Goal: Transaction & Acquisition: Purchase product/service

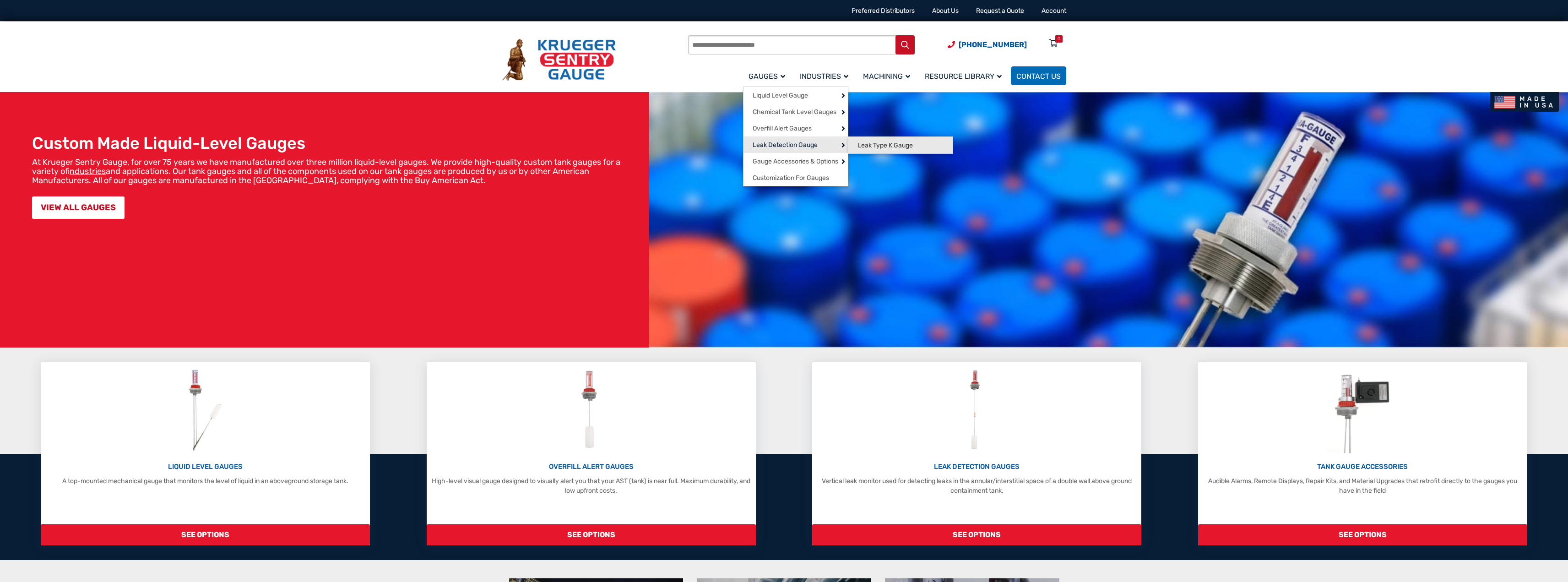
click at [892, 147] on span "Leak Type K Gauge" at bounding box center [885, 145] width 56 height 8
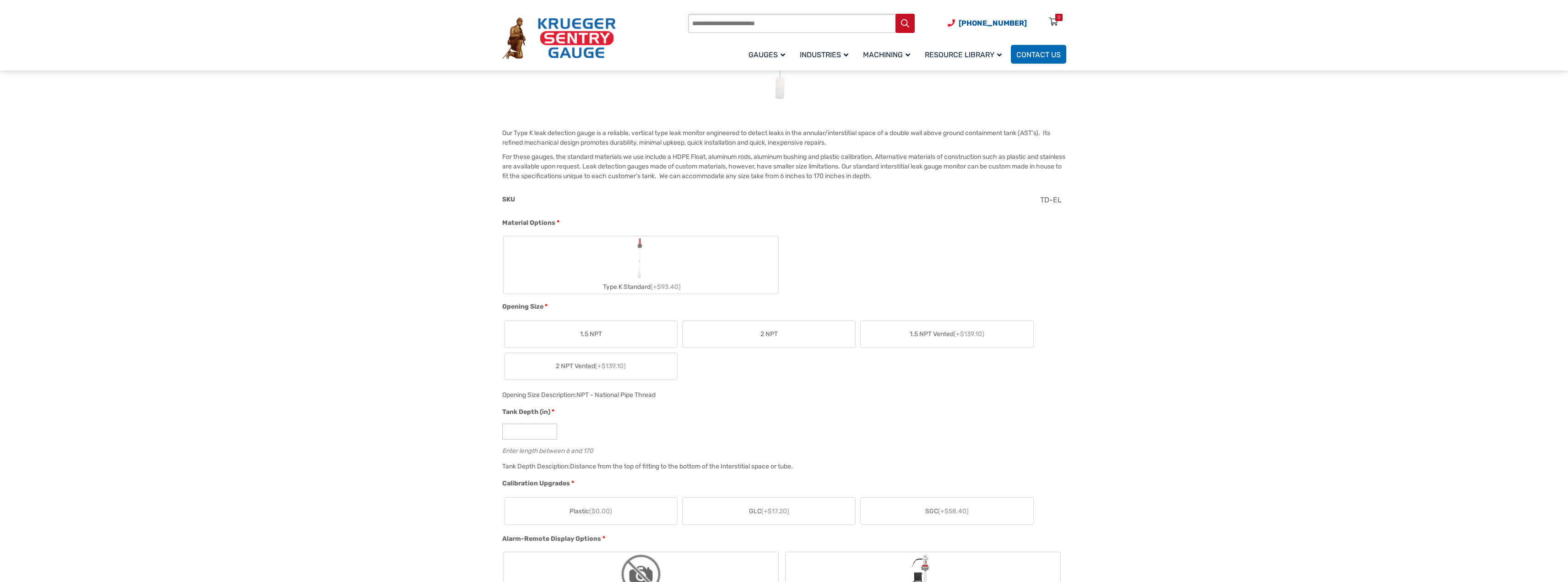
scroll to position [287, 0]
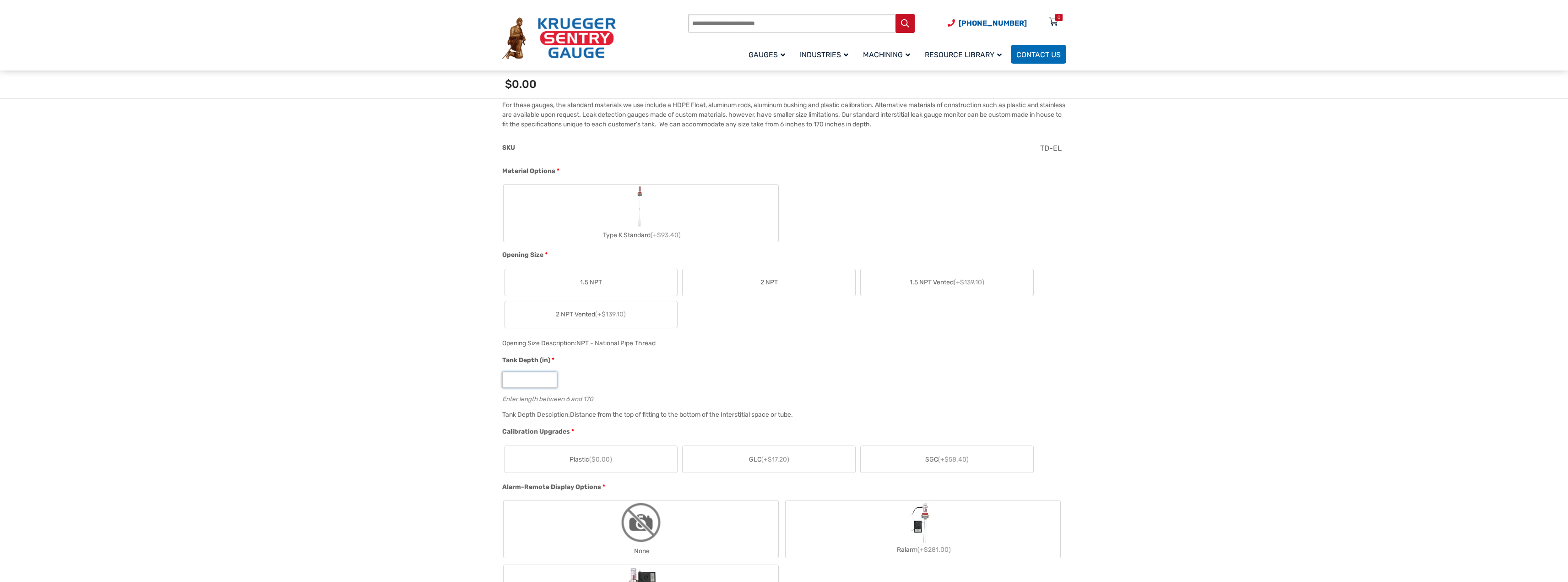
click at [529, 380] on input "*" at bounding box center [529, 380] width 55 height 16
type input "**"
click at [825, 279] on label "2 NPT" at bounding box center [769, 282] width 172 height 26
click at [583, 453] on label "Plastic ($0.00)" at bounding box center [591, 459] width 172 height 26
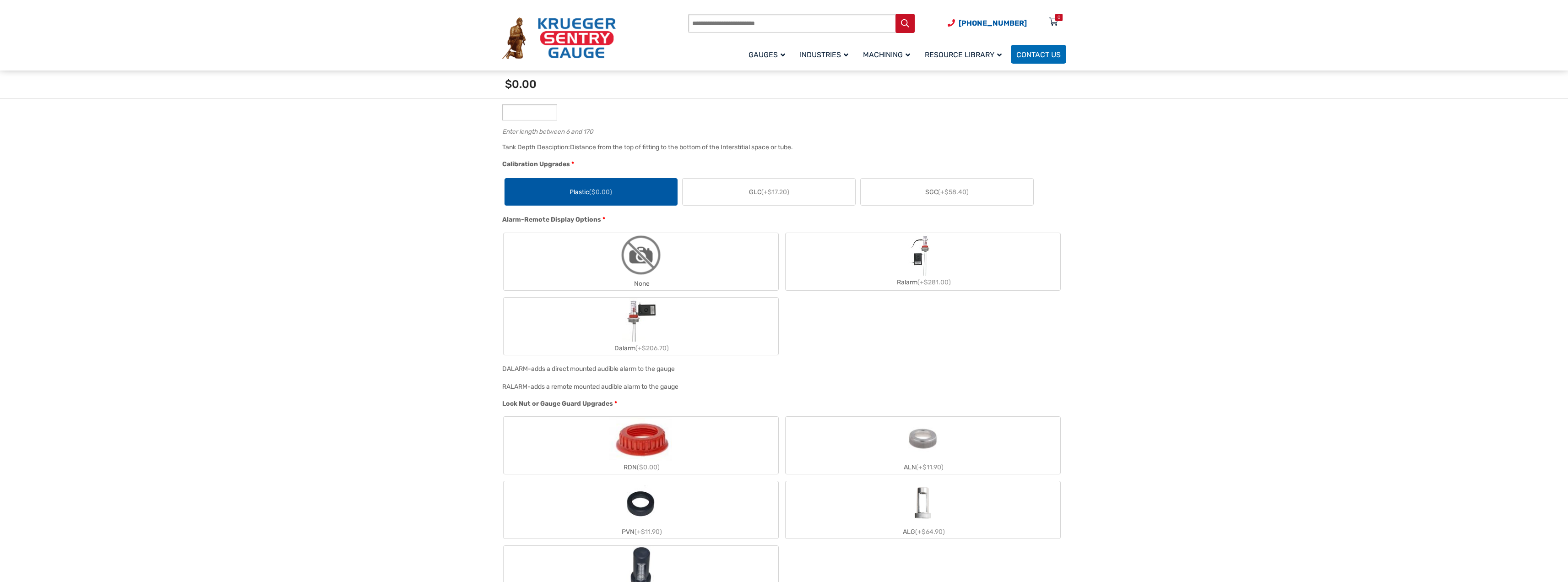
scroll to position [562, 0]
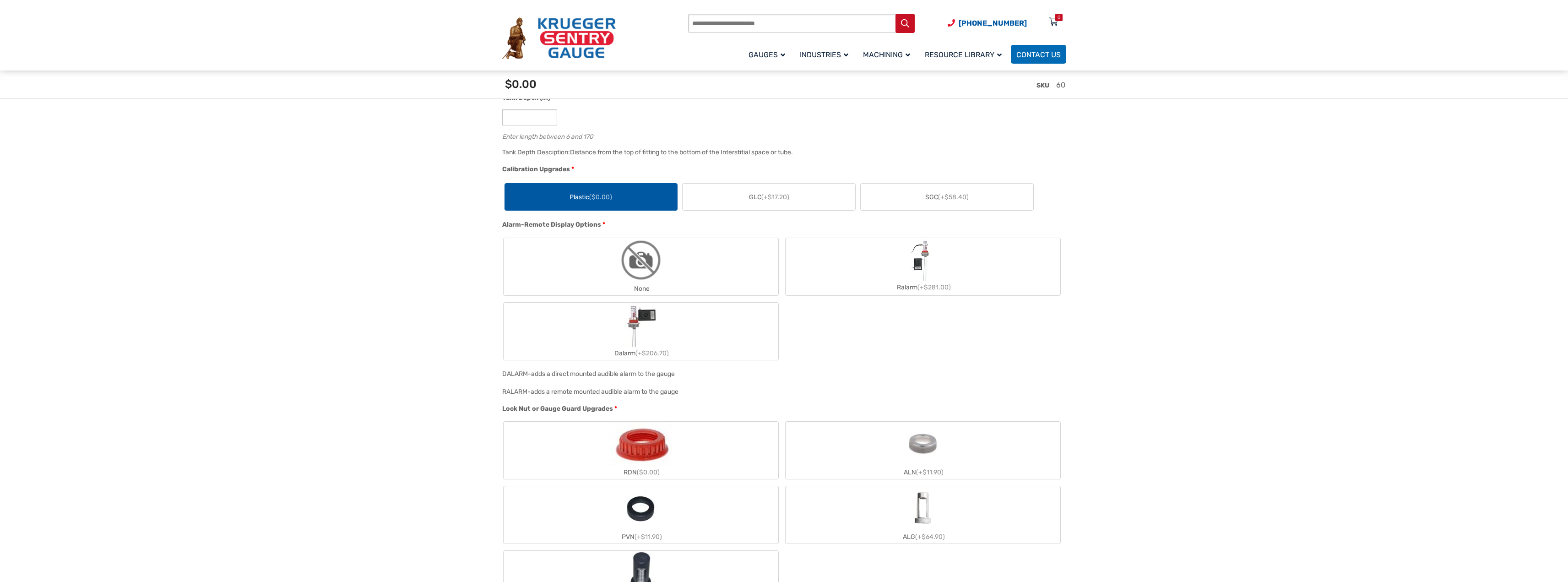
click at [647, 270] on img "None" at bounding box center [641, 260] width 44 height 44
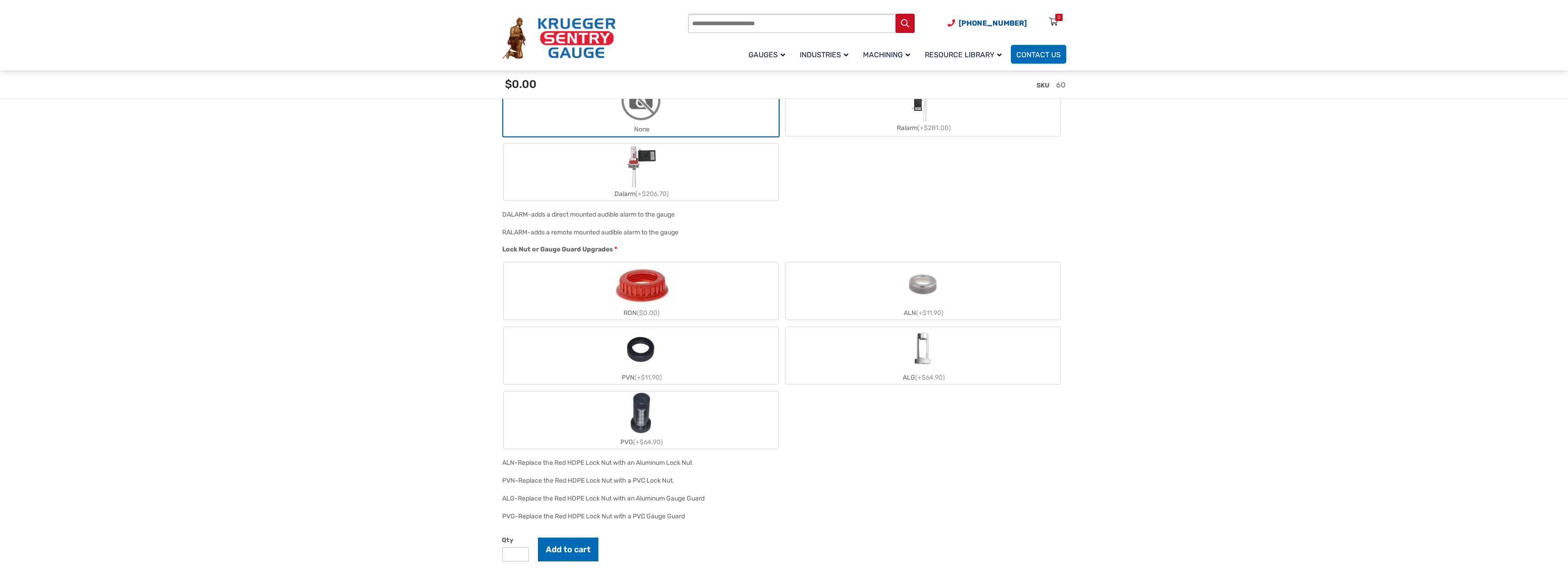
scroll to position [790, 0]
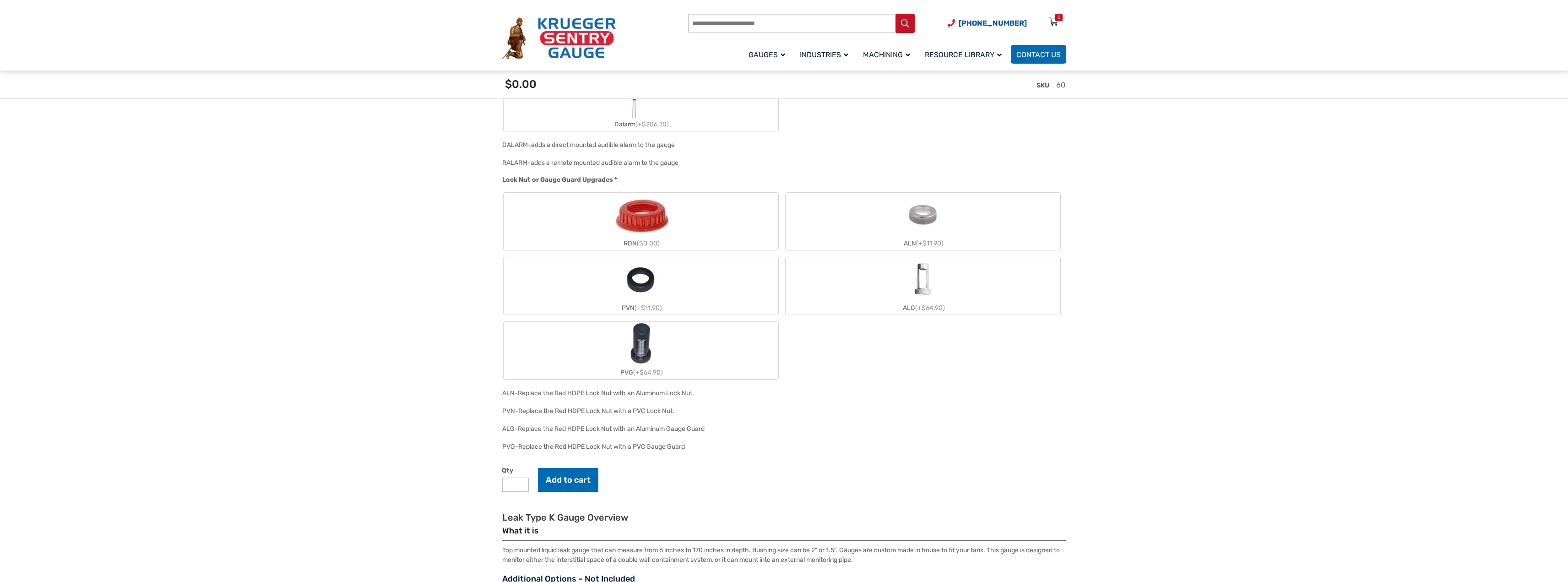
click at [675, 326] on label "PVG (+$64.90)" at bounding box center [641, 350] width 274 height 57
click at [518, 482] on input "*" at bounding box center [515, 484] width 26 height 14
type input "*"
click at [522, 484] on input "*" at bounding box center [515, 484] width 26 height 14
click at [572, 477] on button "Add to cart" at bounding box center [568, 479] width 61 height 24
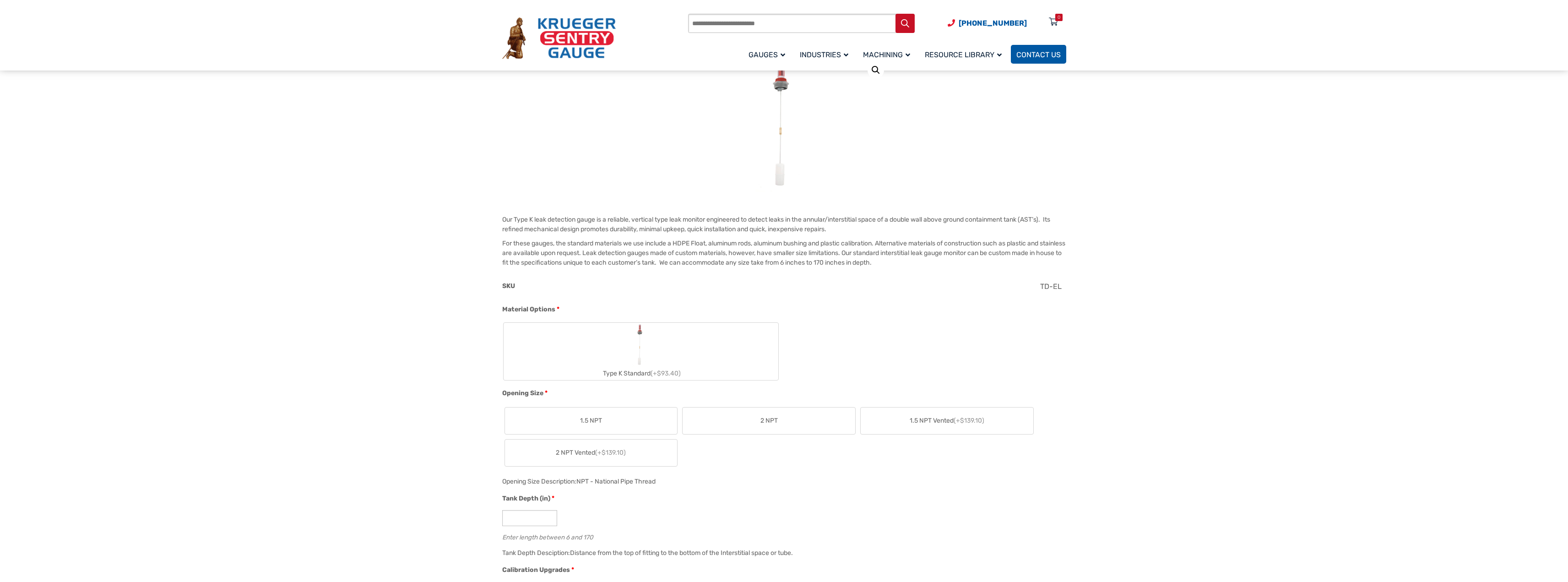
scroll to position [86, 0]
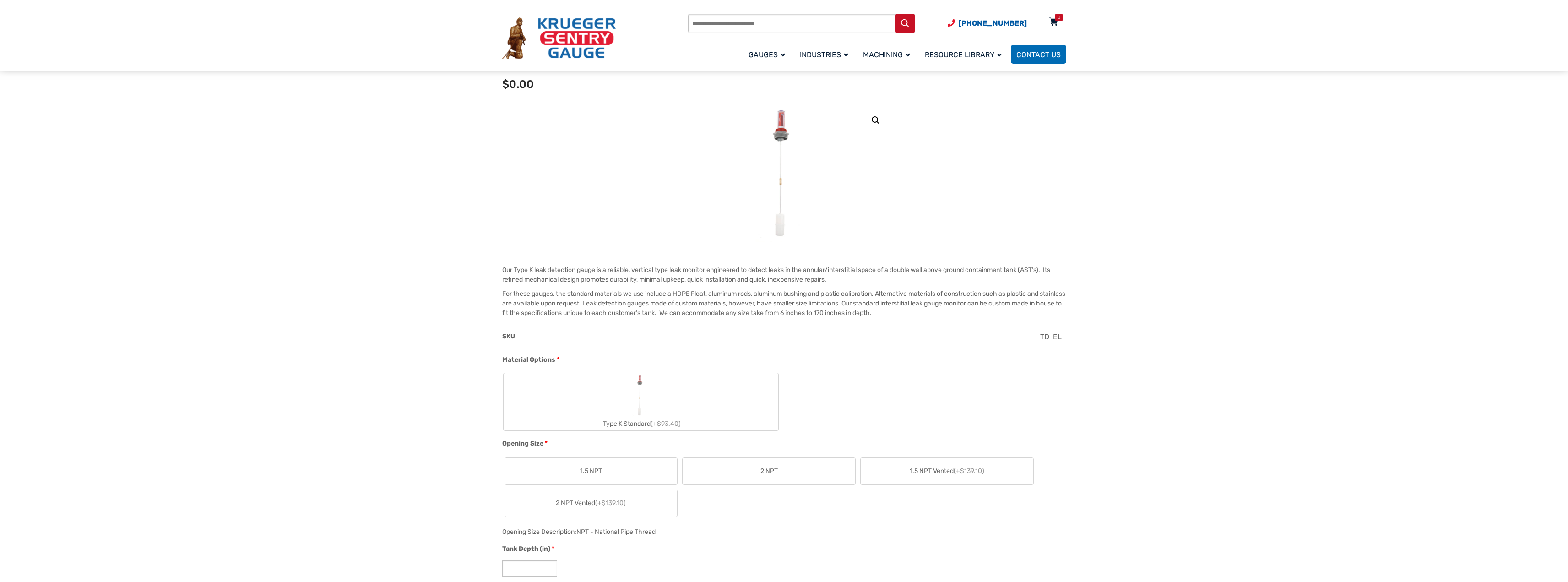
click at [1050, 30] on div "0" at bounding box center [1053, 24] width 23 height 16
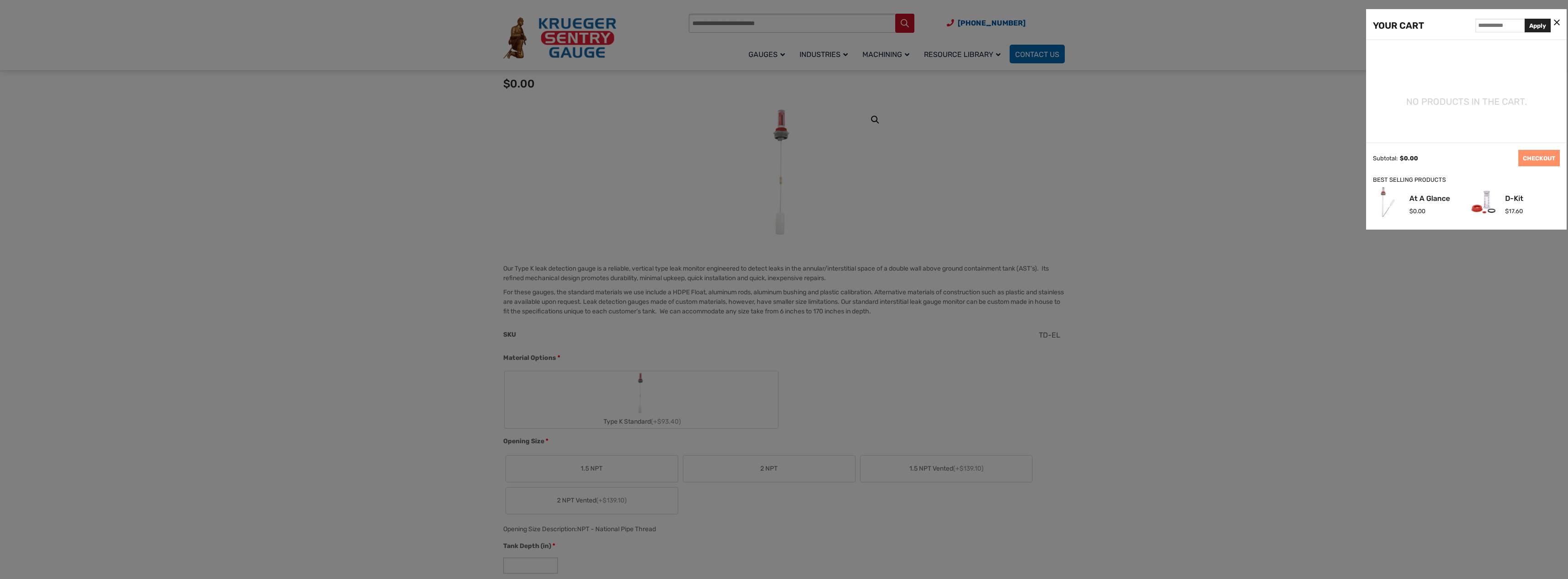
click at [957, 167] on div at bounding box center [784, 290] width 1568 height 579
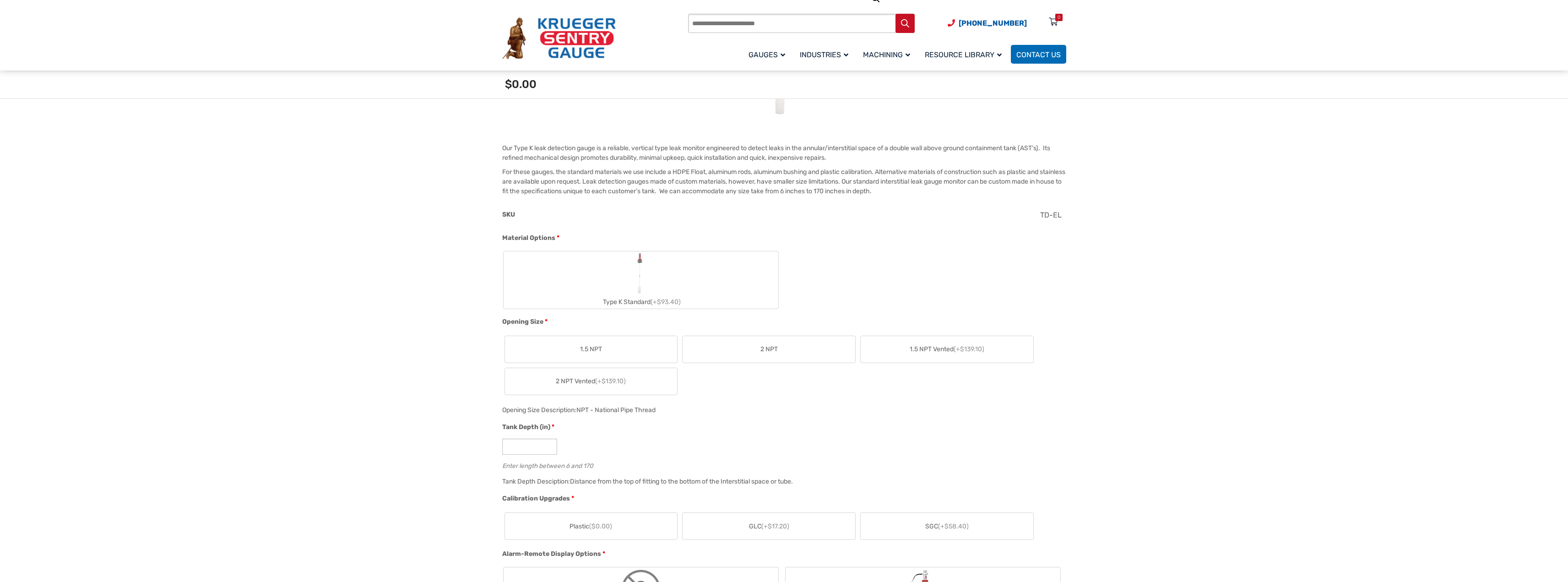
scroll to position [315, 0]
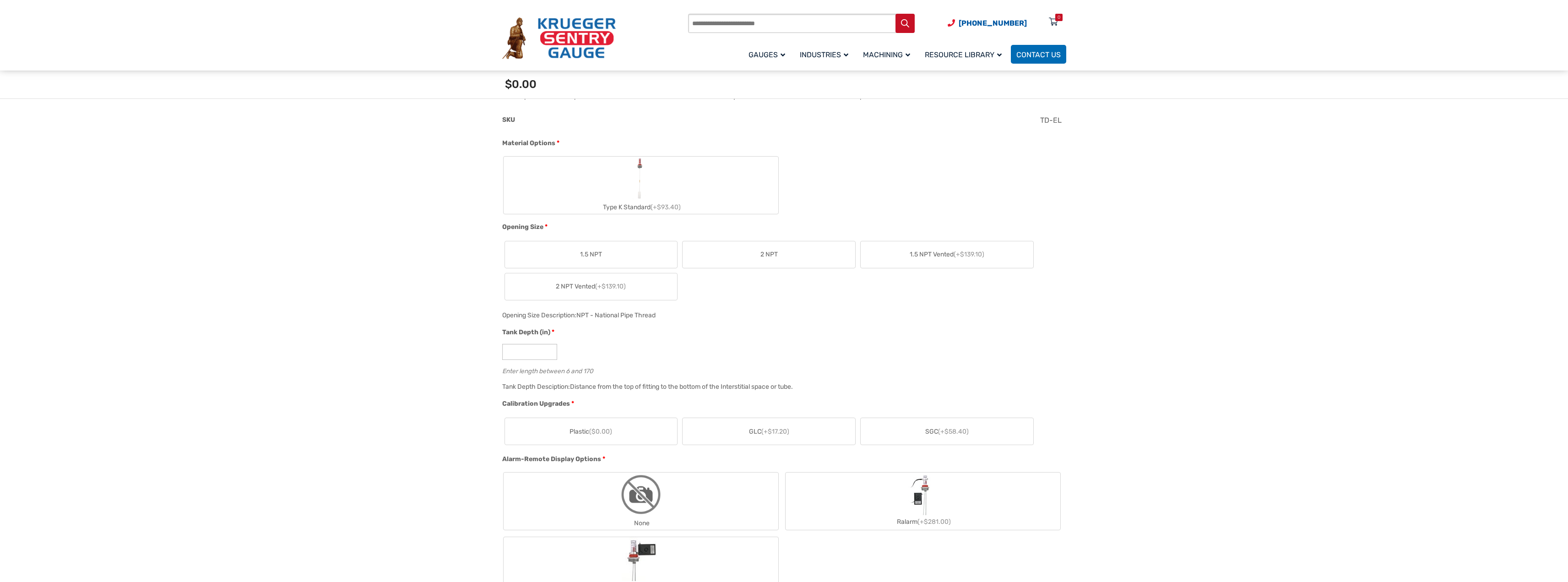
click at [630, 188] on label "Type K Standard (+$93.40)" at bounding box center [641, 185] width 274 height 57
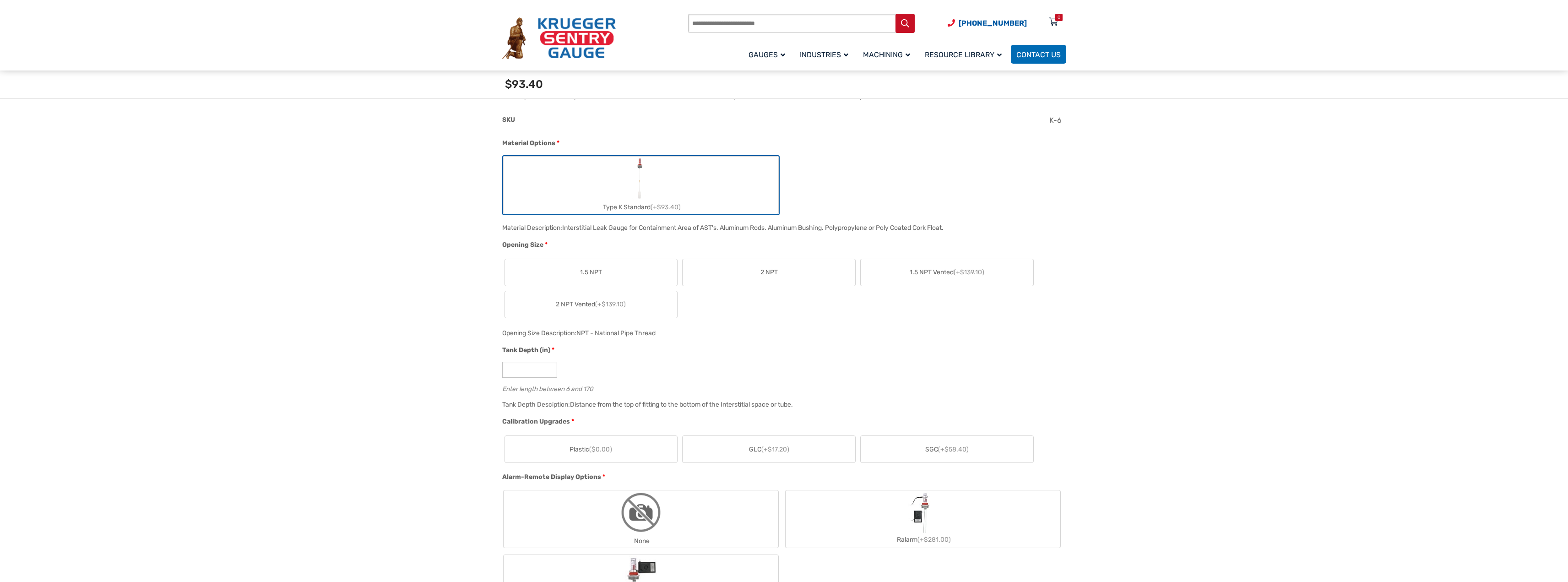
click at [797, 267] on label "2 NPT" at bounding box center [769, 272] width 172 height 26
click at [534, 366] on input "*" at bounding box center [529, 370] width 55 height 16
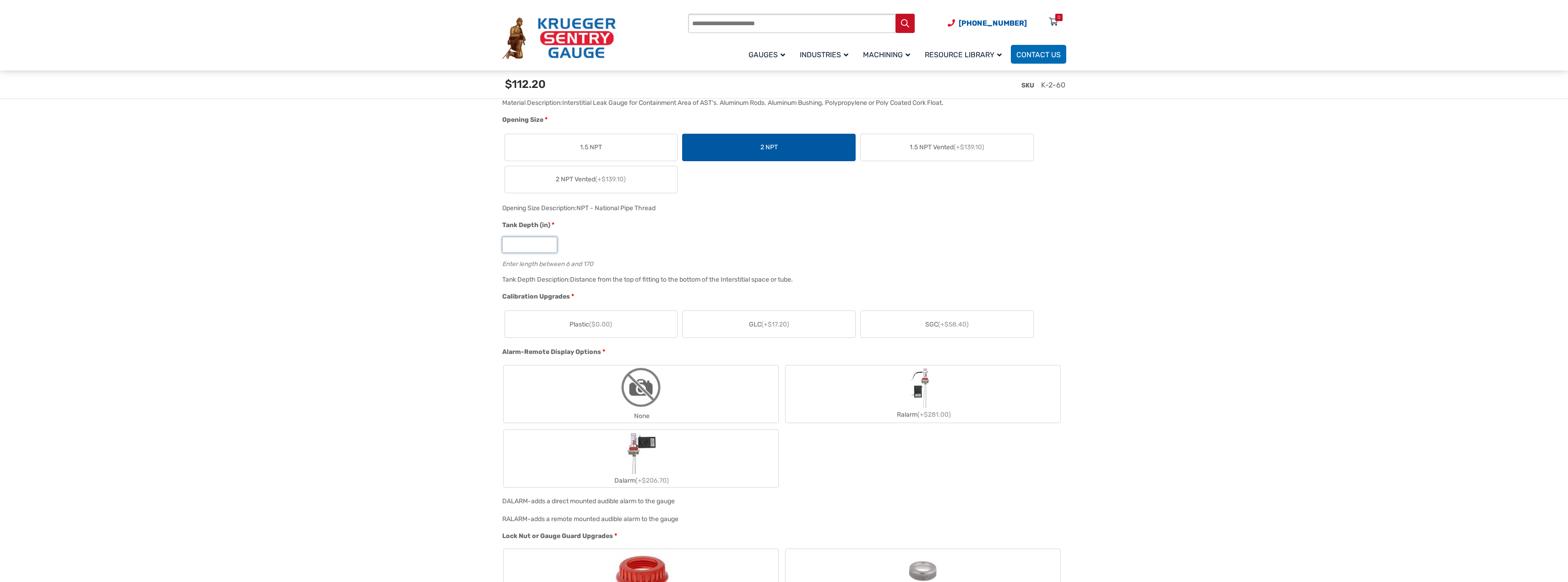
type input "**"
click at [658, 320] on label "Plastic ($0.00)" at bounding box center [591, 323] width 172 height 26
click at [652, 384] on img "None" at bounding box center [641, 388] width 44 height 44
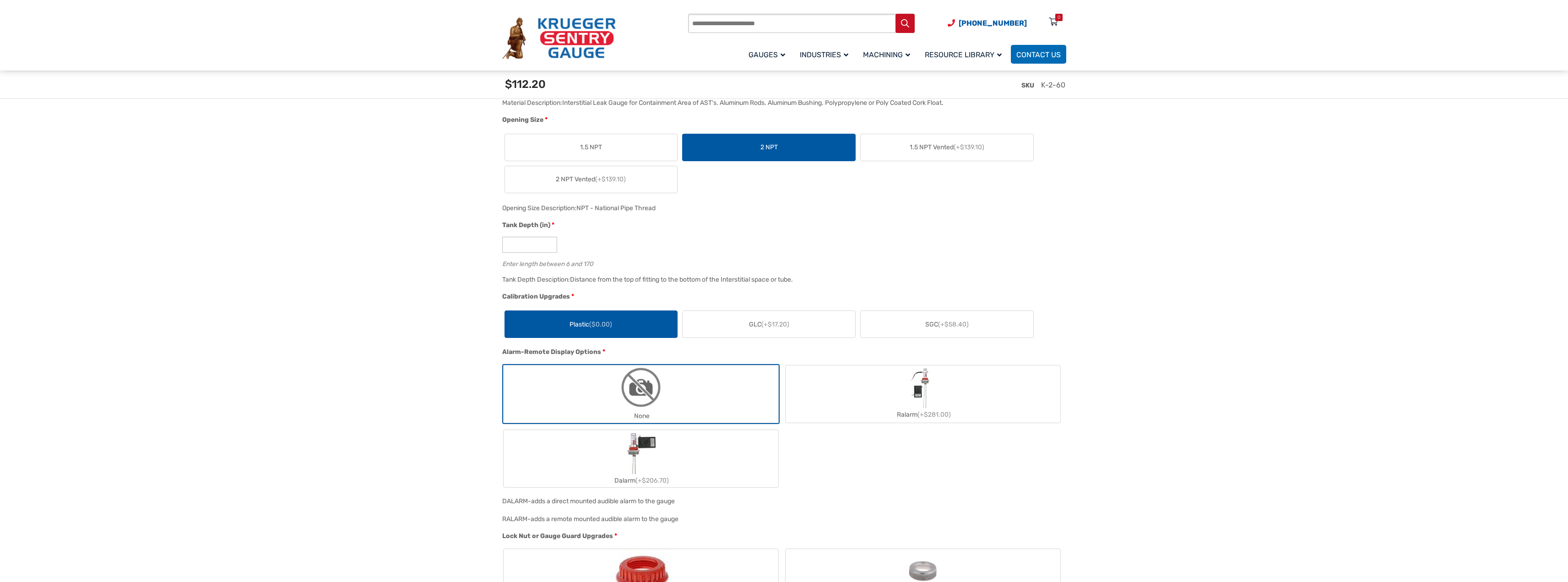
scroll to position [727, 0]
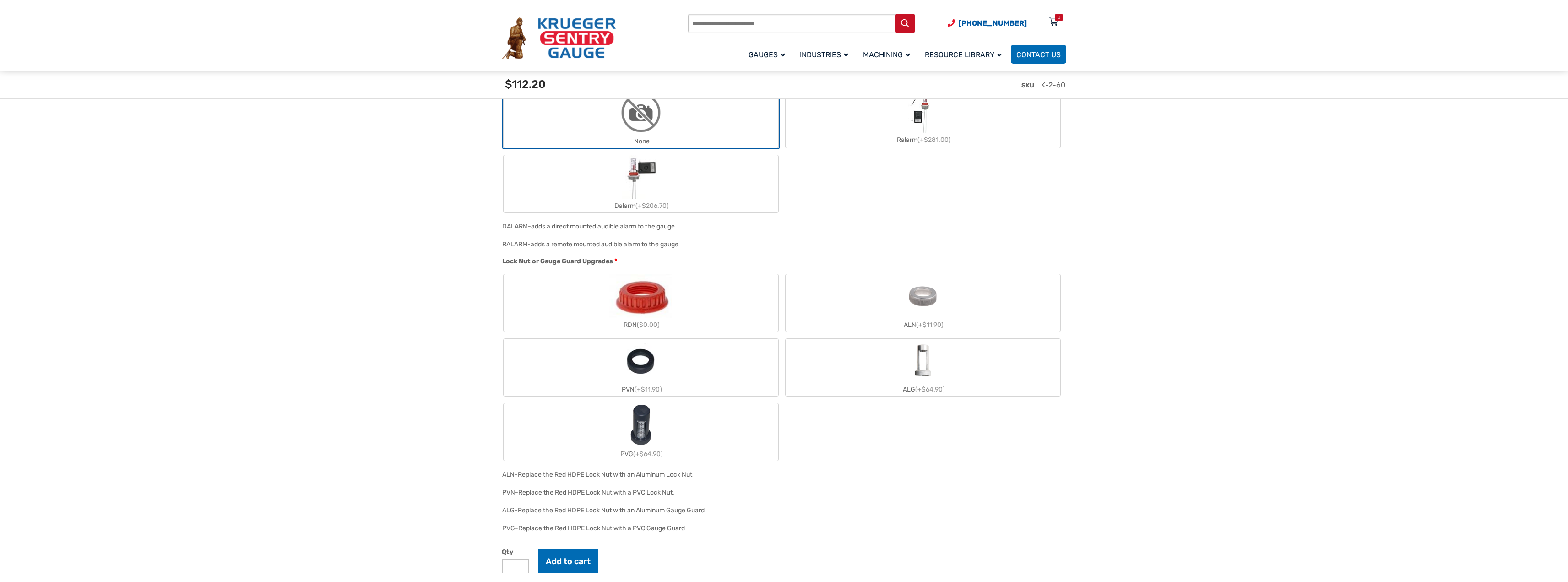
click at [636, 431] on img "PVG" at bounding box center [641, 425] width 44 height 44
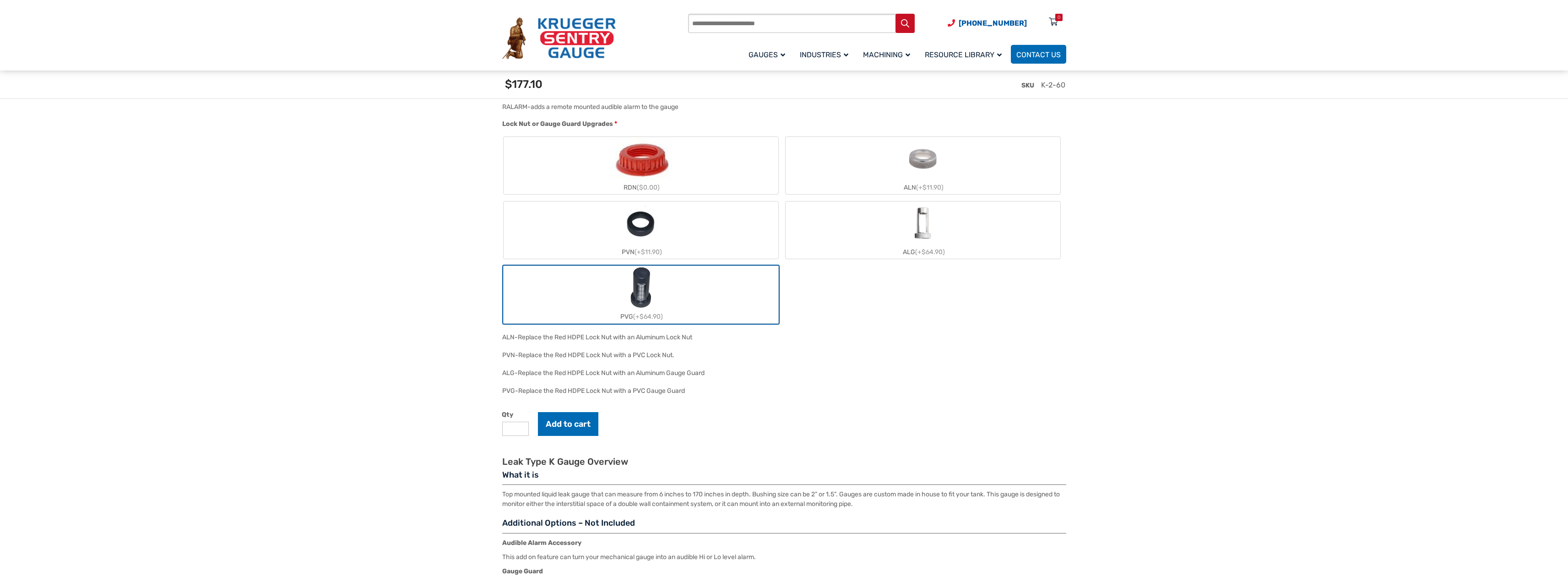
click at [520, 427] on input "*" at bounding box center [515, 429] width 26 height 14
type input "*"
click at [520, 427] on input "*" at bounding box center [515, 429] width 26 height 14
click at [569, 424] on button "Add to cart" at bounding box center [568, 424] width 61 height 24
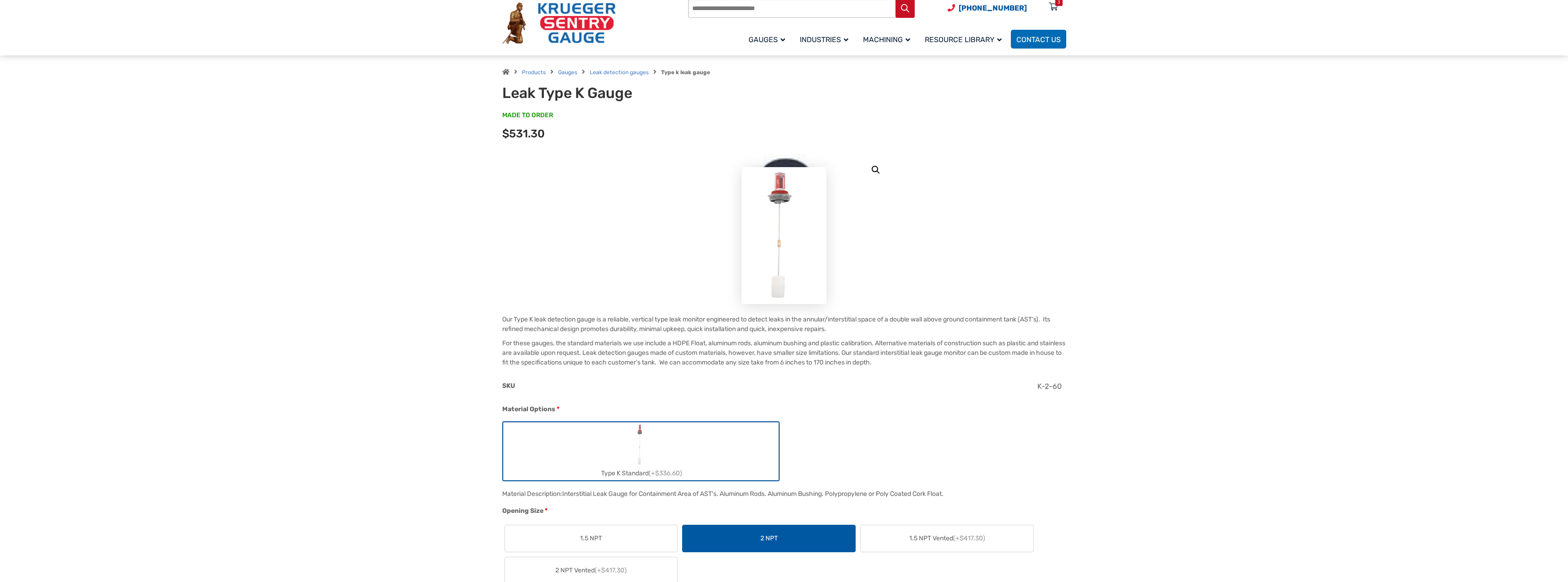
scroll to position [0, 0]
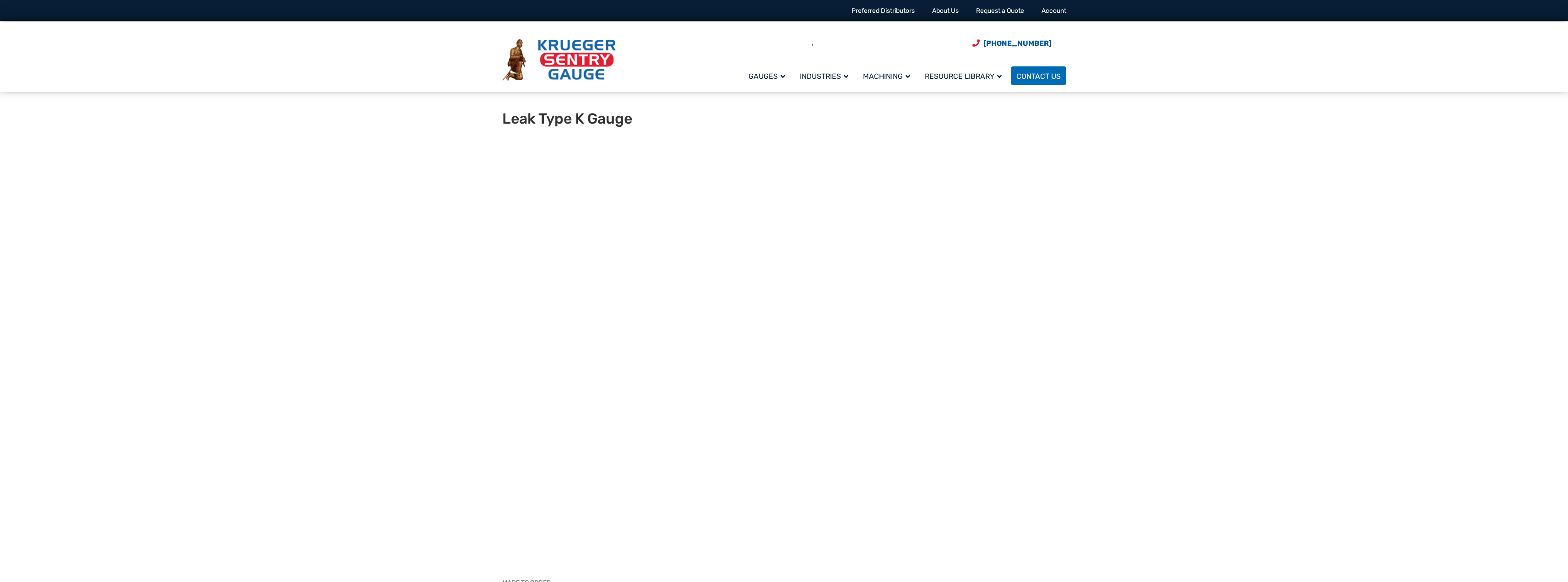
click at [772, 46] on div "Products search" at bounding box center [807, 45] width 238 height 19
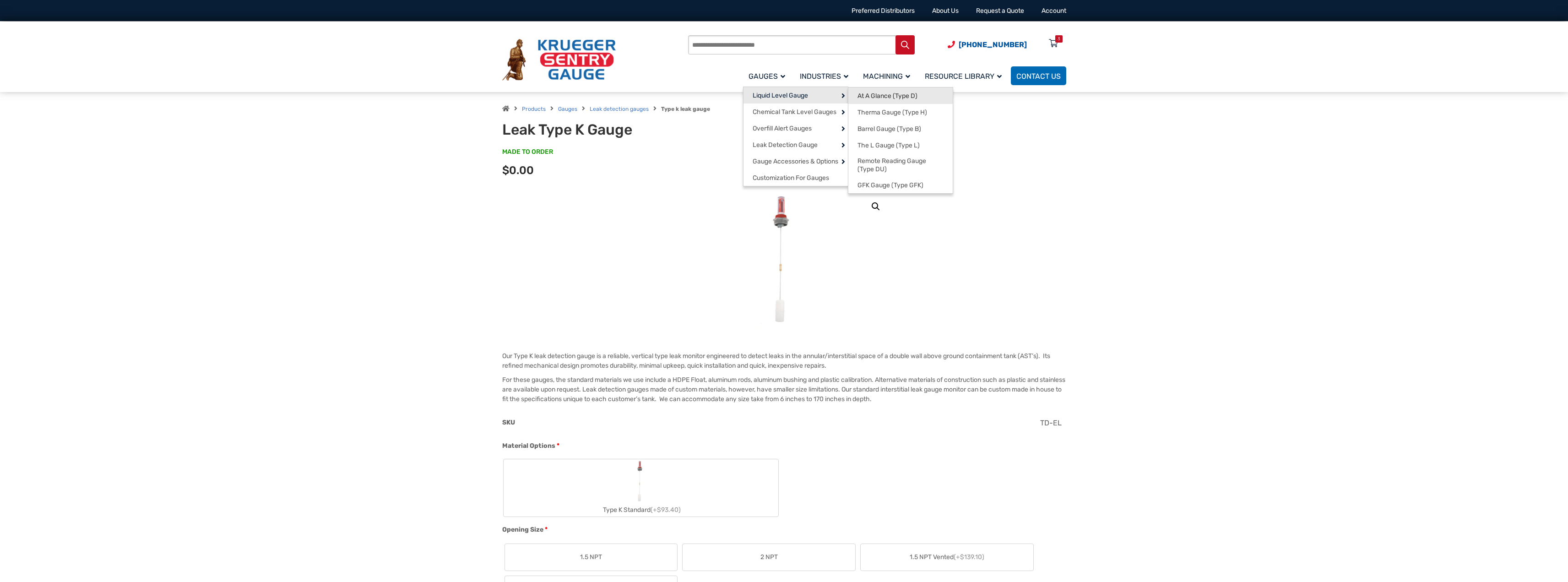
click at [936, 95] on link "At A Glance (Type D)" at bounding box center [900, 95] width 105 height 17
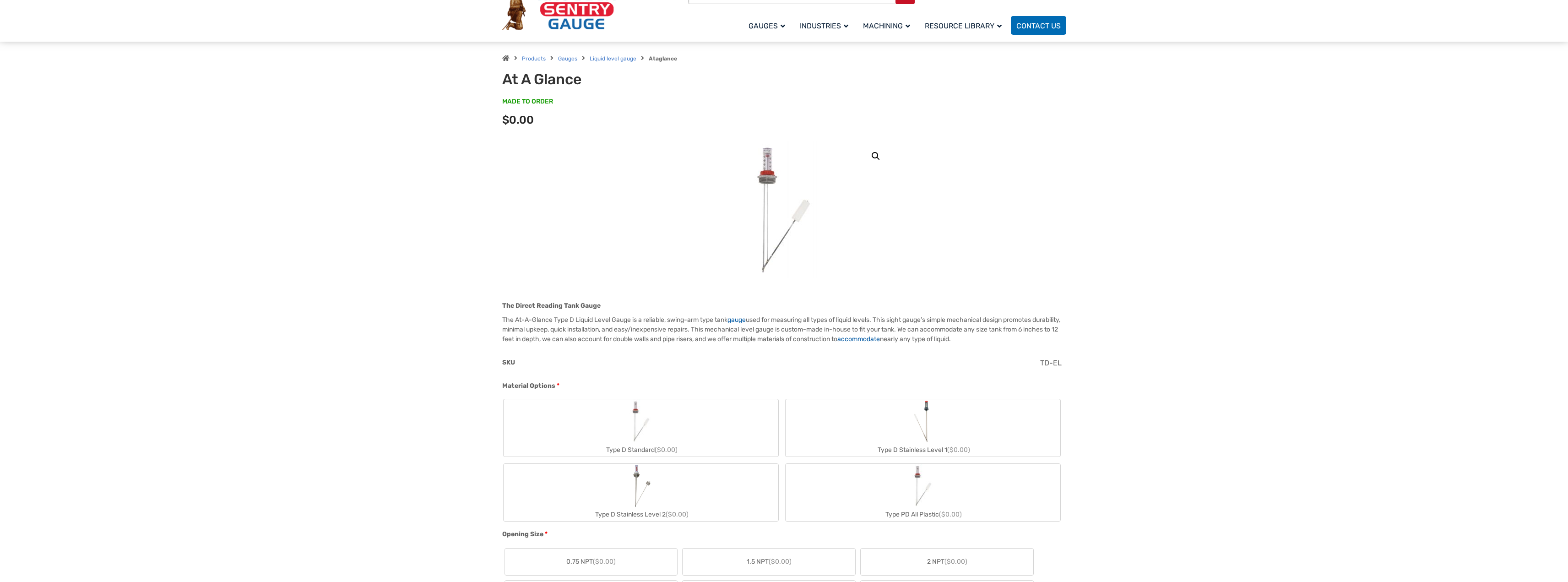
scroll to position [274, 0]
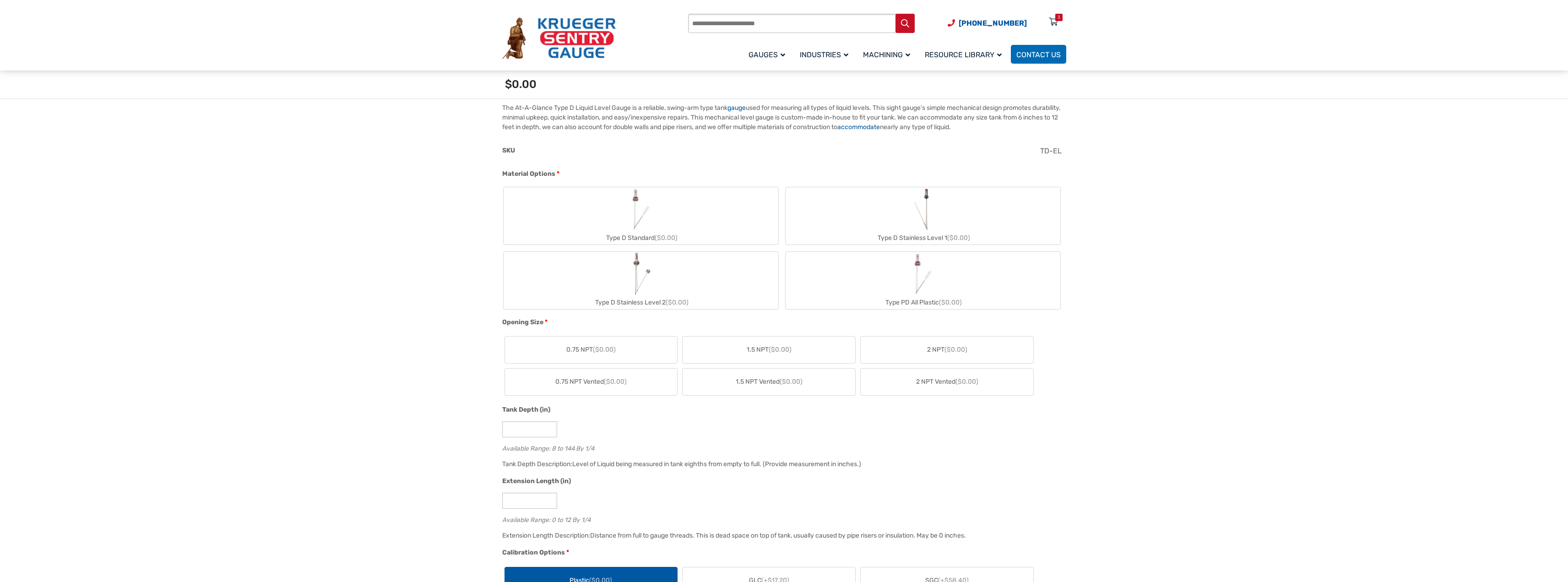
click at [678, 276] on label "Type D Stainless Level 2 ($0.00)" at bounding box center [641, 281] width 274 height 57
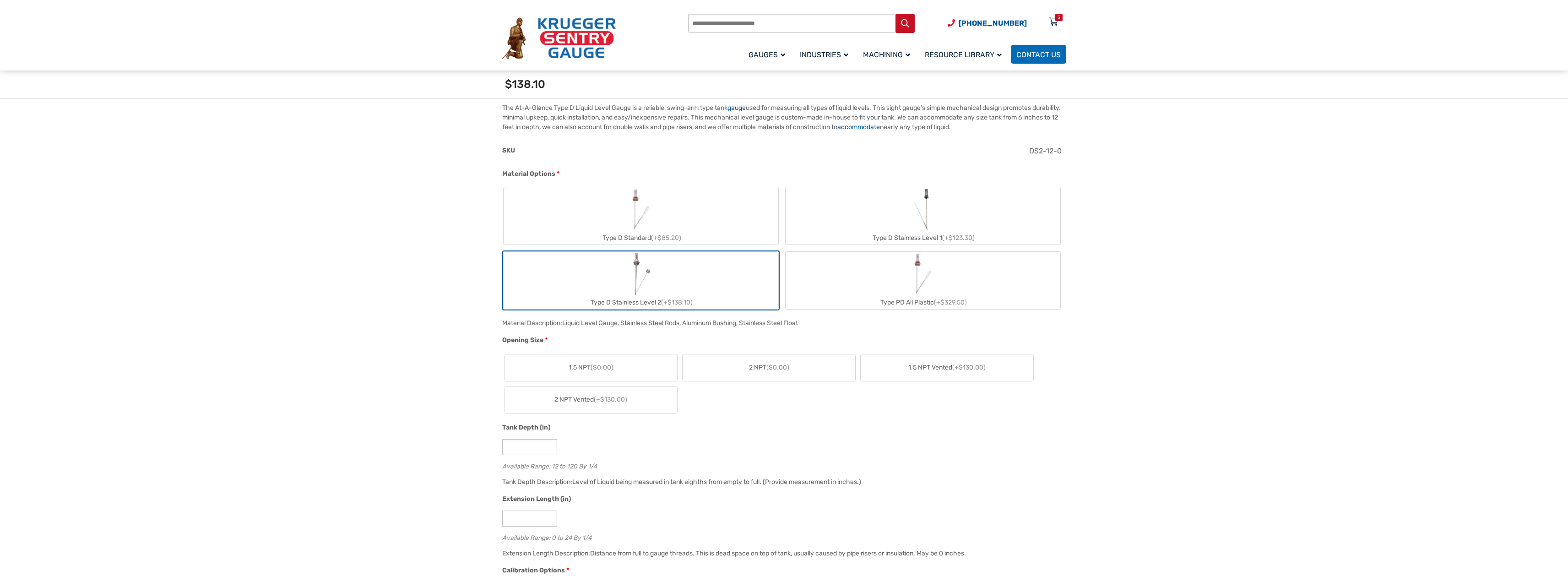
click at [748, 372] on label "2 NPT ($0.00)" at bounding box center [769, 367] width 172 height 26
click at [515, 448] on input "**" at bounding box center [529, 447] width 55 height 16
type input "**"
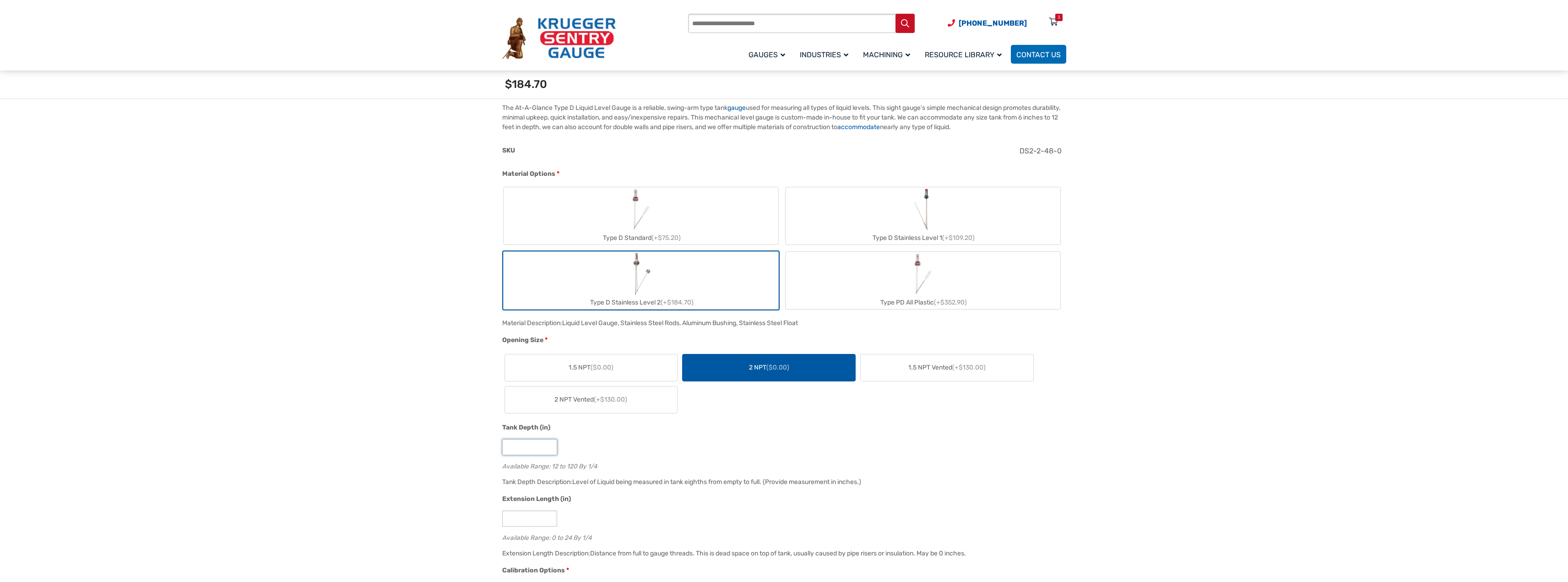
click at [704, 450] on div "**" at bounding box center [781, 447] width 559 height 16
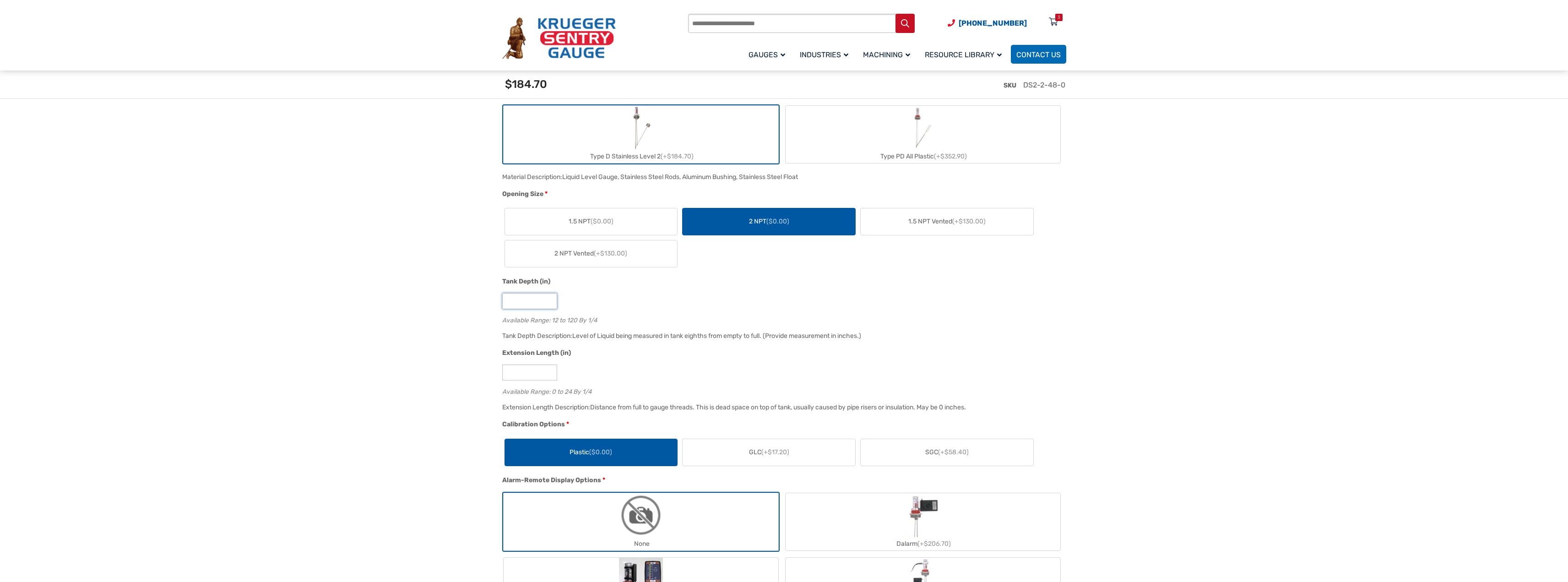
scroll to position [458, 0]
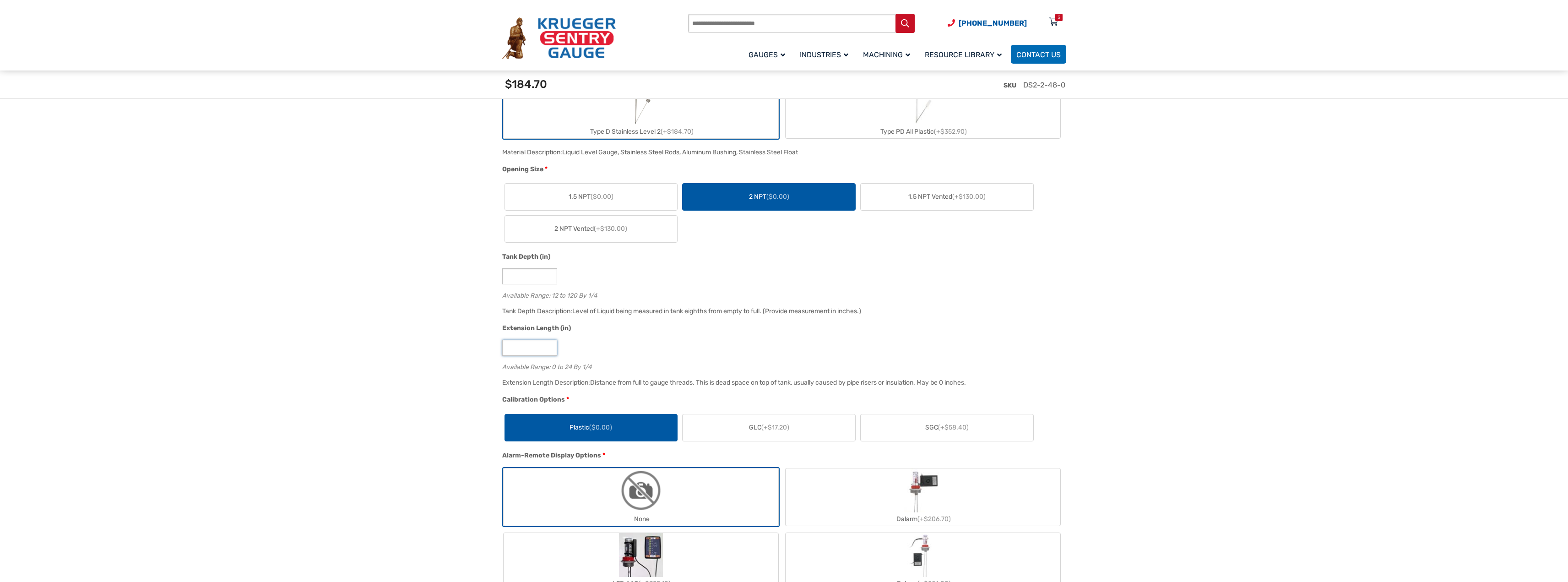
click at [530, 351] on input "*" at bounding box center [529, 348] width 55 height 16
click at [638, 496] on img "None" at bounding box center [641, 490] width 44 height 44
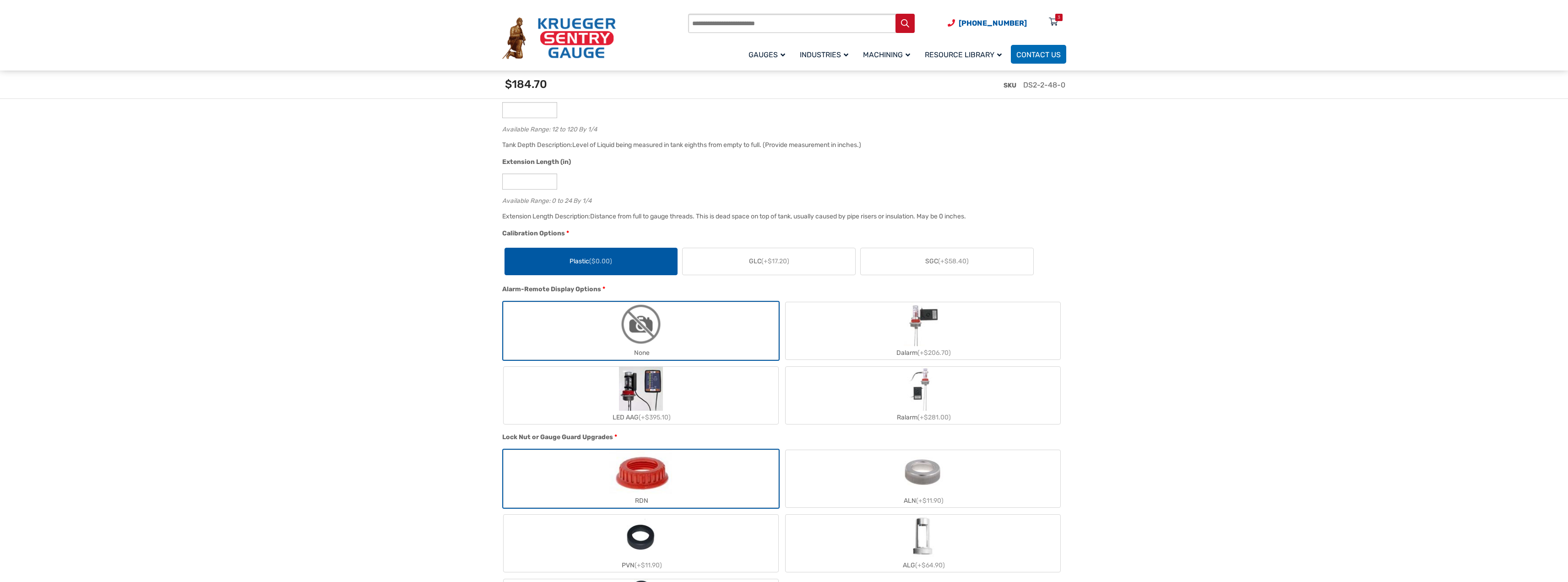
scroll to position [778, 0]
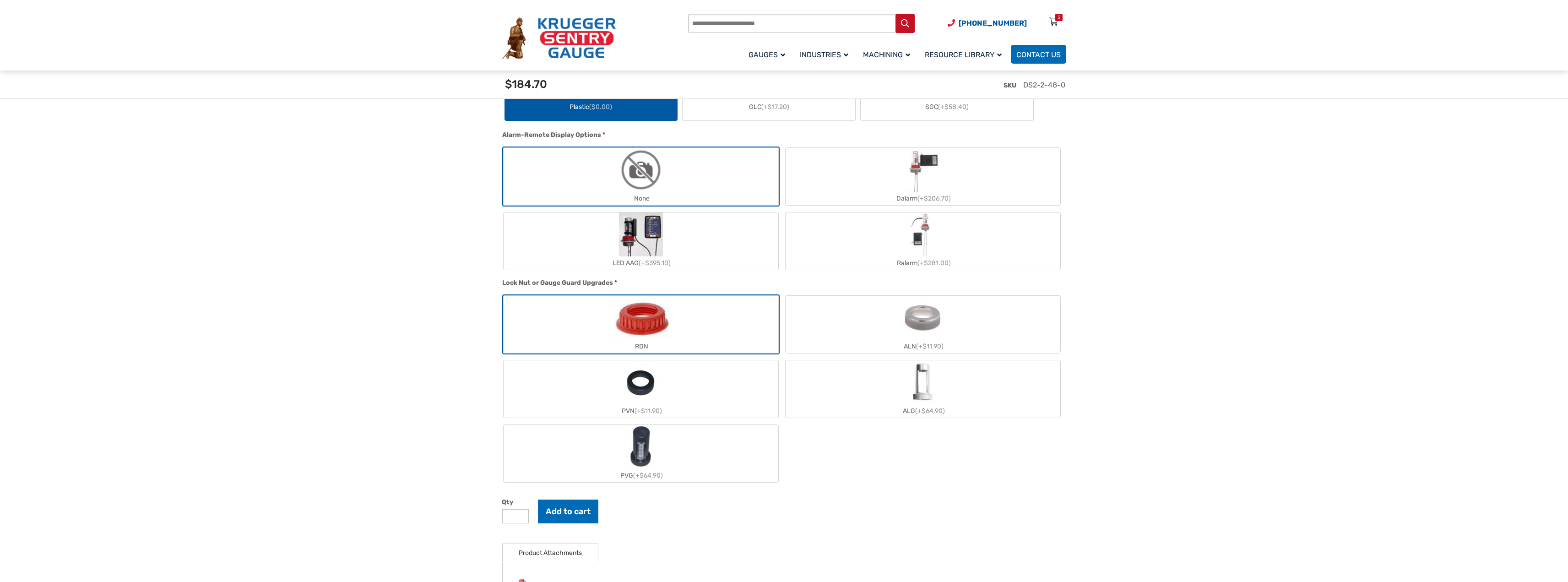
click at [633, 460] on img "PVG" at bounding box center [641, 447] width 28 height 44
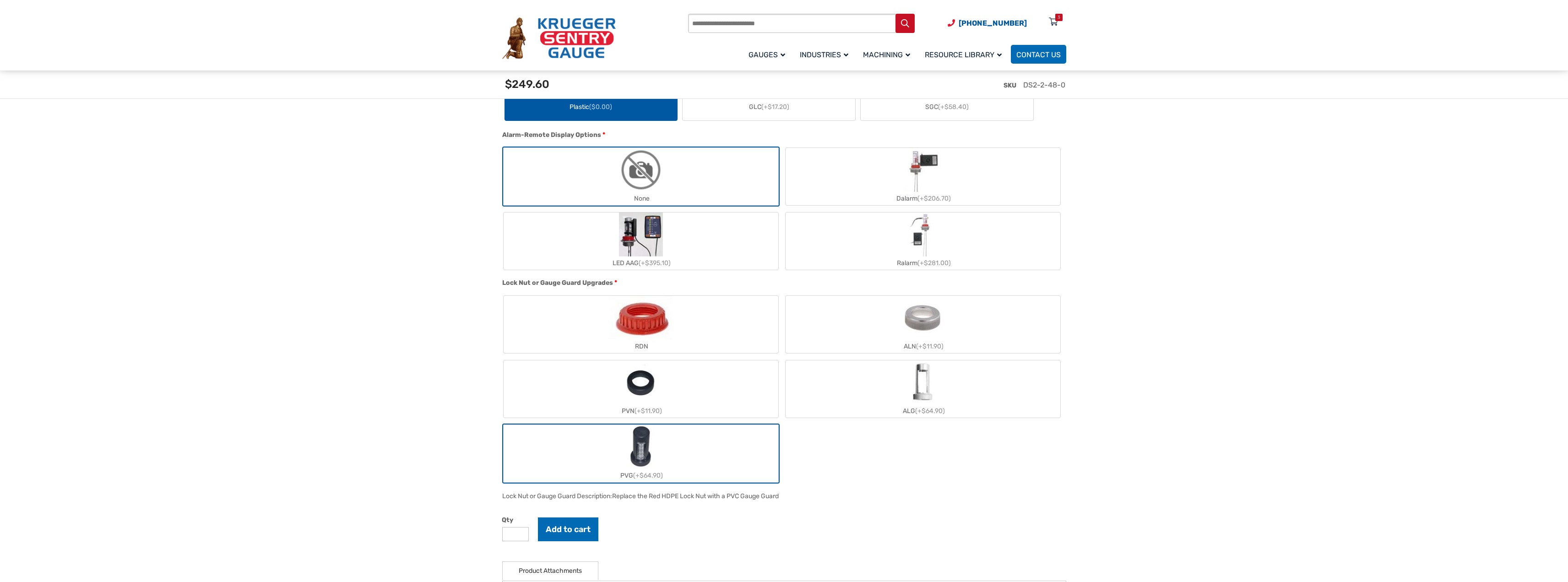
click at [908, 319] on img "ALN" at bounding box center [922, 318] width 45 height 44
click at [663, 381] on label "PVN (+$11.90)" at bounding box center [641, 389] width 274 height 57
click at [867, 334] on label "ALN (+$11.90)" at bounding box center [922, 325] width 274 height 57
click at [745, 389] on label "PVN (+$11.90)" at bounding box center [641, 389] width 274 height 57
click at [569, 528] on button "Add to cart" at bounding box center [568, 529] width 61 height 24
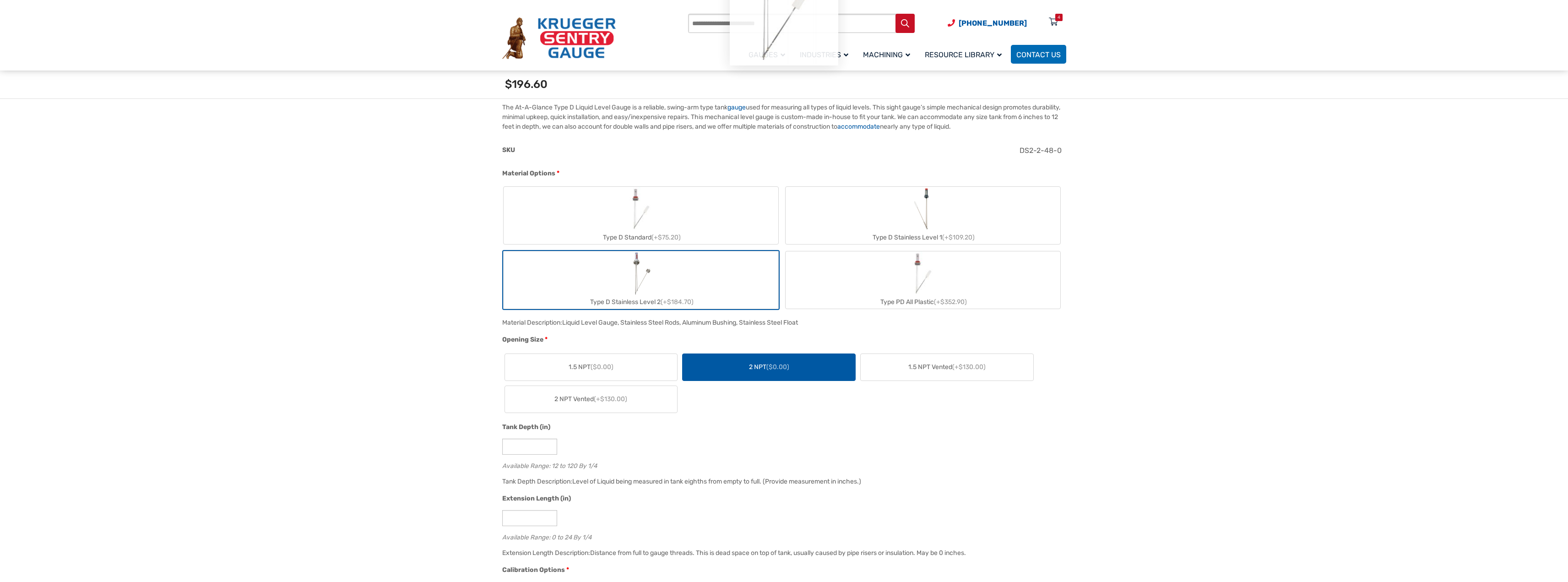
scroll to position [0, 0]
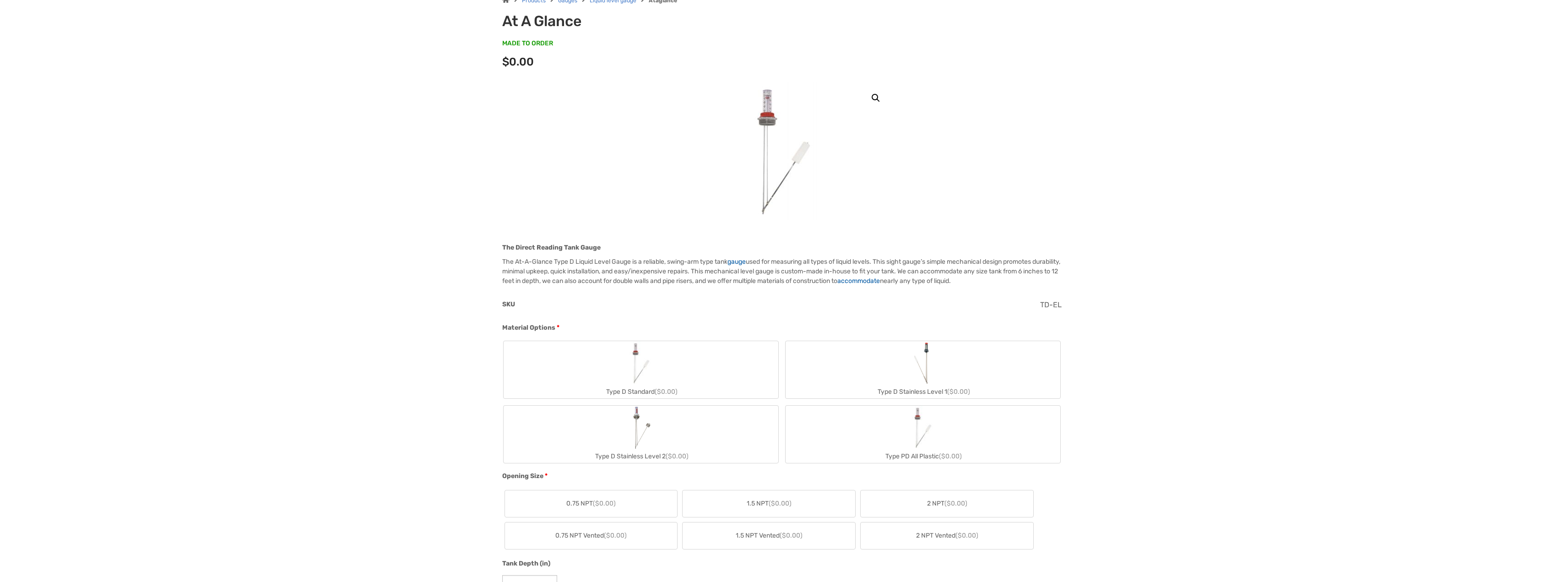
scroll to position [229, 0]
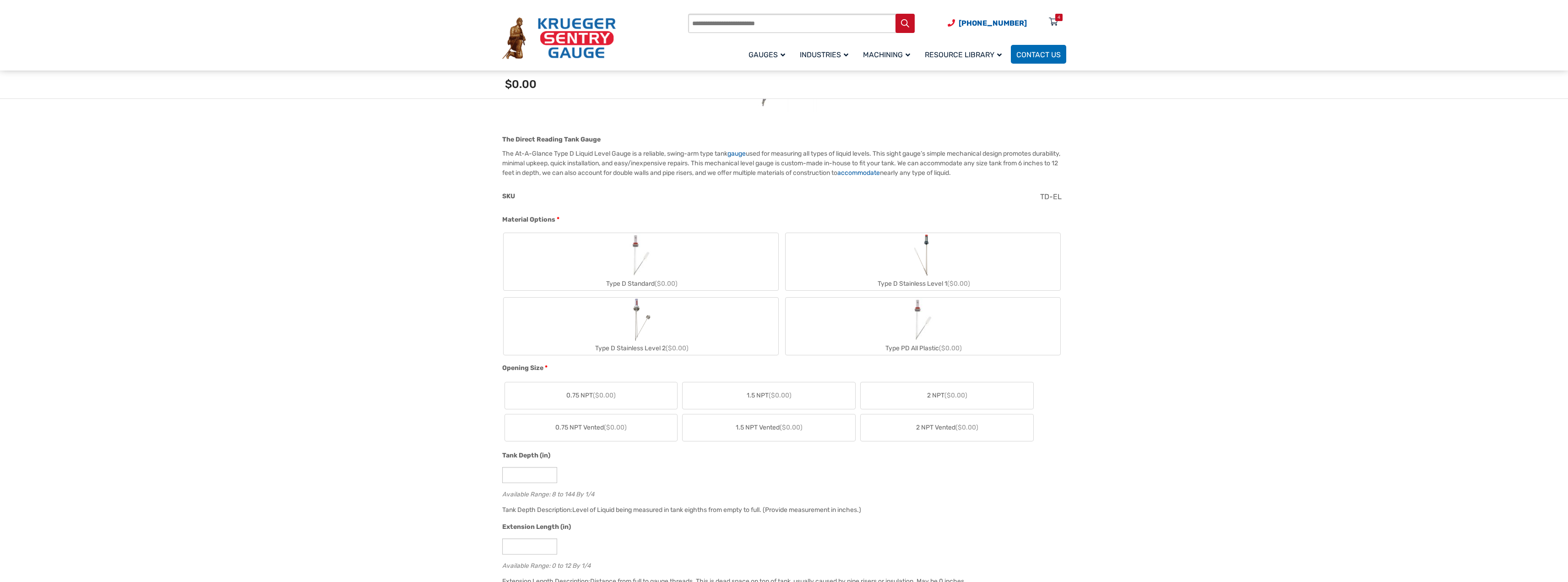
click at [626, 257] on img "Type D Standard" at bounding box center [641, 255] width 44 height 44
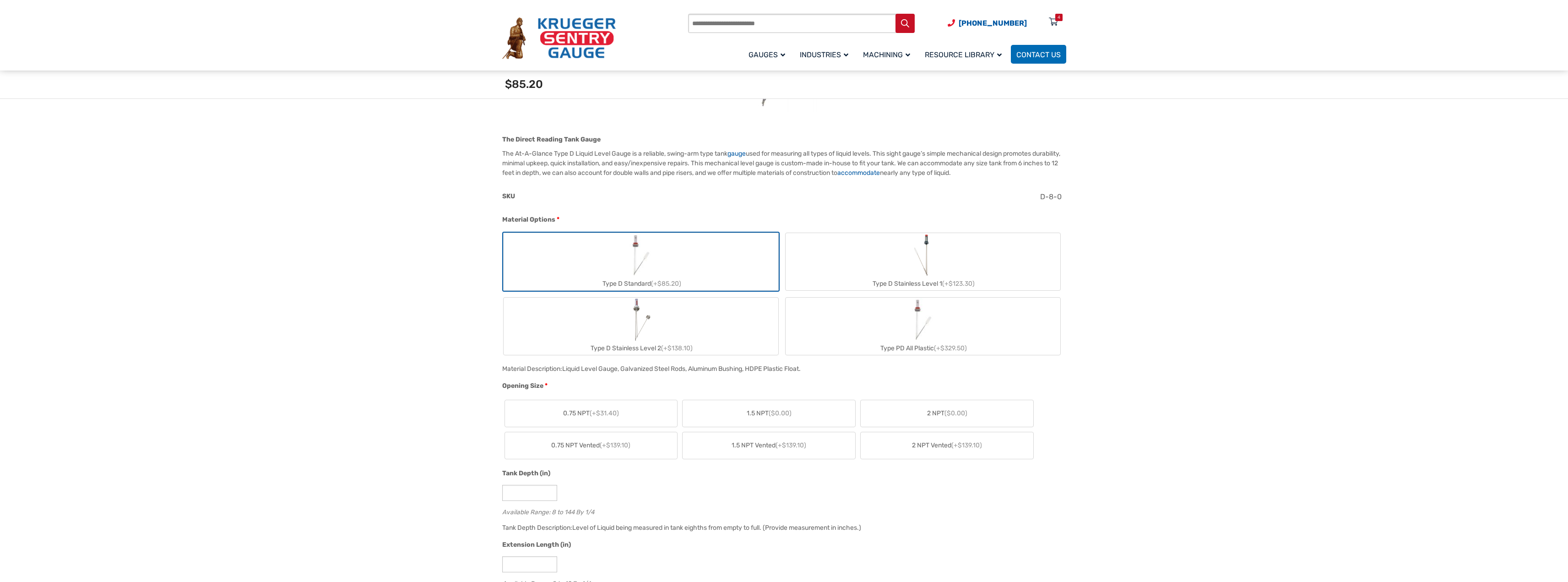
scroll to position [320, 0]
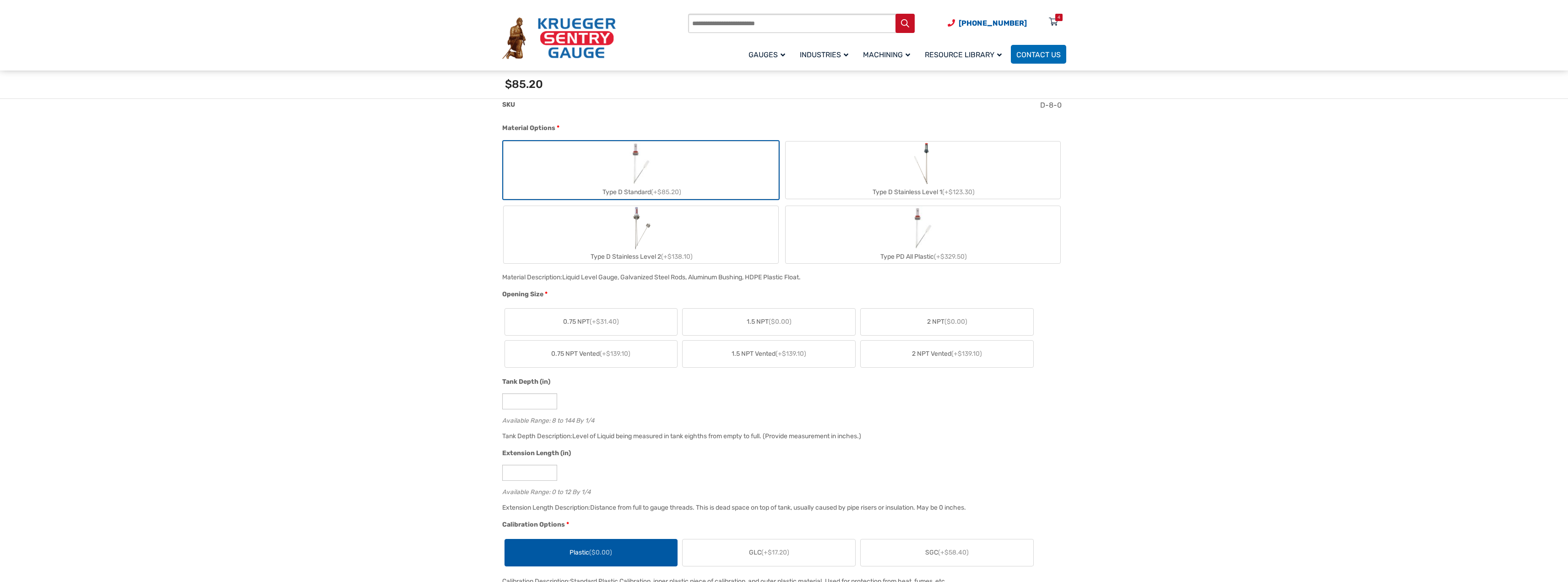
click at [926, 316] on label "2 NPT ($0.00)" at bounding box center [947, 322] width 172 height 26
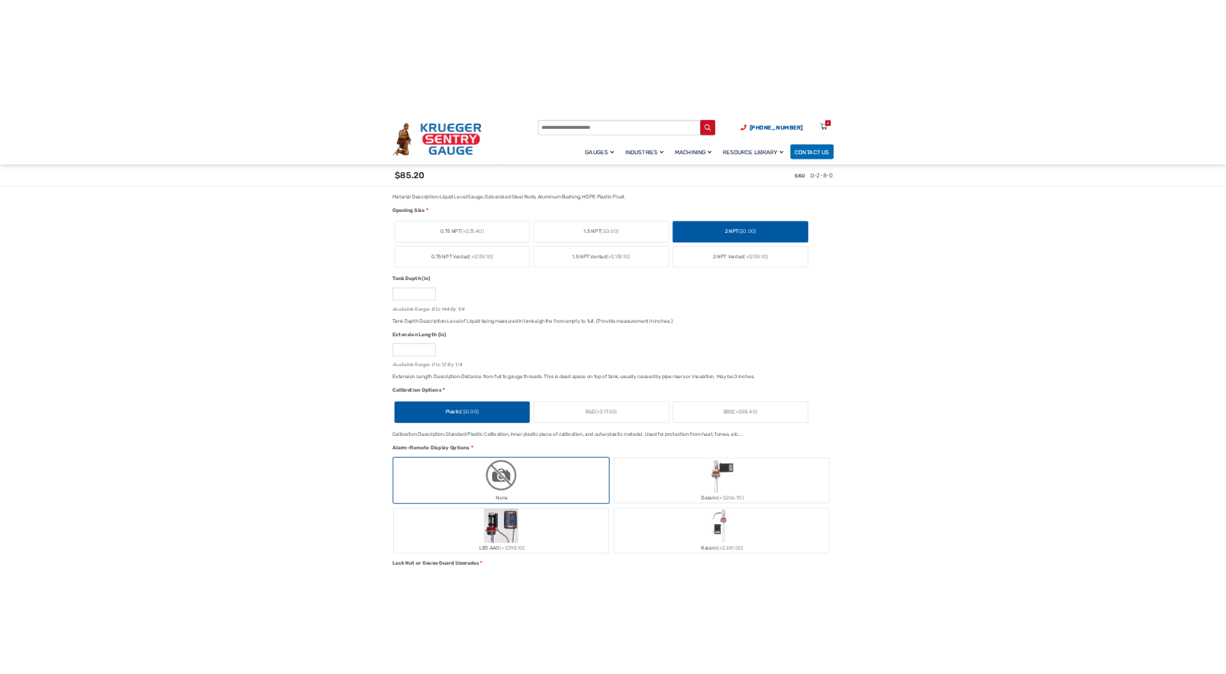
scroll to position [824, 0]
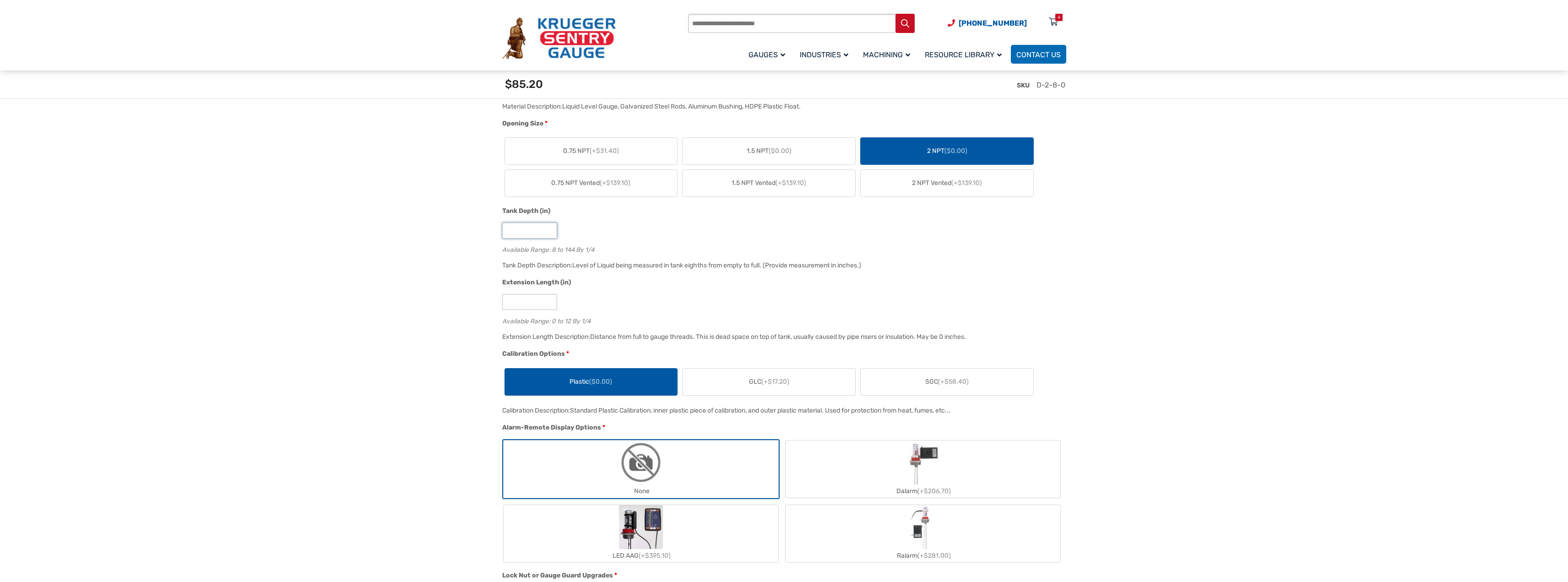
click at [522, 232] on input "*" at bounding box center [529, 230] width 55 height 16
type input "*"
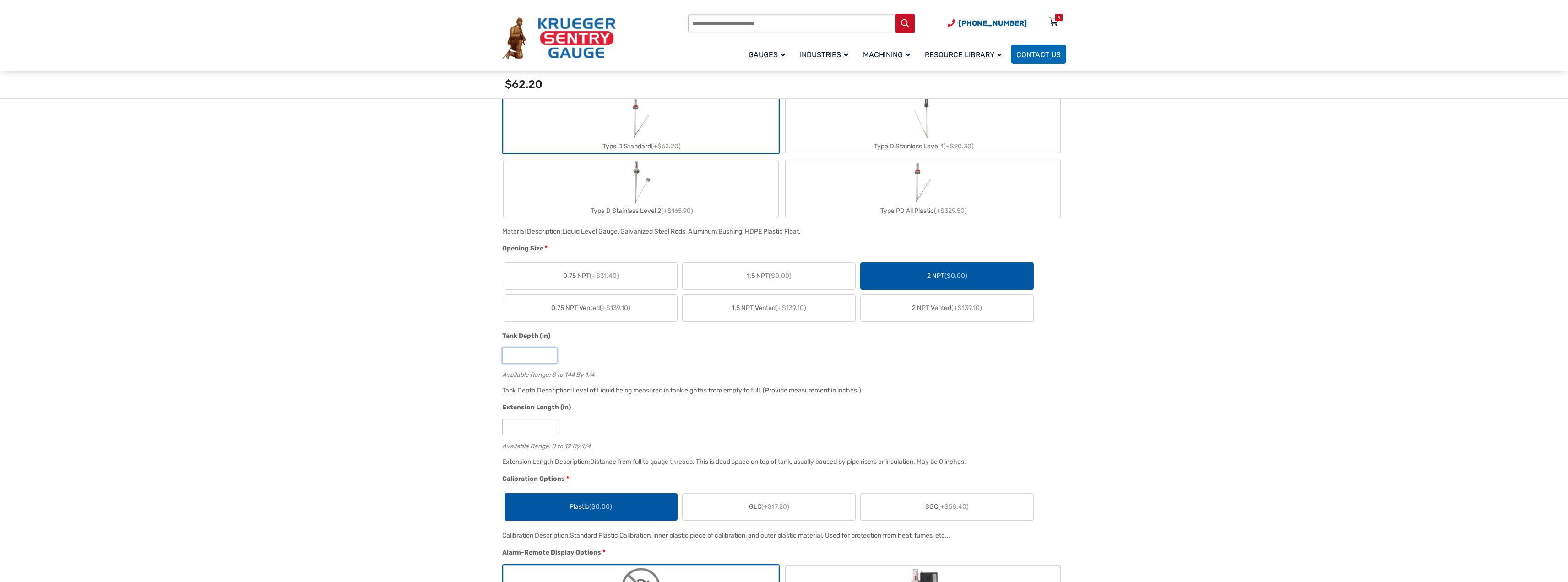
scroll to position [372, 0]
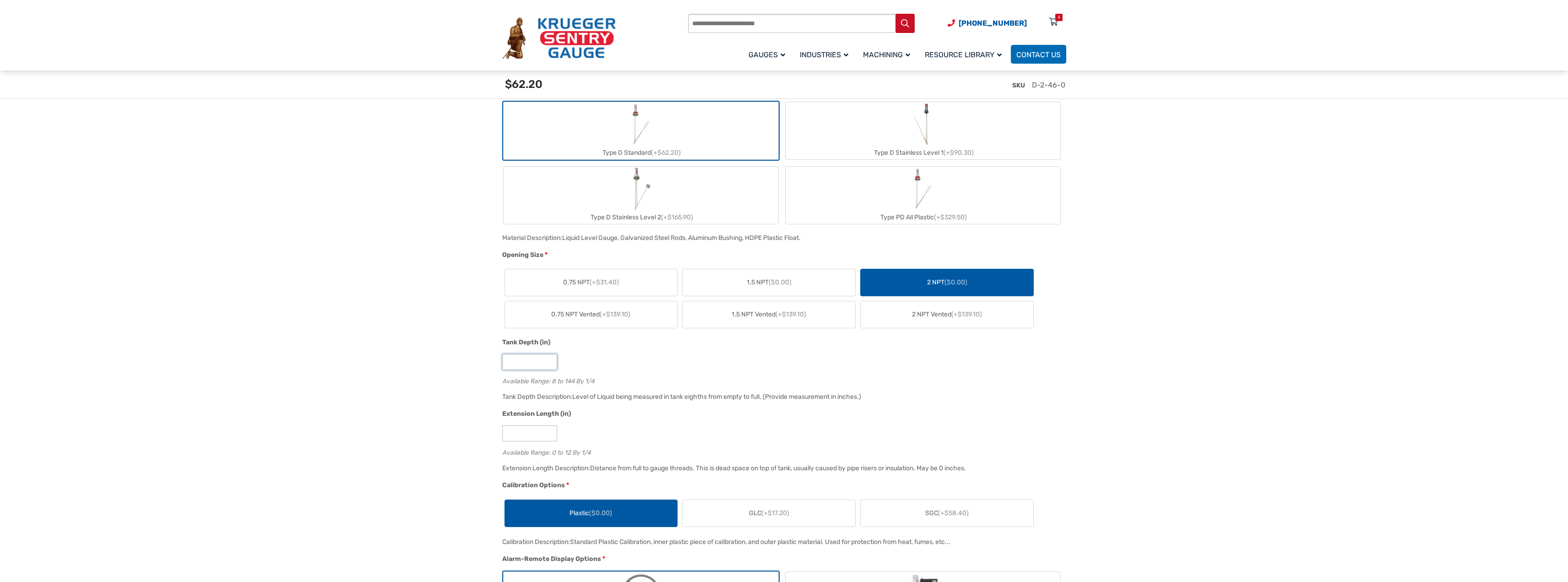
click at [516, 359] on input "**" at bounding box center [529, 362] width 55 height 16
type input "*"
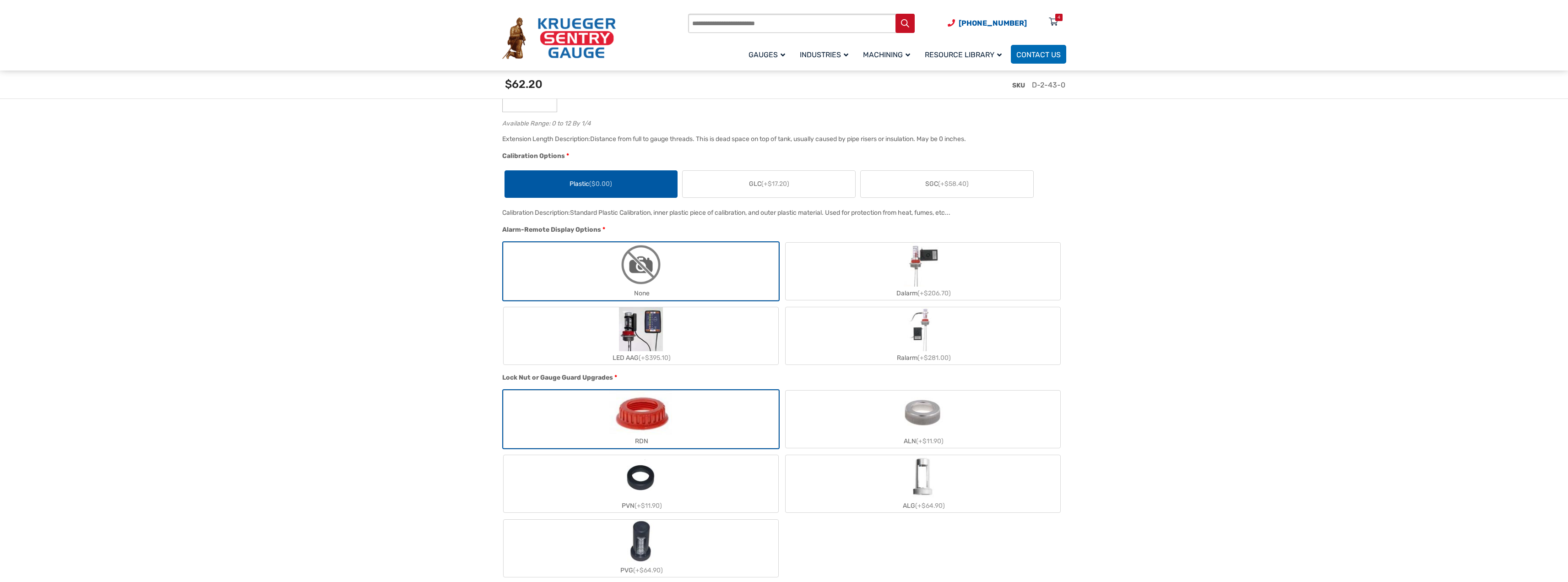
scroll to position [784, 0]
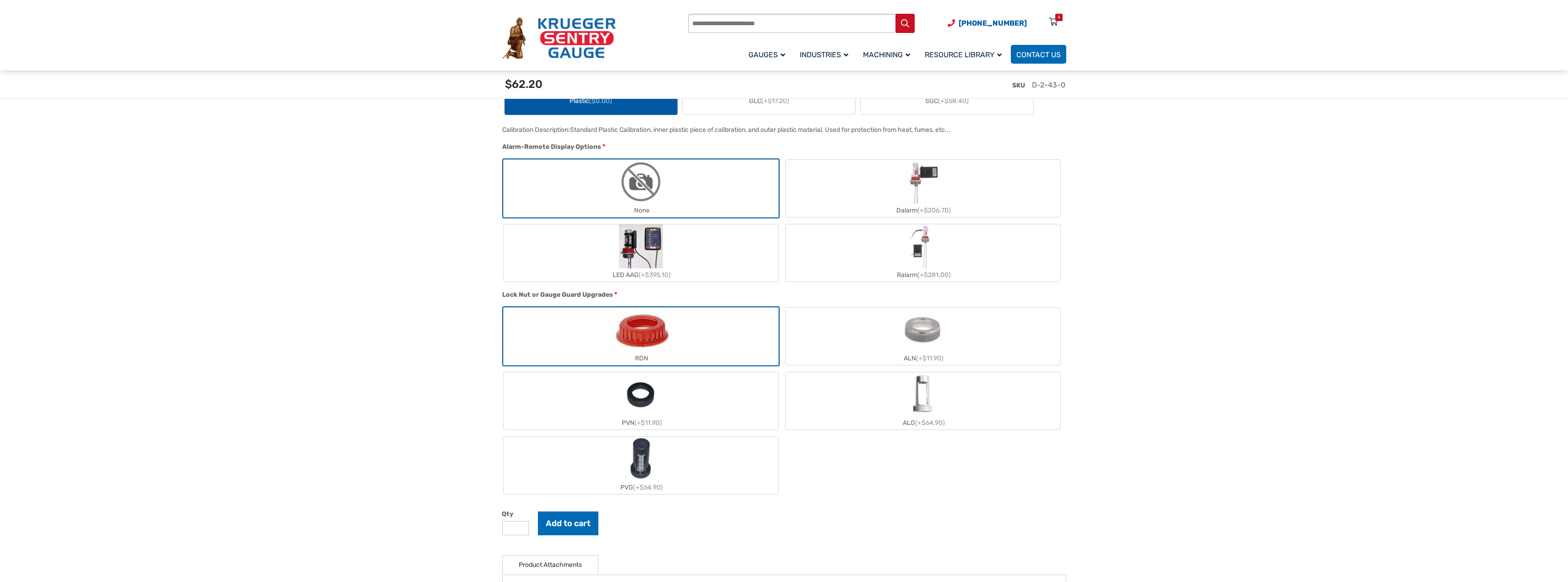
type input "**"
click at [723, 399] on label "PVN (+$11.90)" at bounding box center [641, 401] width 274 height 57
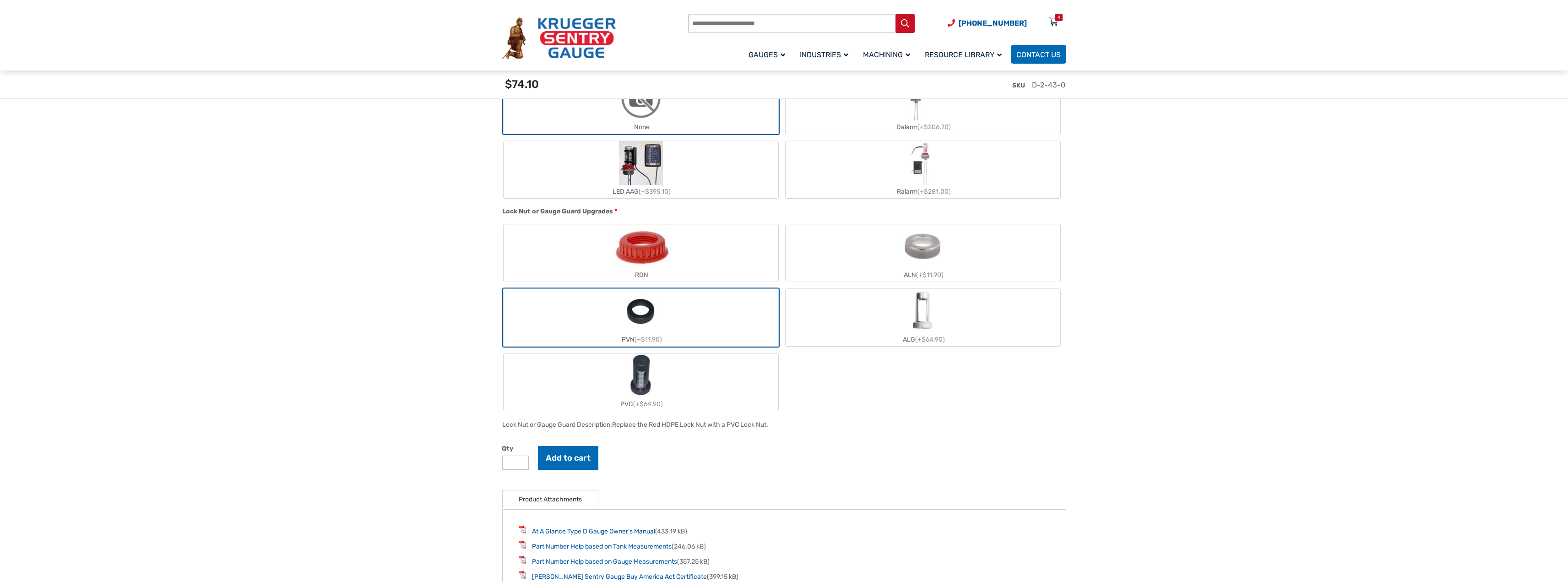
scroll to position [921, 0]
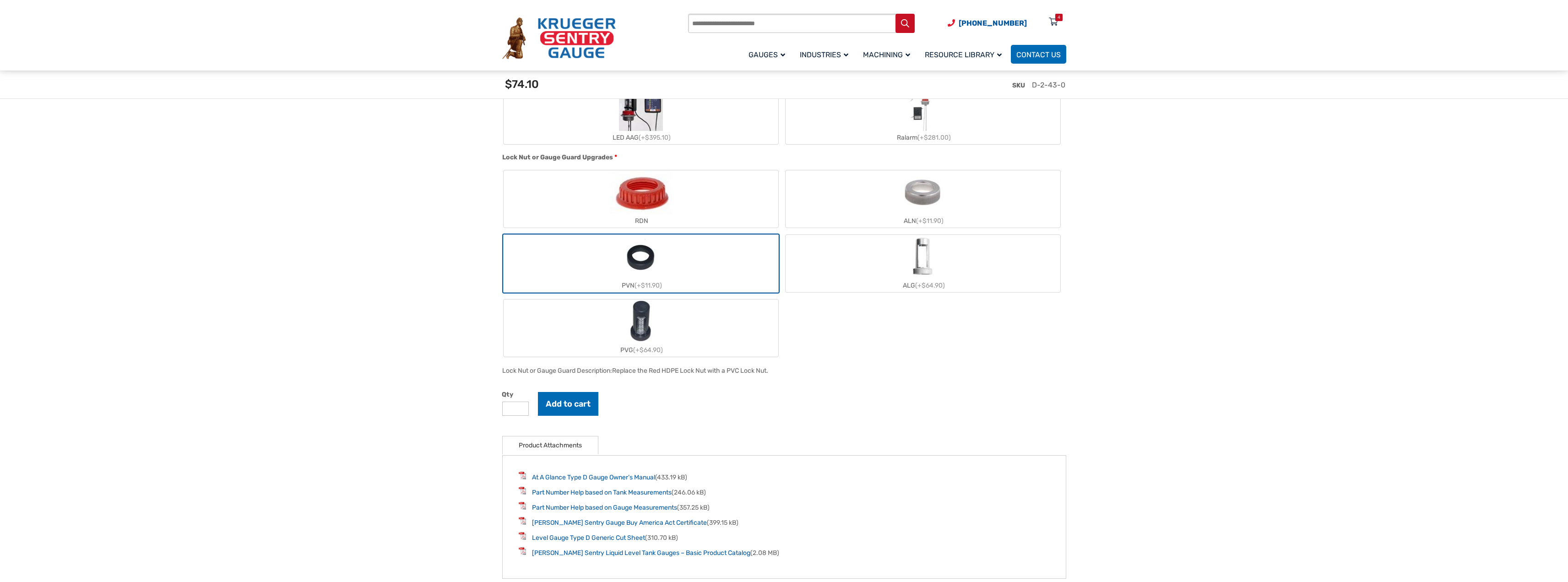
type input "*"
click at [520, 408] on input "*" at bounding box center [515, 408] width 26 height 14
click at [572, 408] on button "Add to cart" at bounding box center [568, 403] width 61 height 24
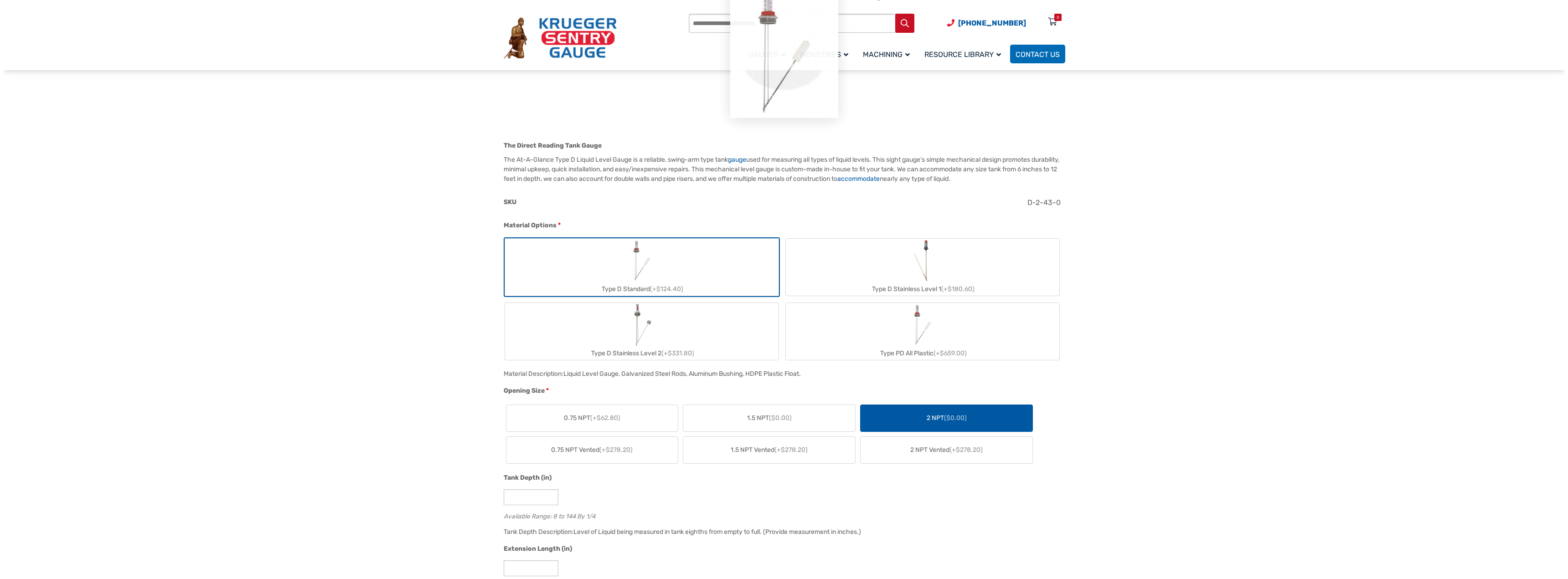
scroll to position [0, 0]
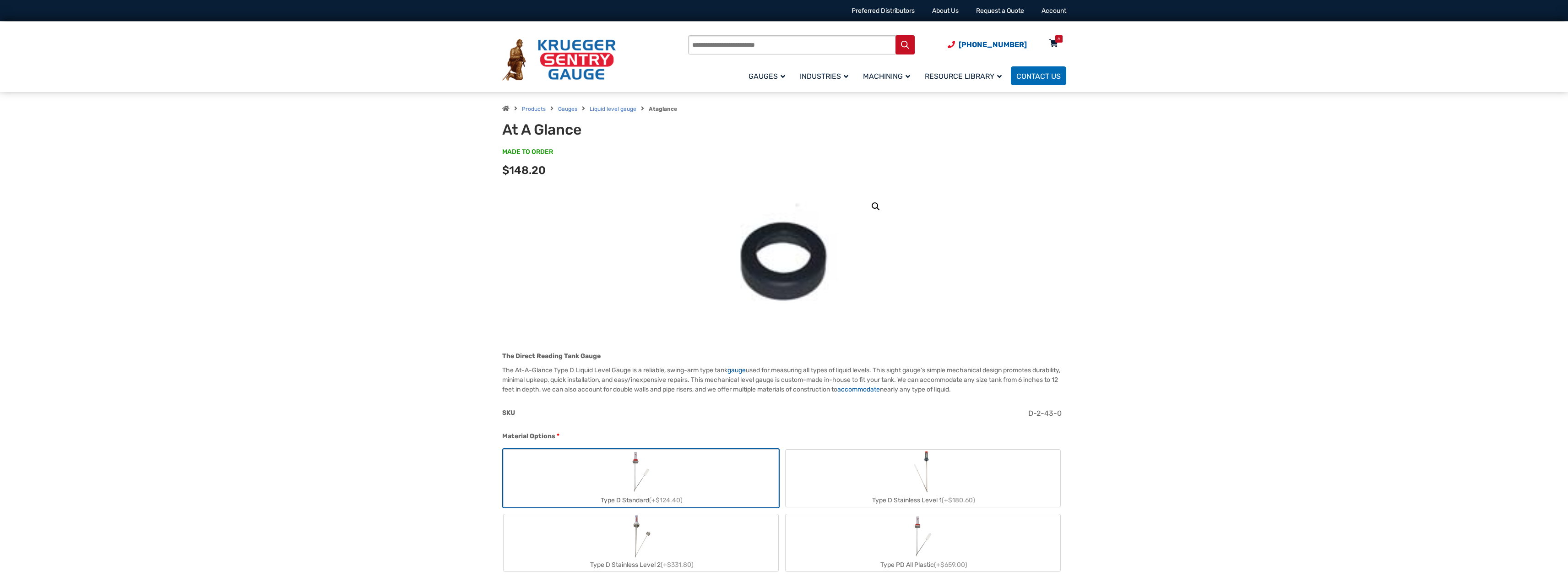
click at [1052, 40] on icon at bounding box center [1053, 44] width 9 height 15
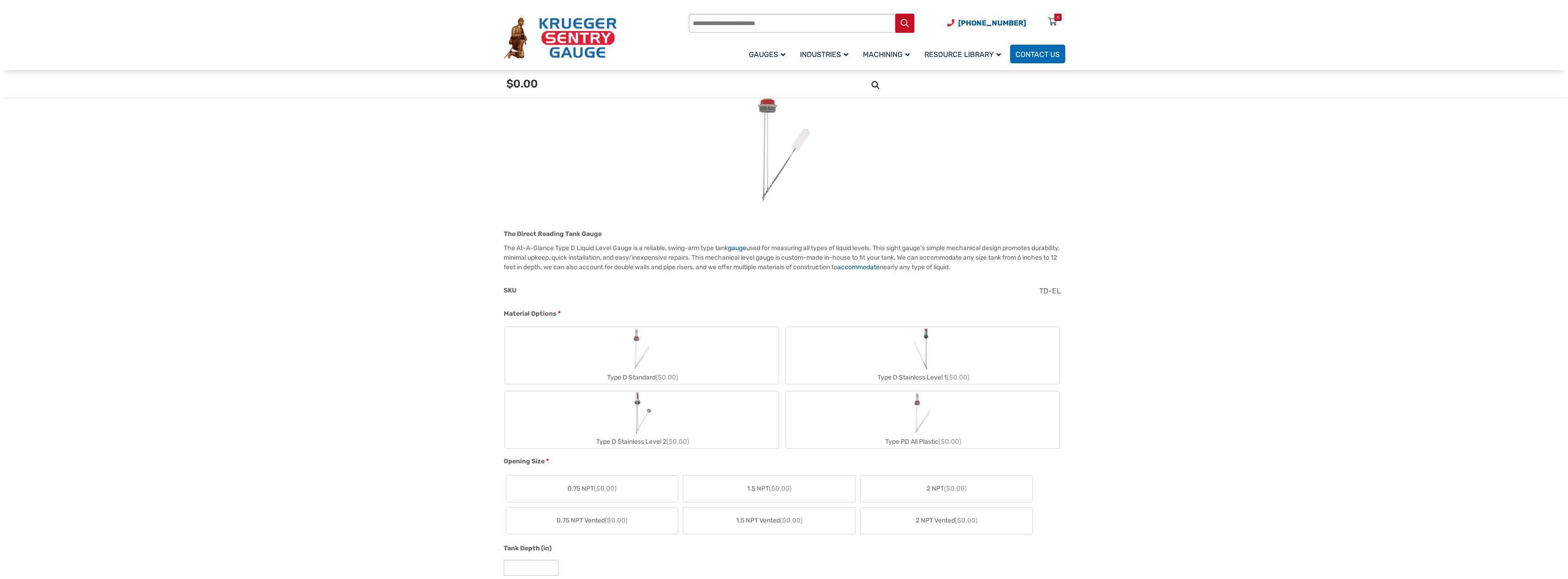
scroll to position [46, 0]
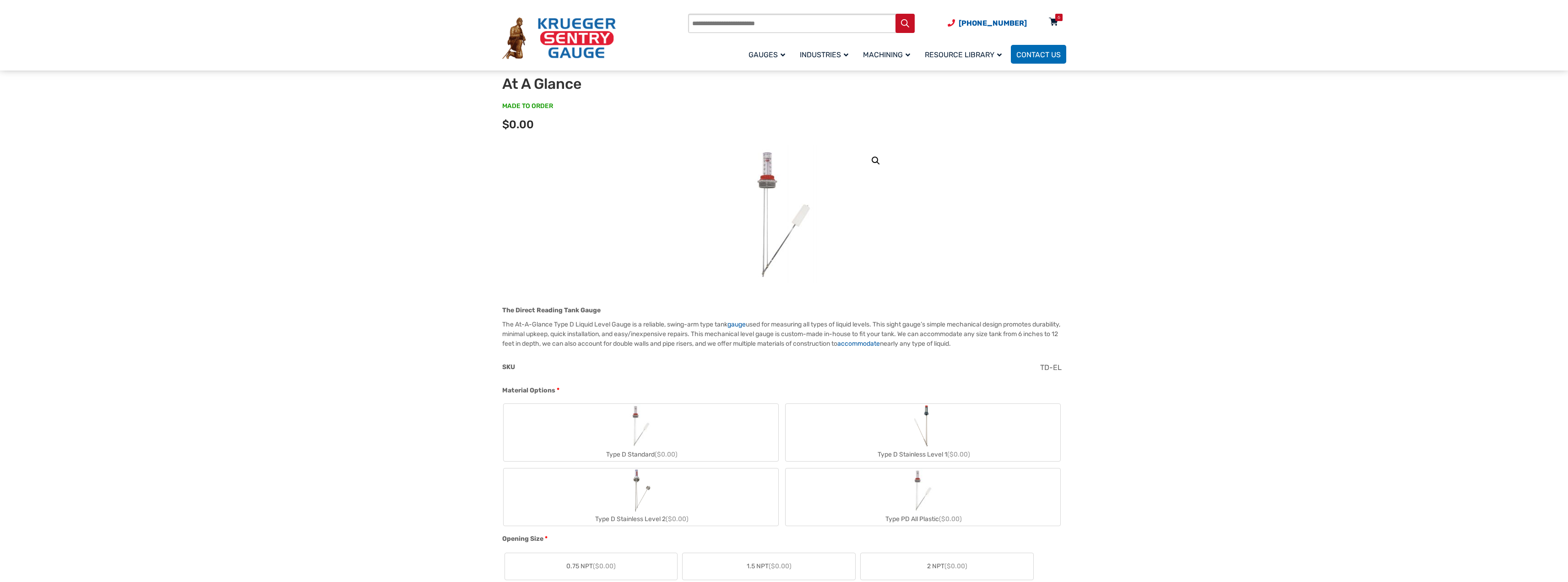
click at [1055, 20] on icon at bounding box center [1053, 23] width 9 height 15
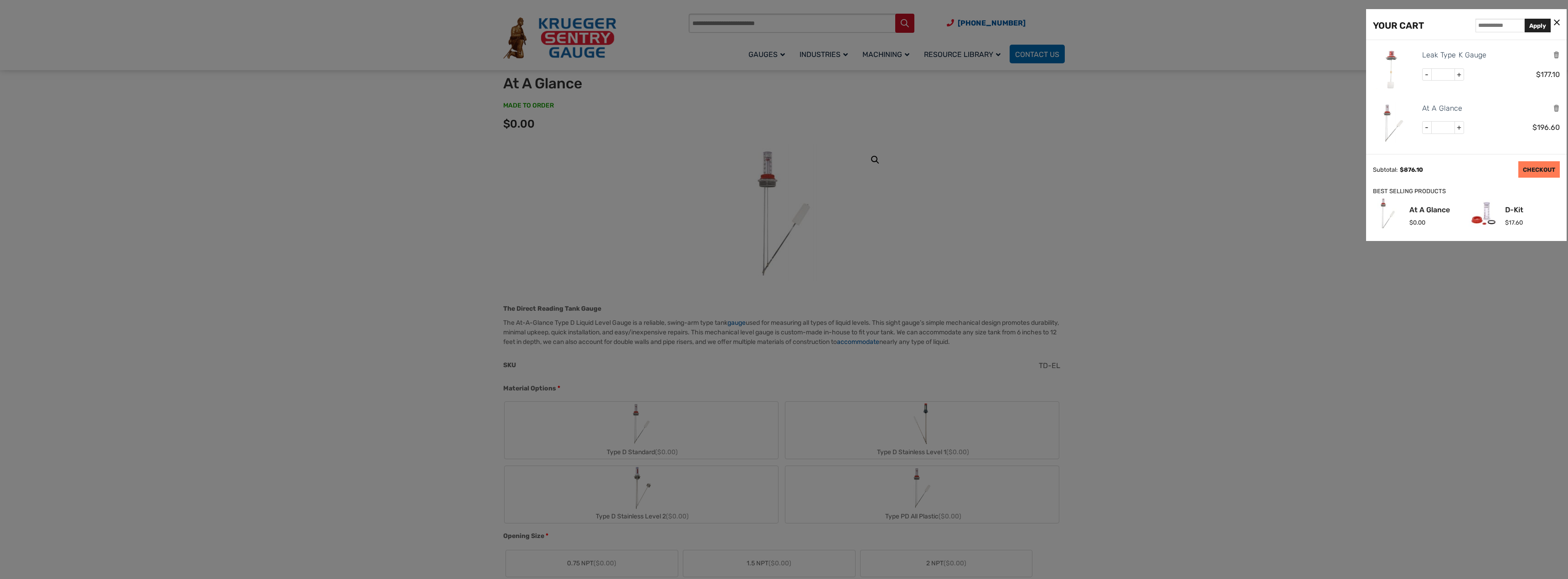
click at [1538, 169] on link "CHECKOUT" at bounding box center [1539, 169] width 41 height 16
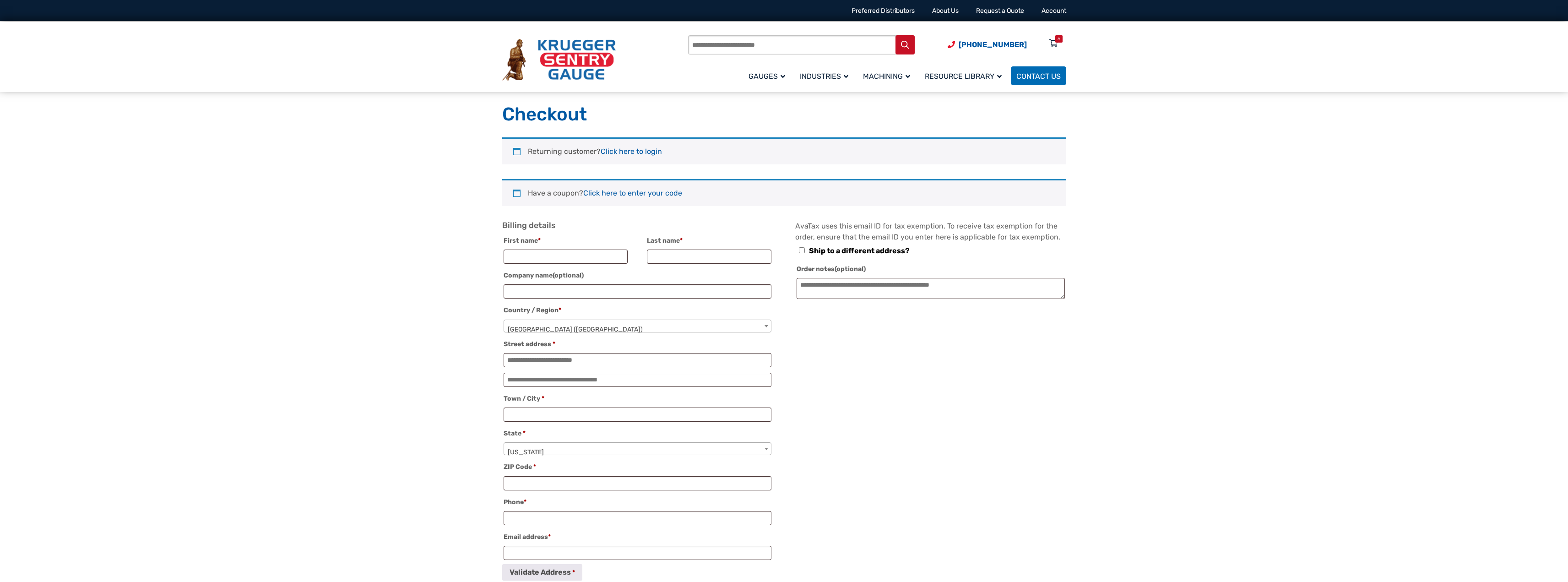
select select "**"
type input "**********"
click at [637, 153] on link "Click here to login" at bounding box center [631, 151] width 61 height 9
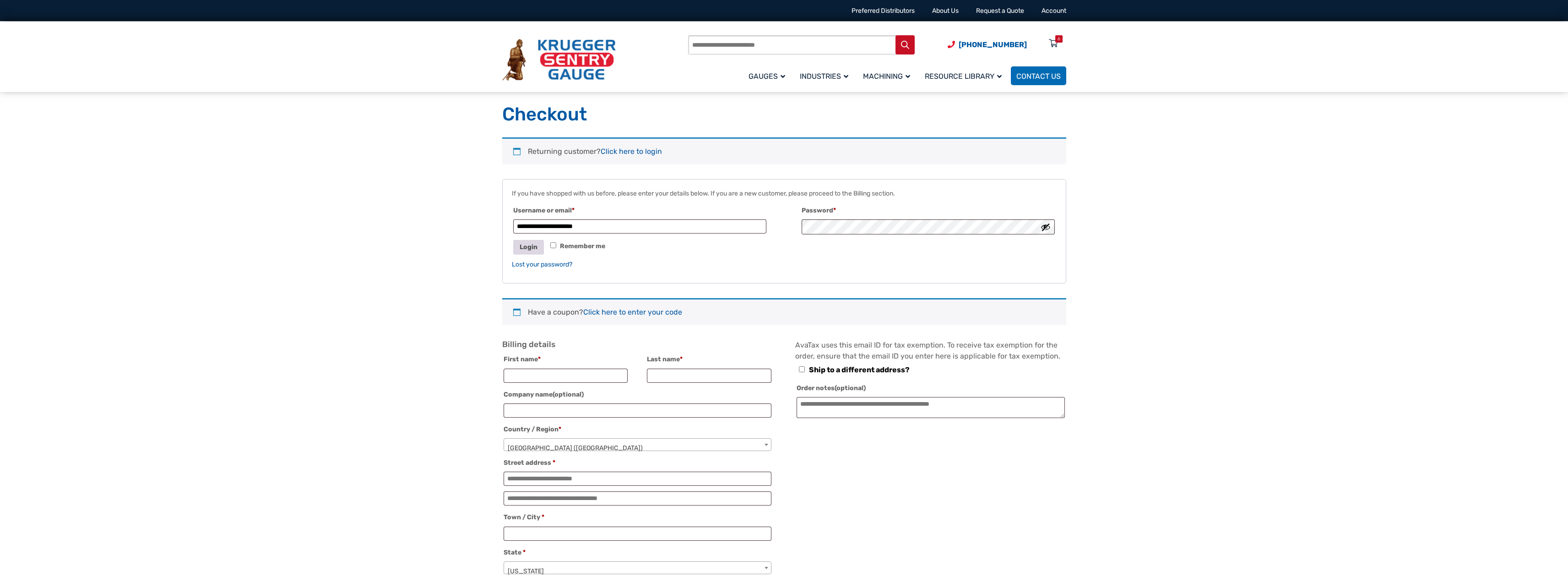
click at [518, 248] on button "Login" at bounding box center [528, 246] width 31 height 14
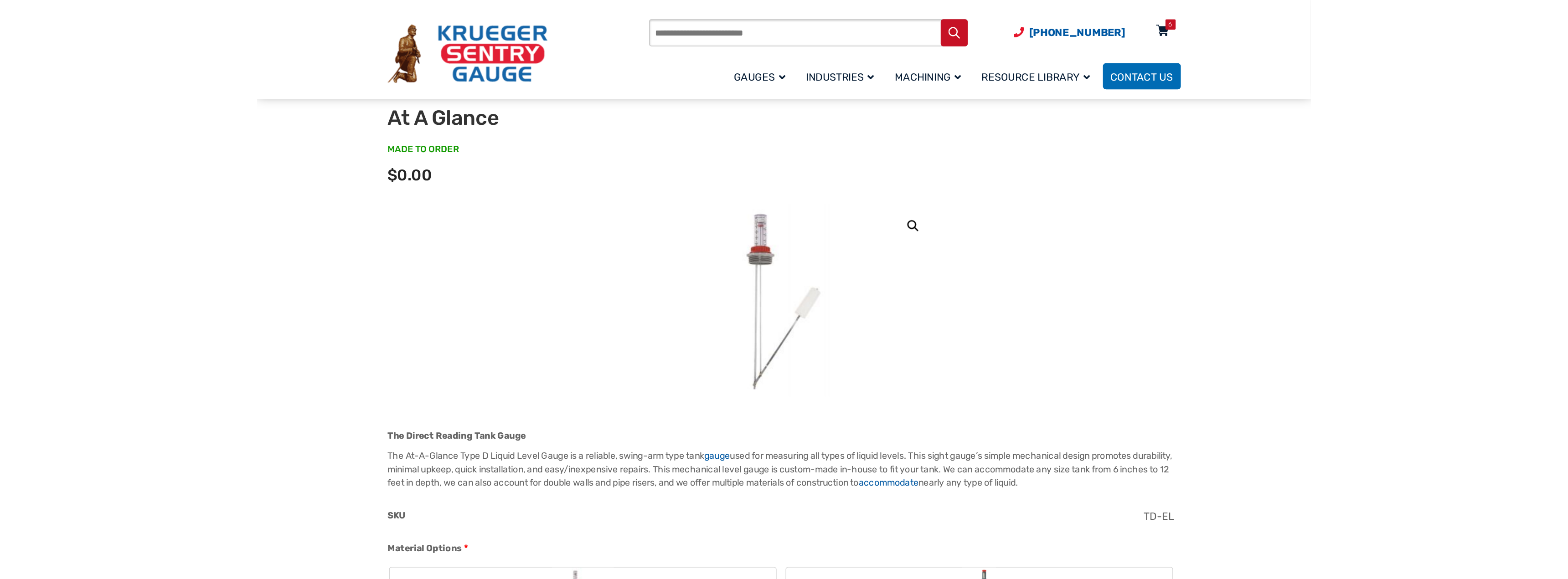
scroll to position [46, 0]
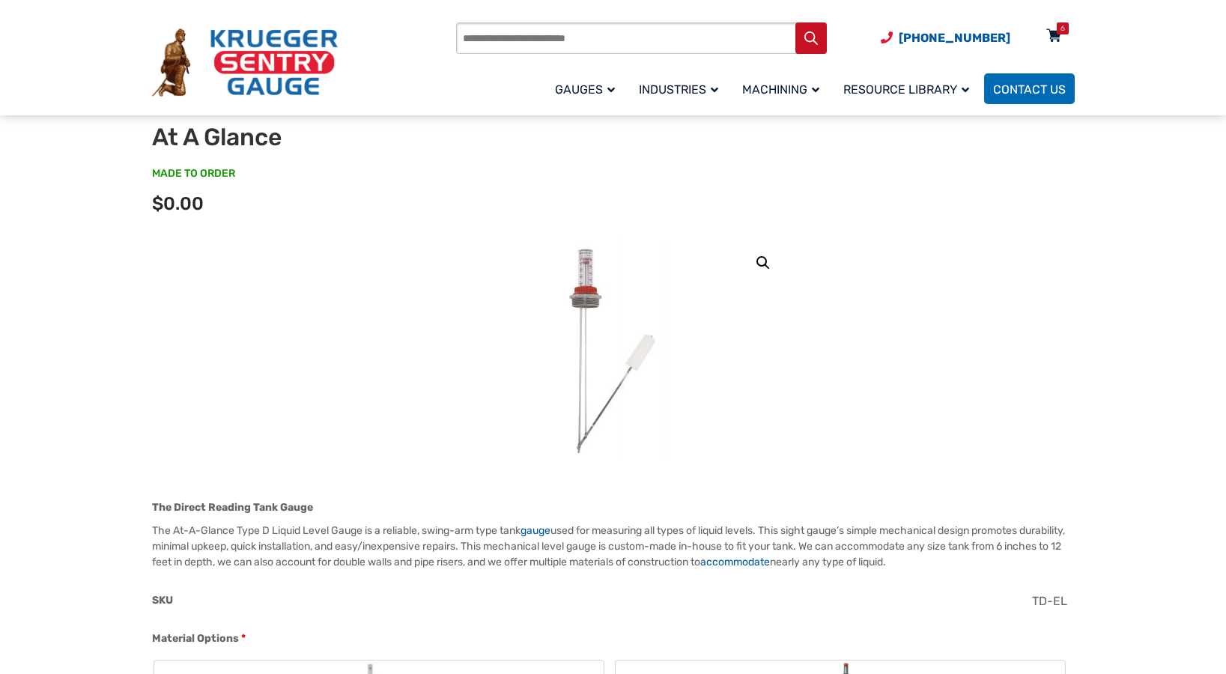
click at [1066, 39] on div "6" at bounding box center [1053, 39] width 37 height 26
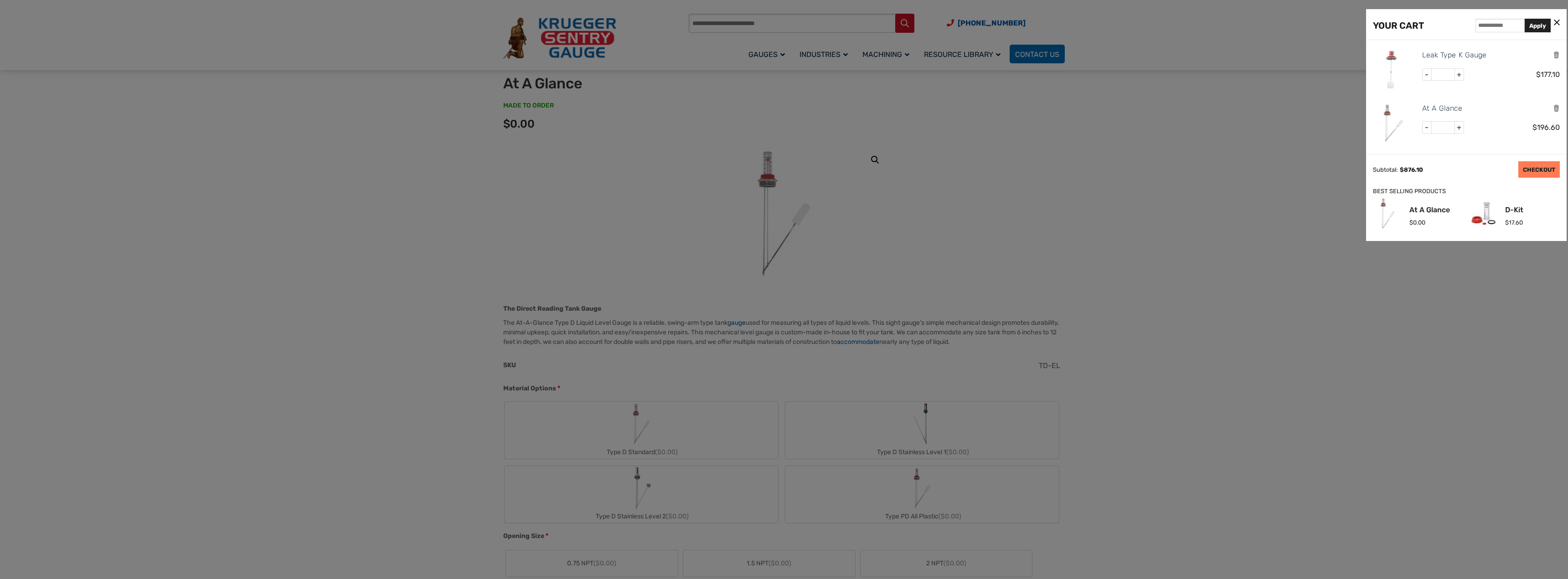
click at [746, 168] on link "CHECKOUT" at bounding box center [1539, 169] width 41 height 16
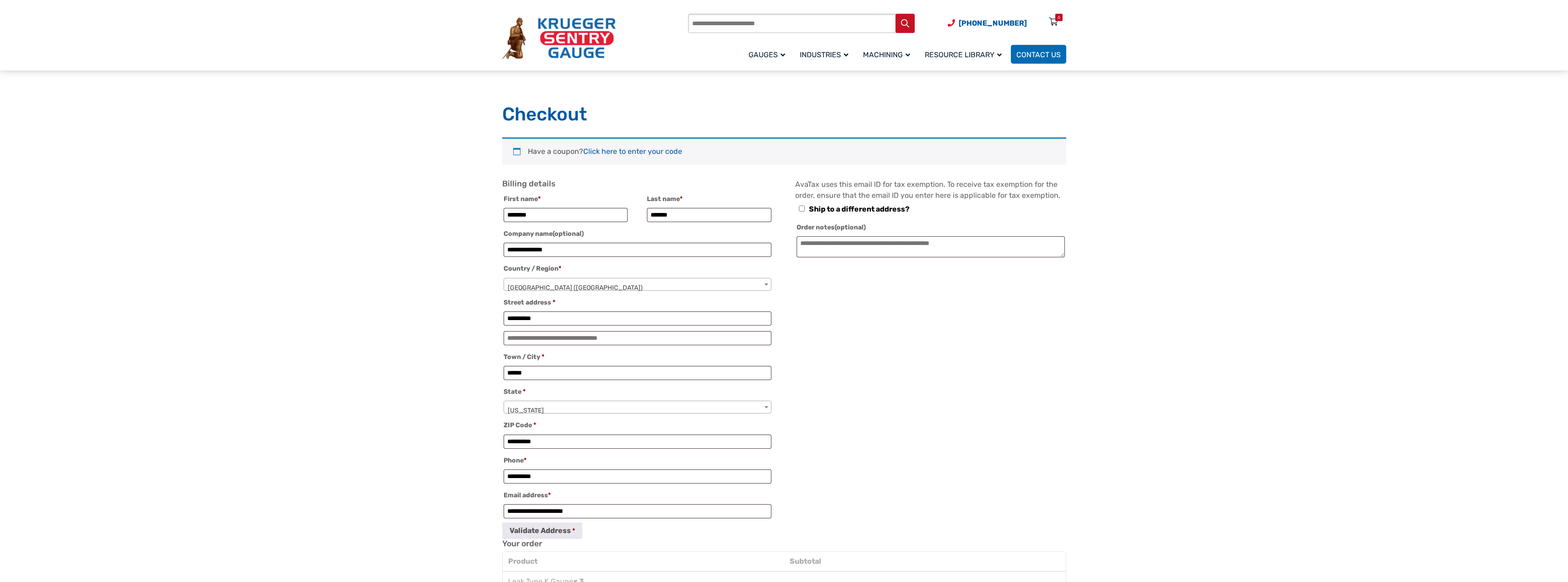
select select "**"
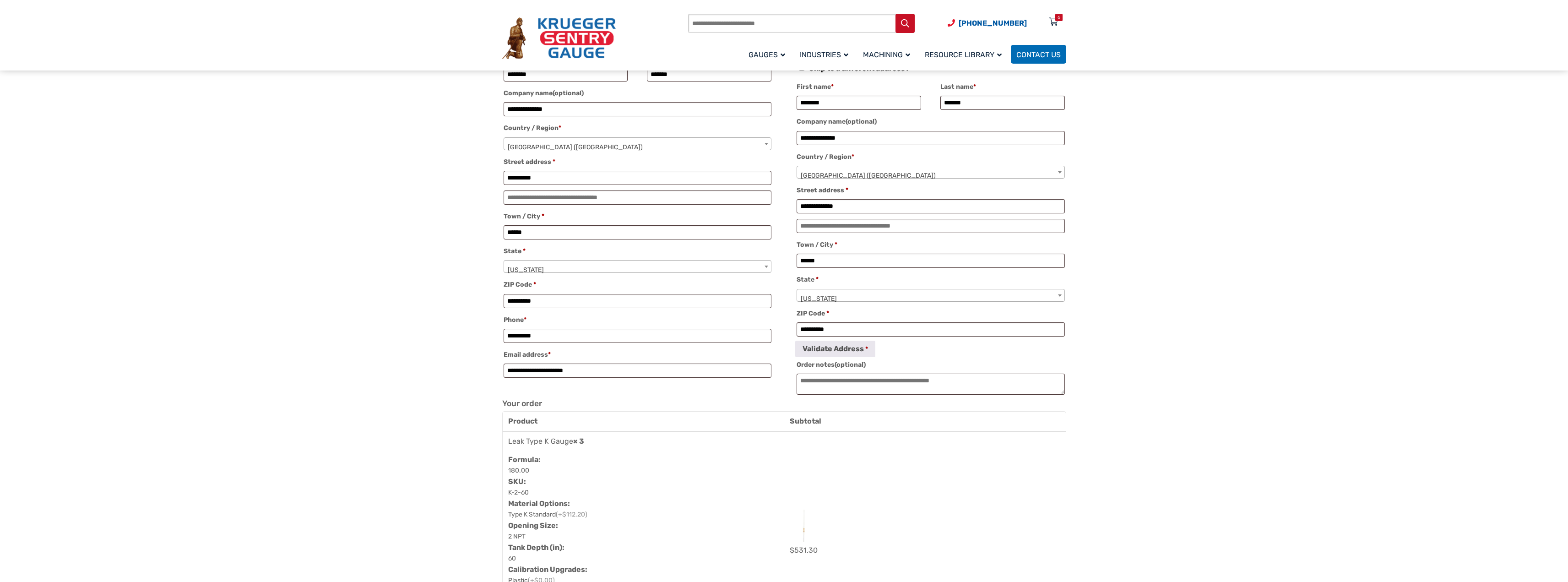
scroll to position [183, 0]
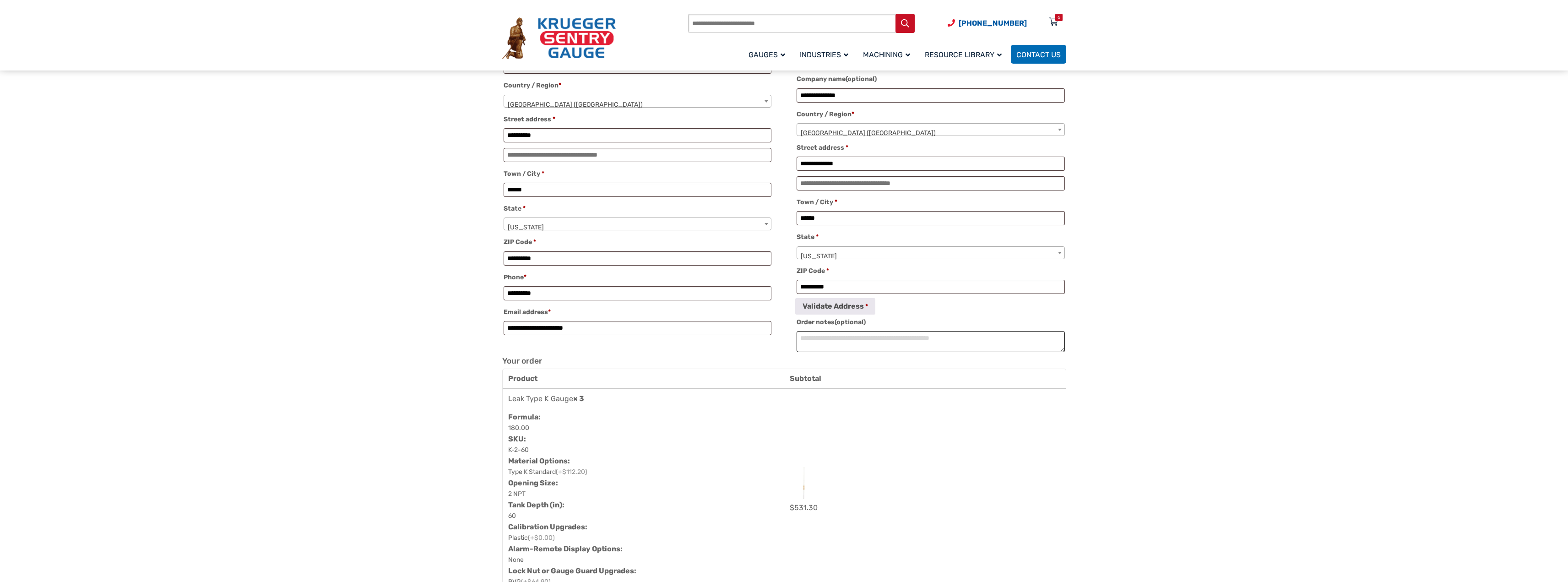
click at [875, 341] on textarea "Order notes (optional)" at bounding box center [930, 341] width 268 height 21
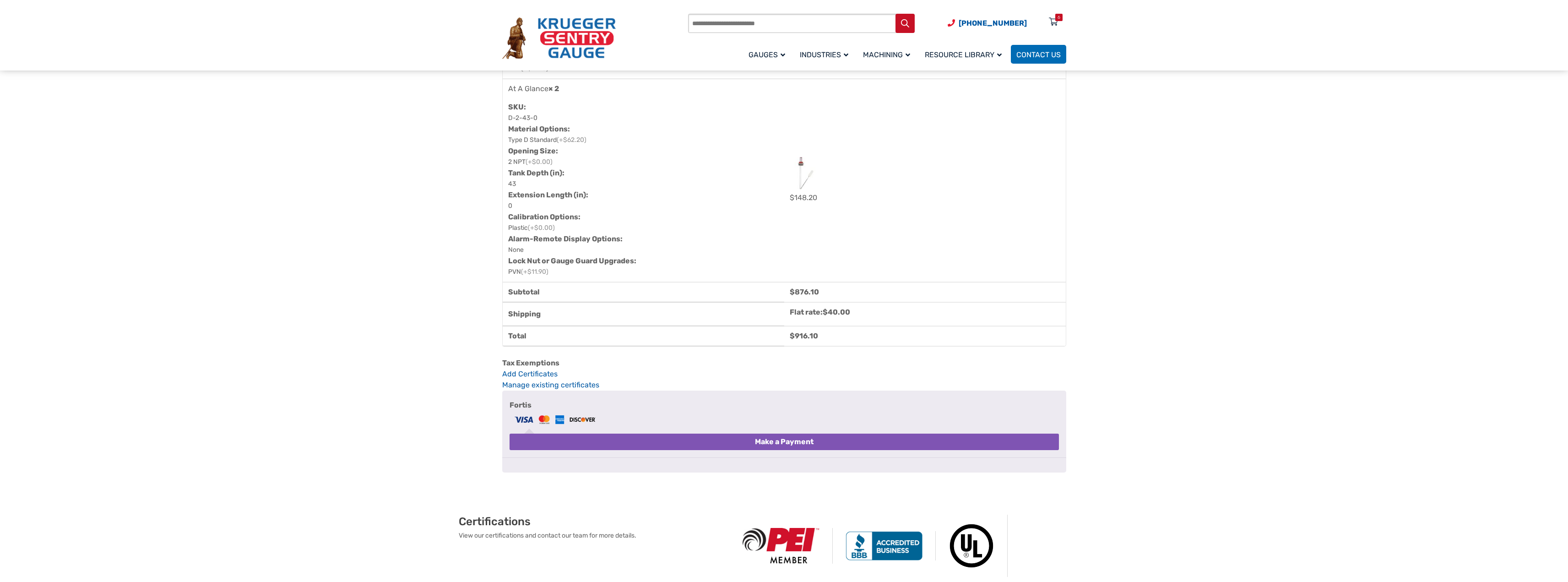
scroll to position [916, 0]
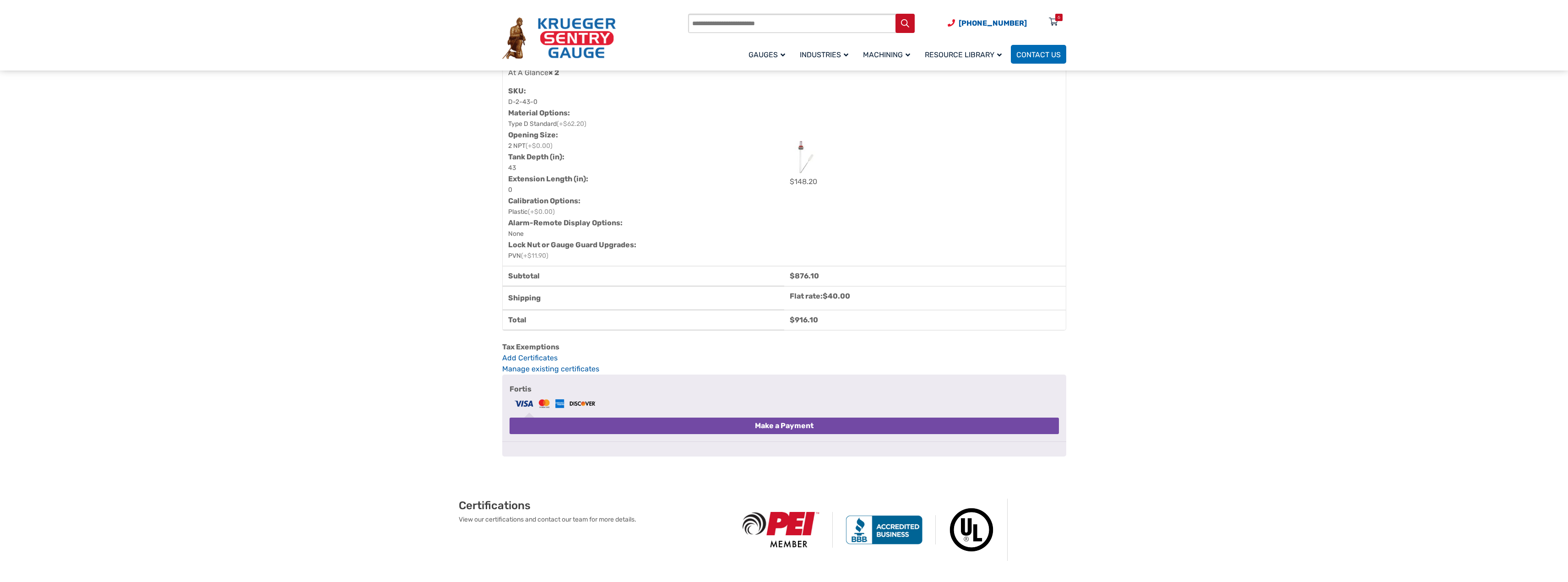
click at [804, 434] on button "Make a Payment" at bounding box center [784, 425] width 550 height 17
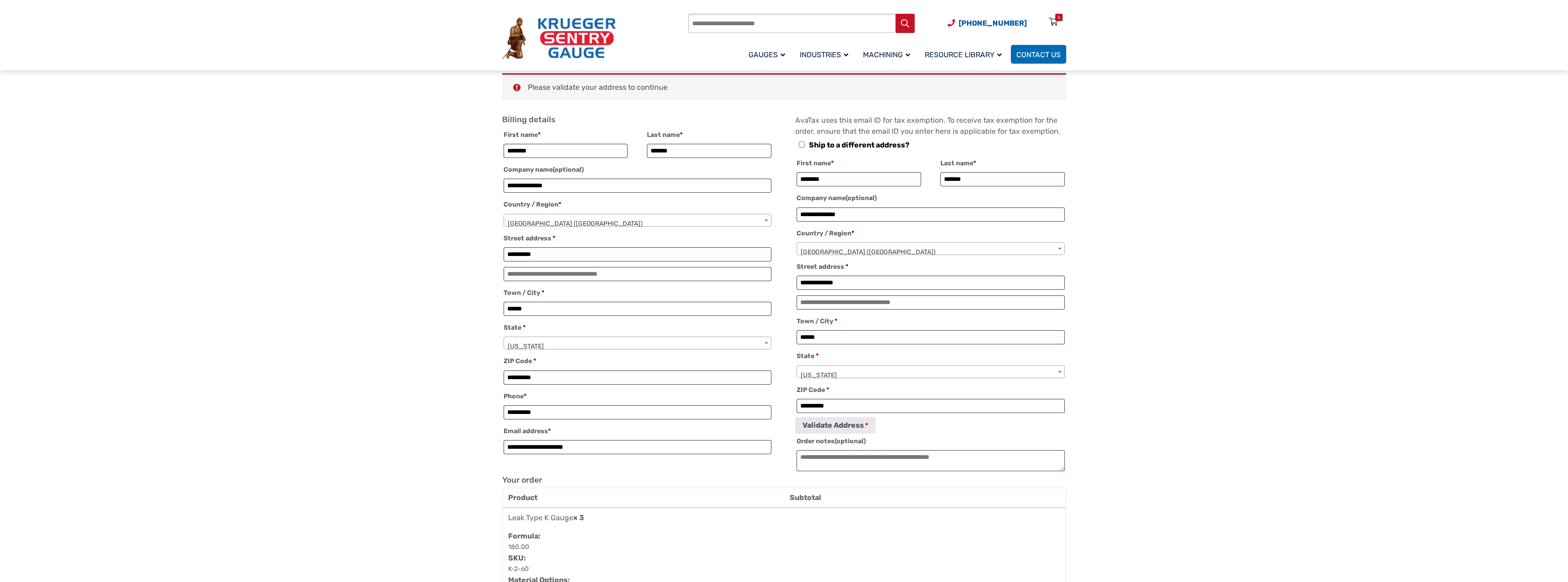
scroll to position [229, 0]
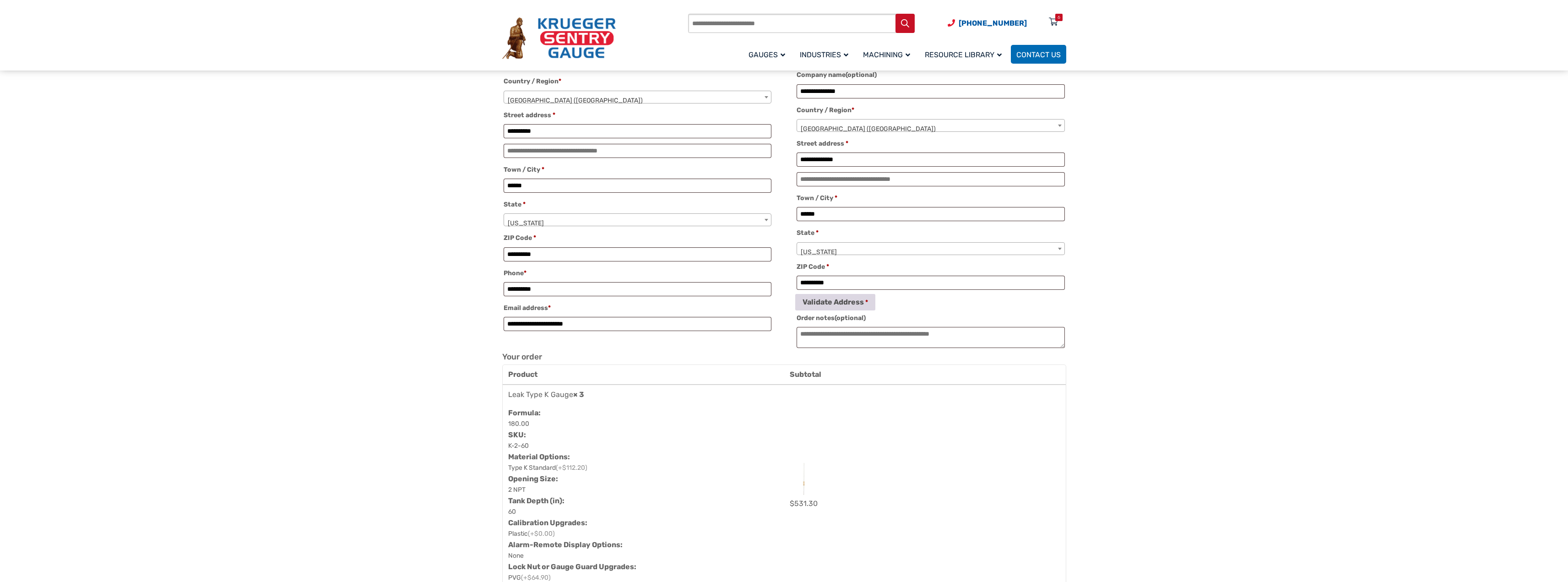
click at [835, 300] on button "Validate Address" at bounding box center [835, 302] width 80 height 17
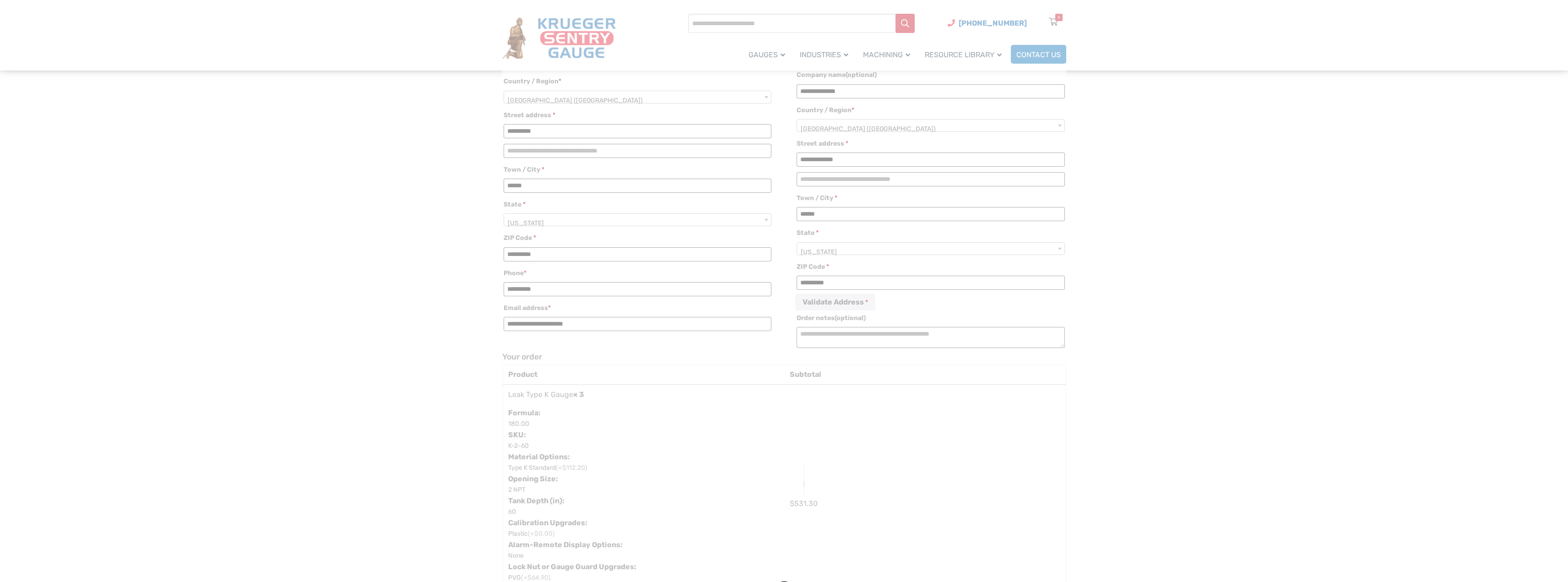
type input "**********"
type input "******"
select select "**"
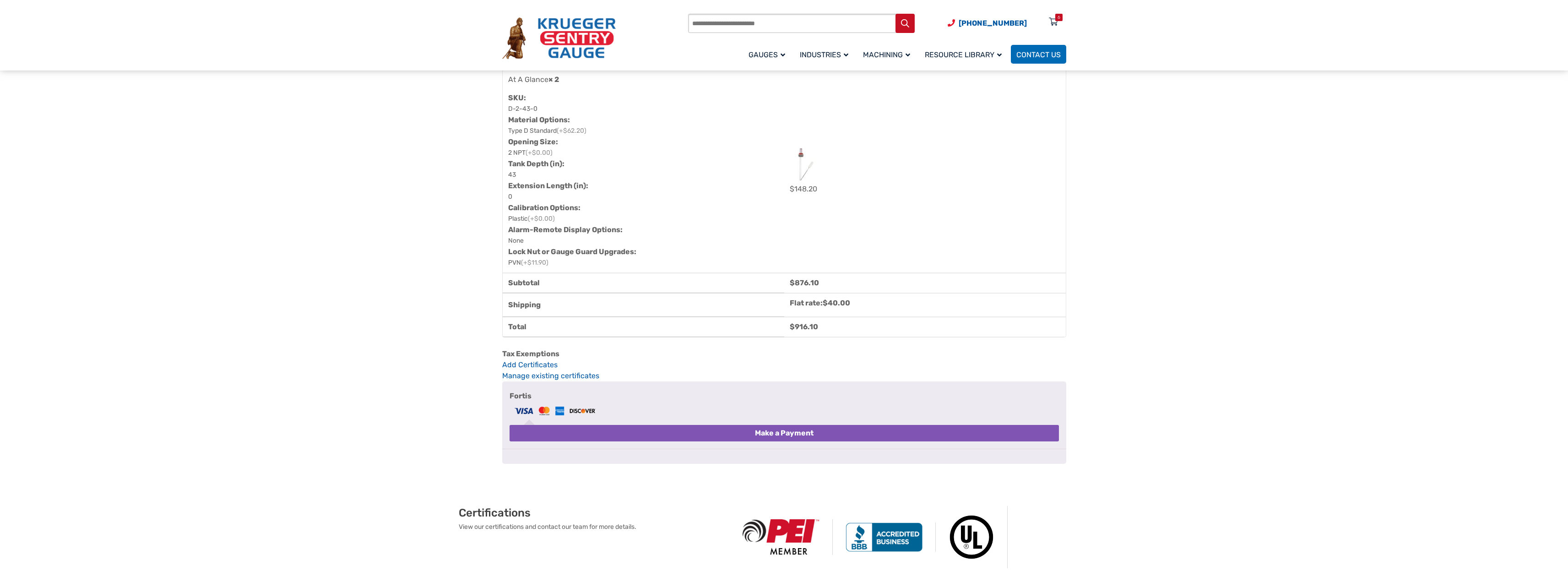
scroll to position [1190, 0]
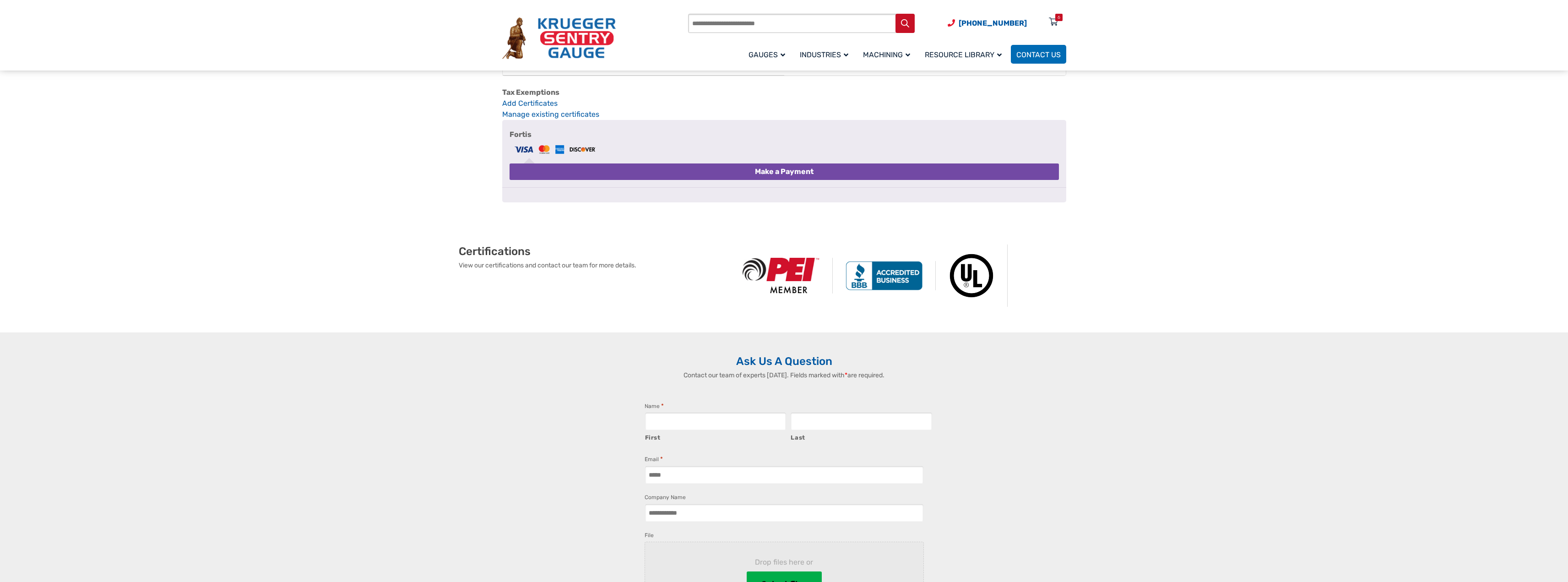
click at [753, 180] on button "Make a Payment" at bounding box center [784, 171] width 550 height 17
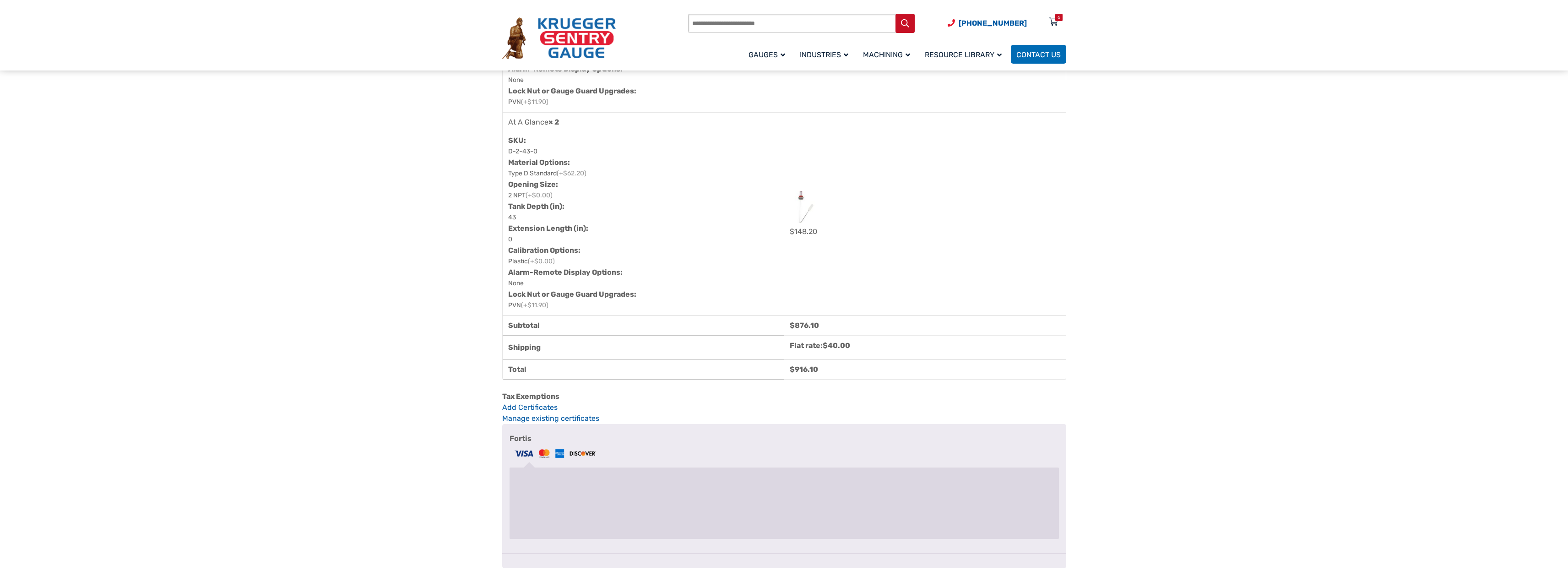
scroll to position [1144, 0]
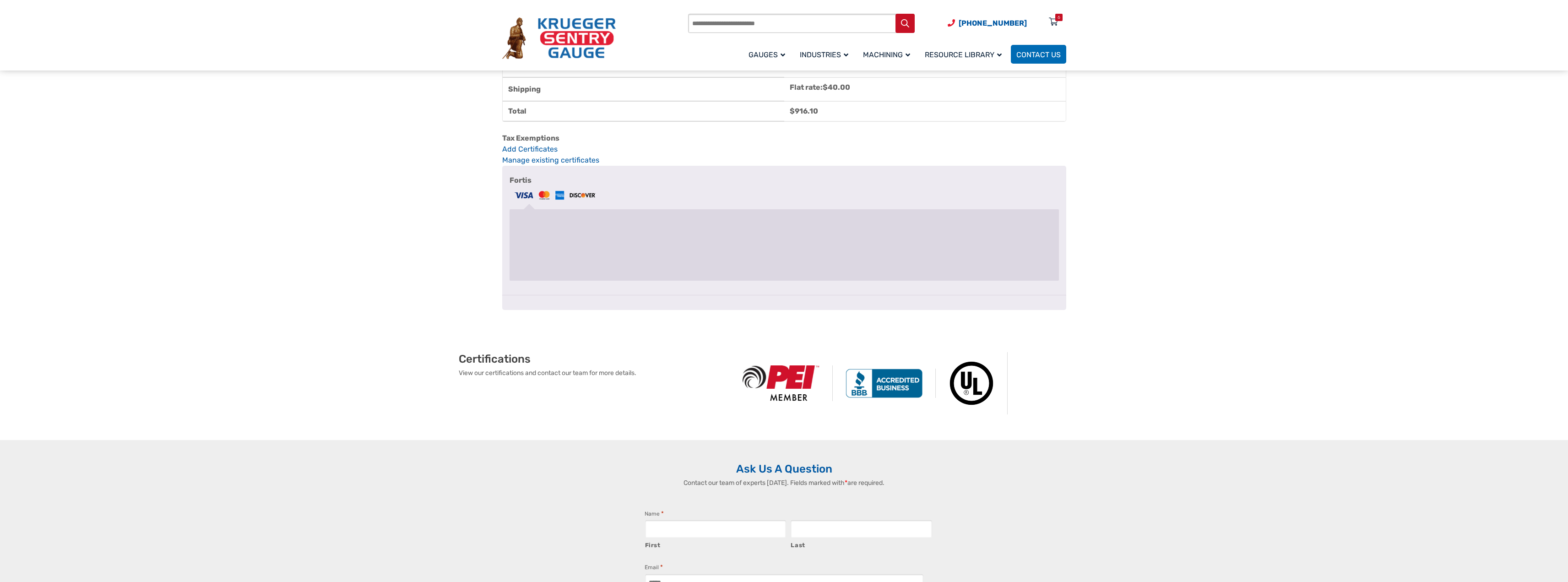
click at [766, 166] on div "Checkout" at bounding box center [784, 166] width 564 height 0
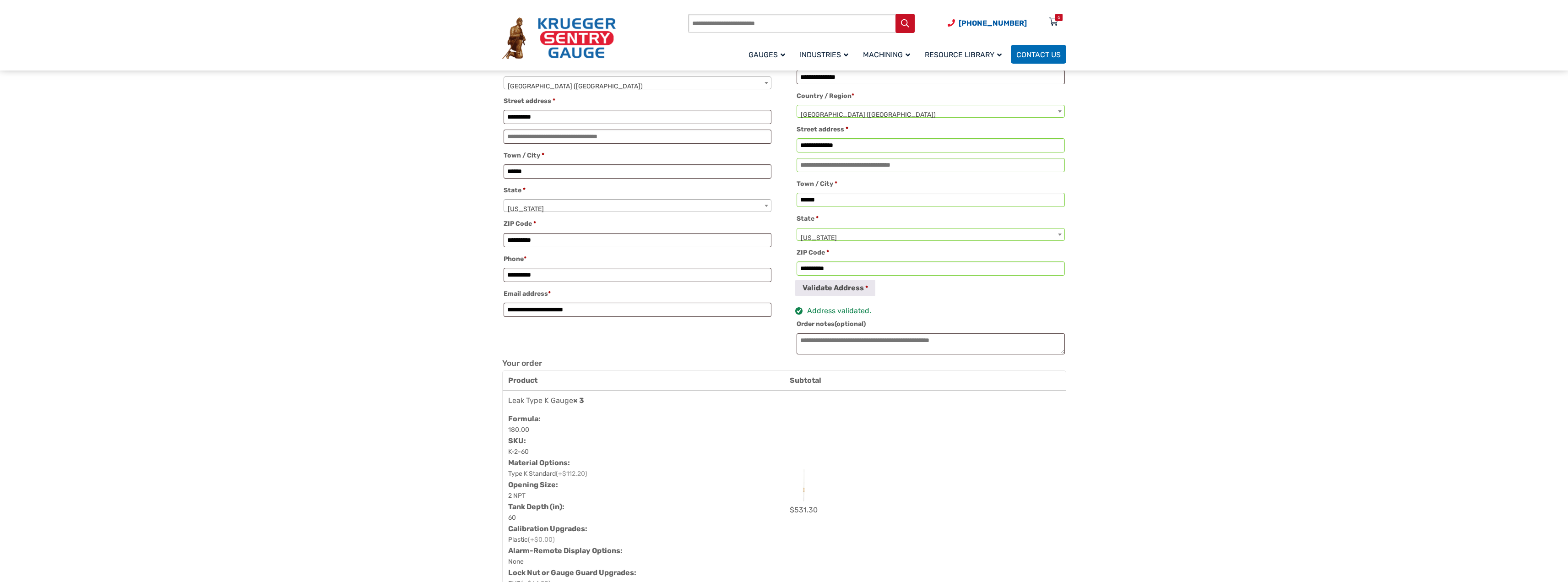
scroll to position [274, 0]
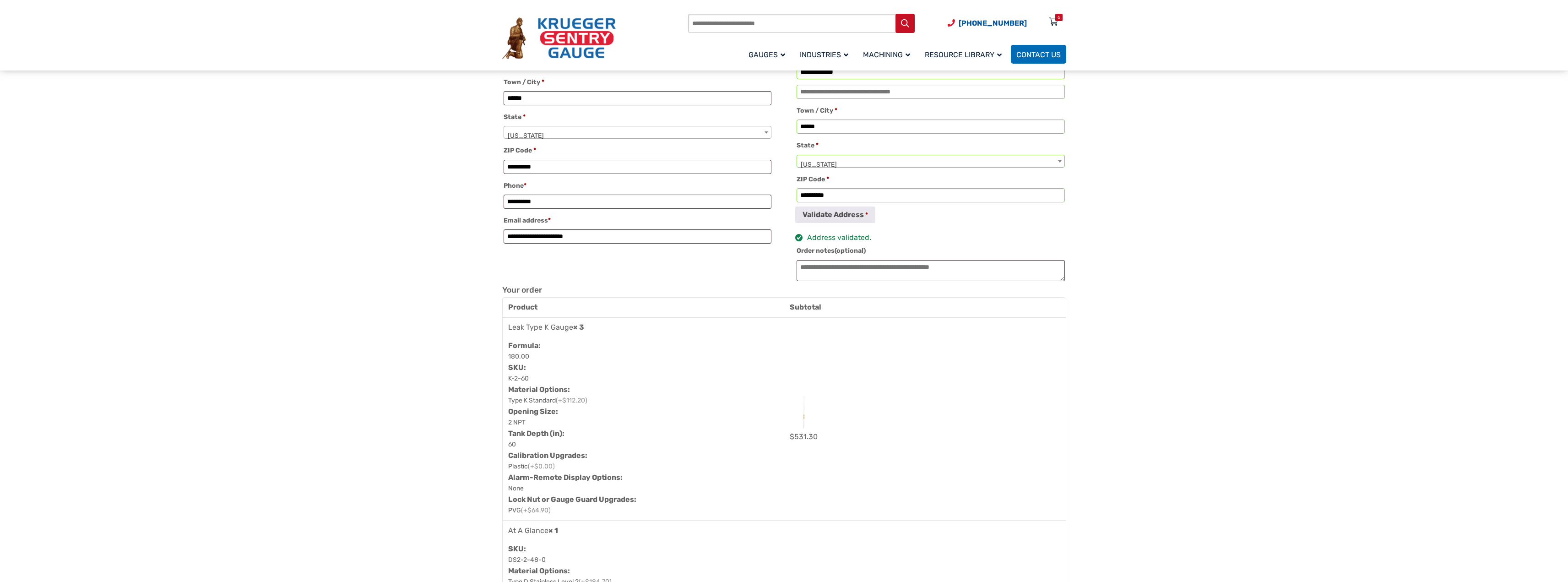
click at [833, 241] on div "Address validated." at bounding box center [930, 238] width 271 height 12
click at [879, 202] on input "**********" at bounding box center [930, 195] width 268 height 14
type input "**********"
click button "Validate Address" at bounding box center [0, 0] width 0 height 0
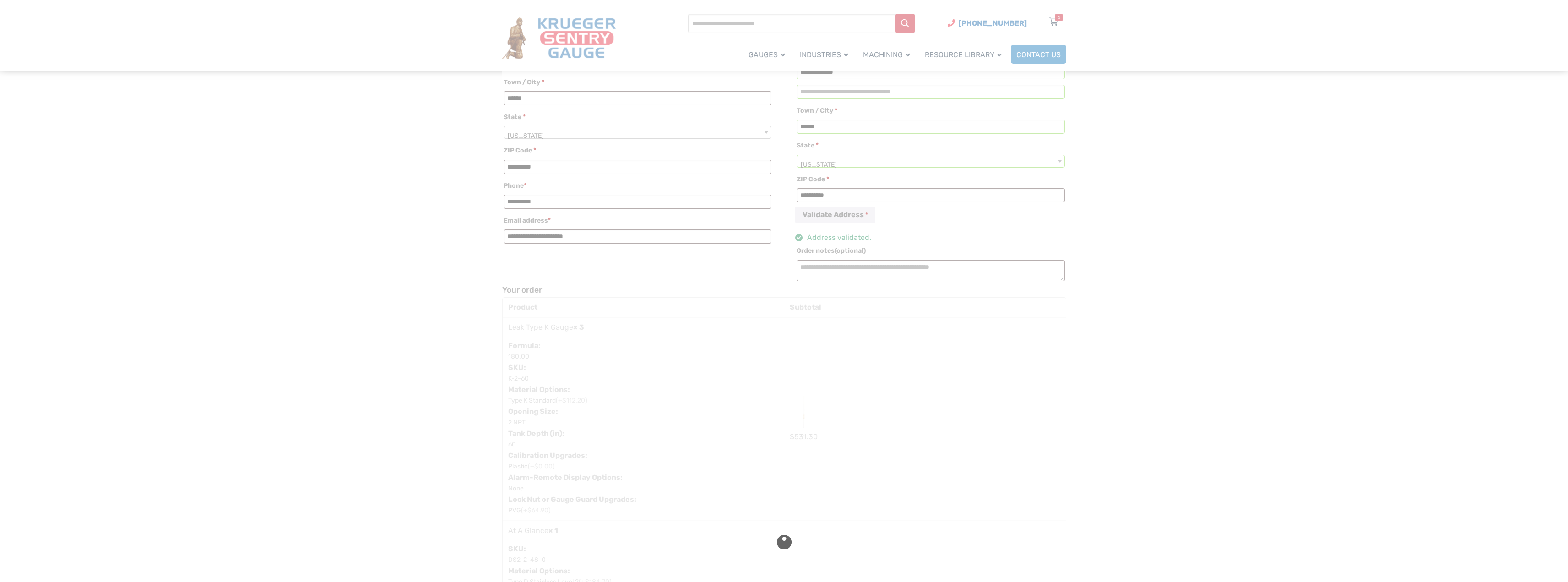
type input "**********"
type input "******"
select select "**"
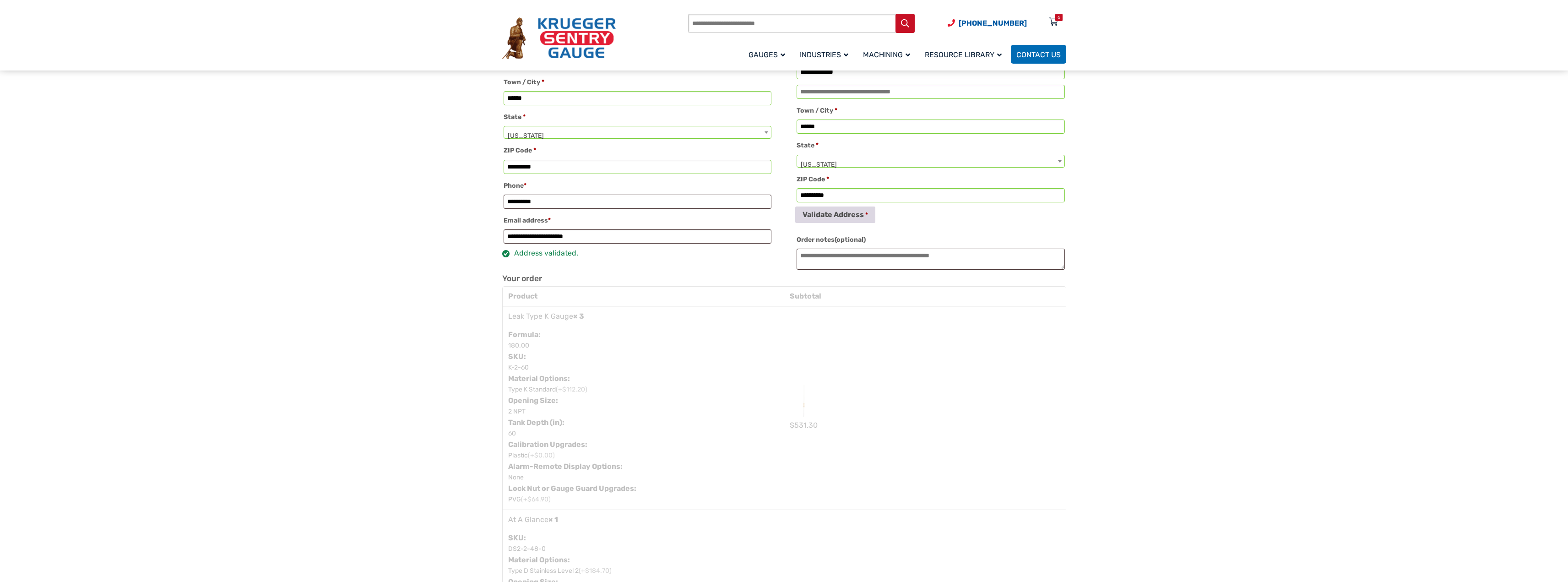
click at [820, 223] on button "Validate Address" at bounding box center [835, 215] width 80 height 17
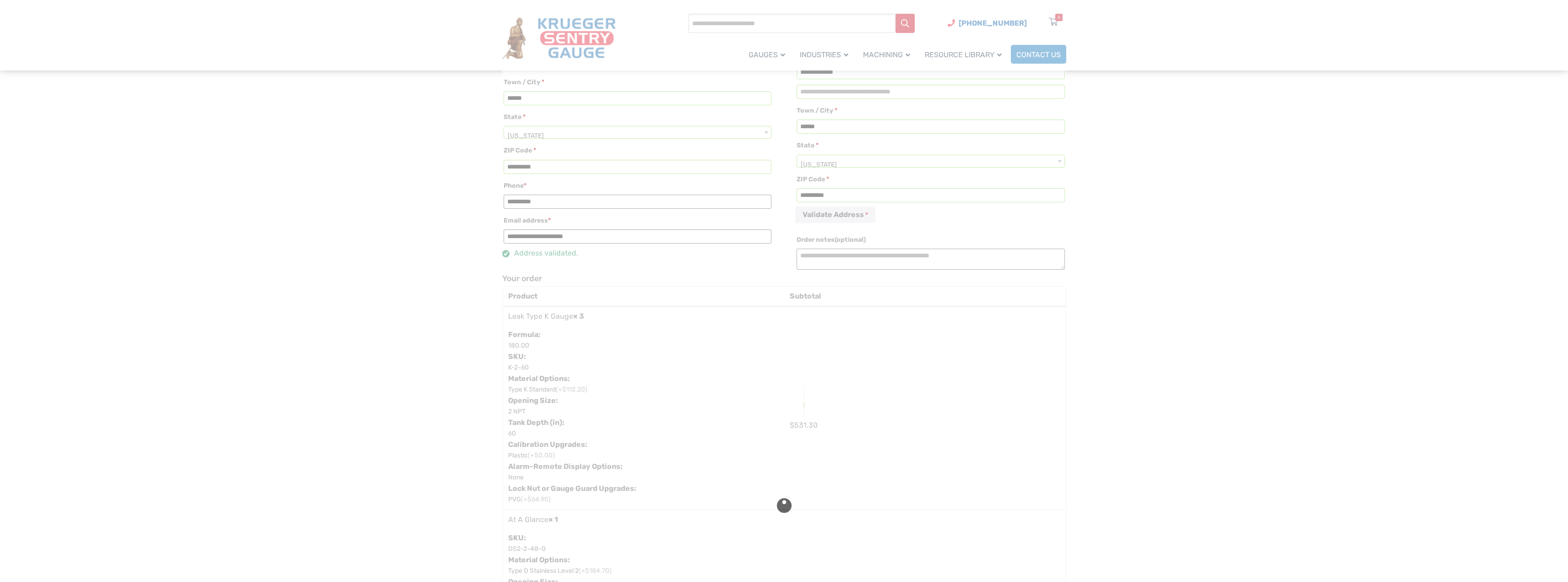
select select "**"
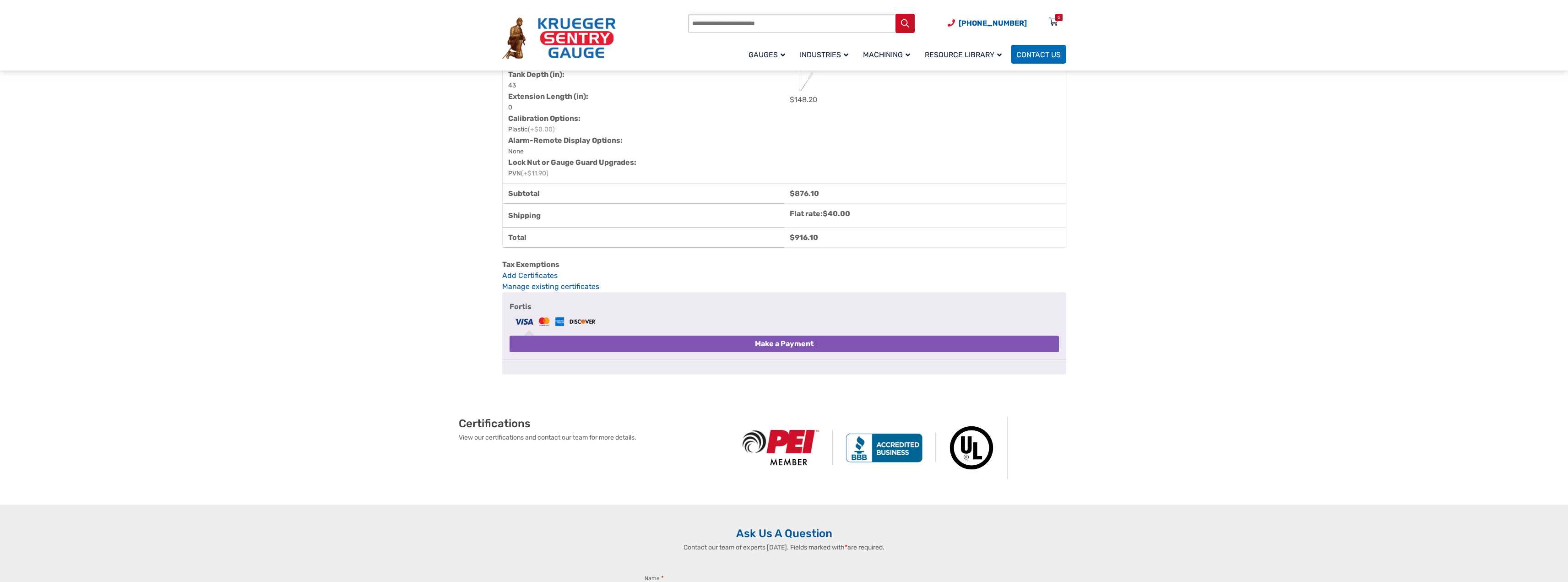
scroll to position [1053, 0]
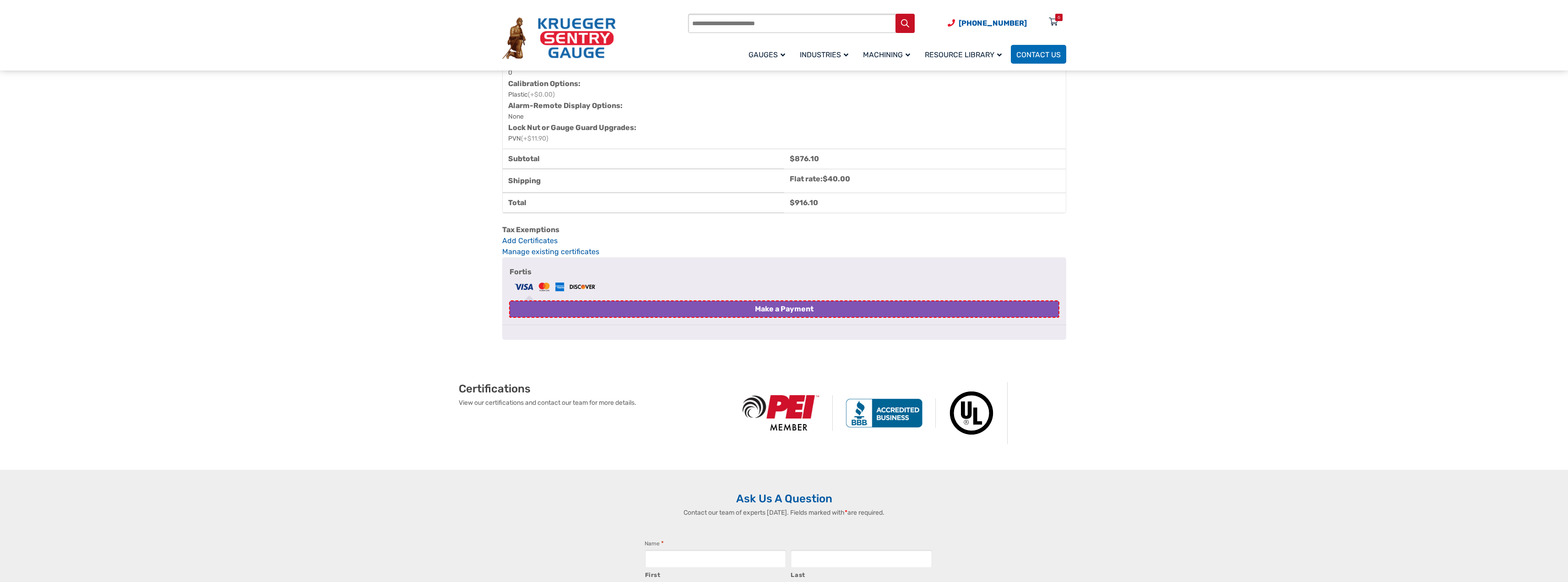
click at [747, 317] on button "Make a Payment" at bounding box center [784, 309] width 550 height 17
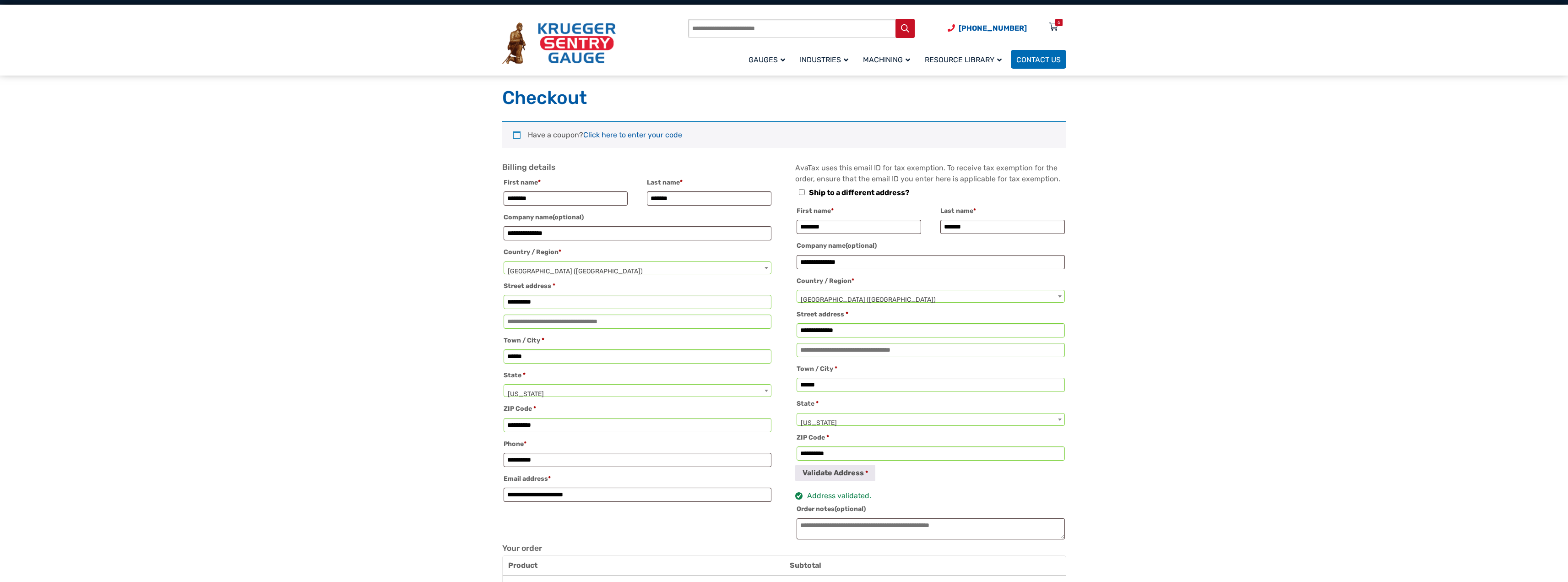
scroll to position [0, 0]
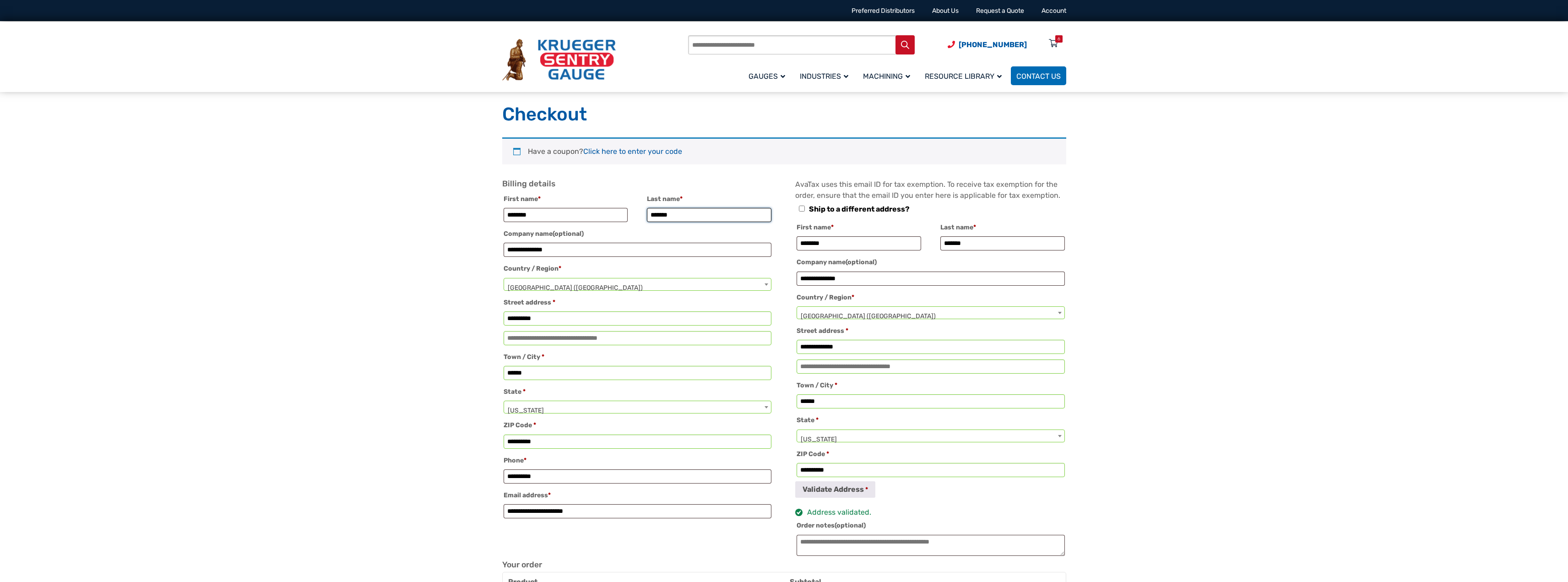
click at [712, 218] on input "*******" at bounding box center [709, 215] width 125 height 14
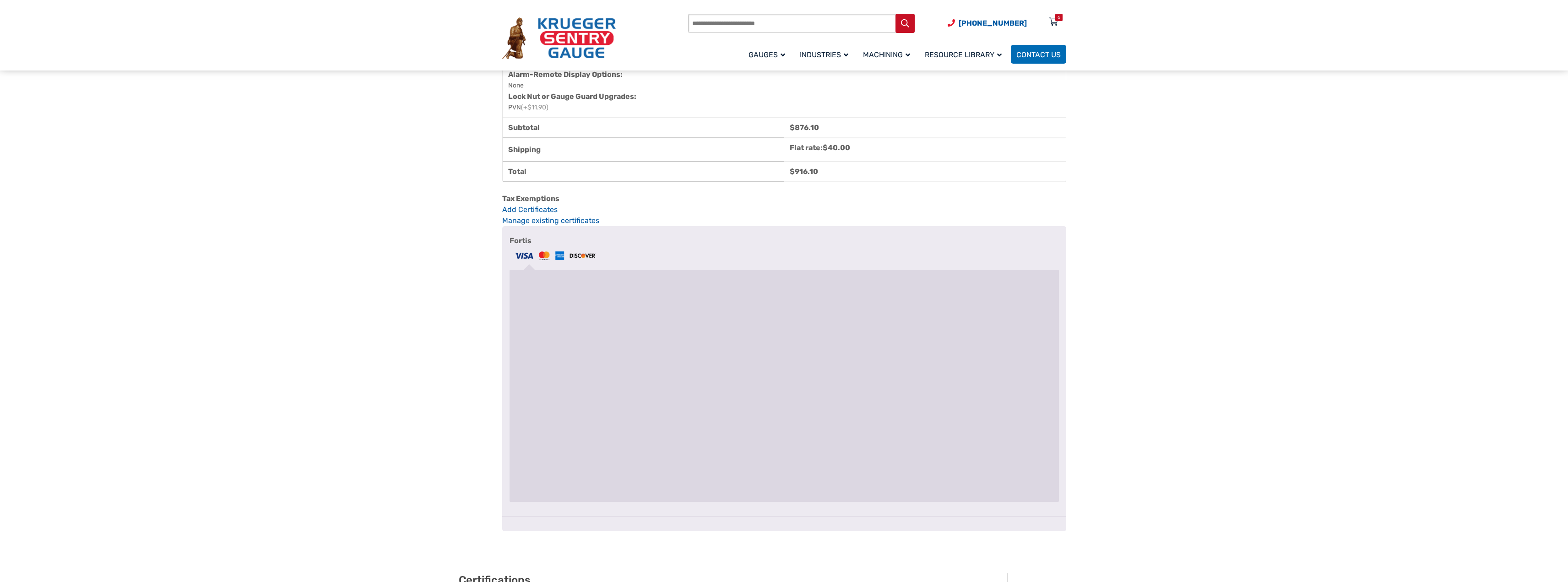
scroll to position [1099, 0]
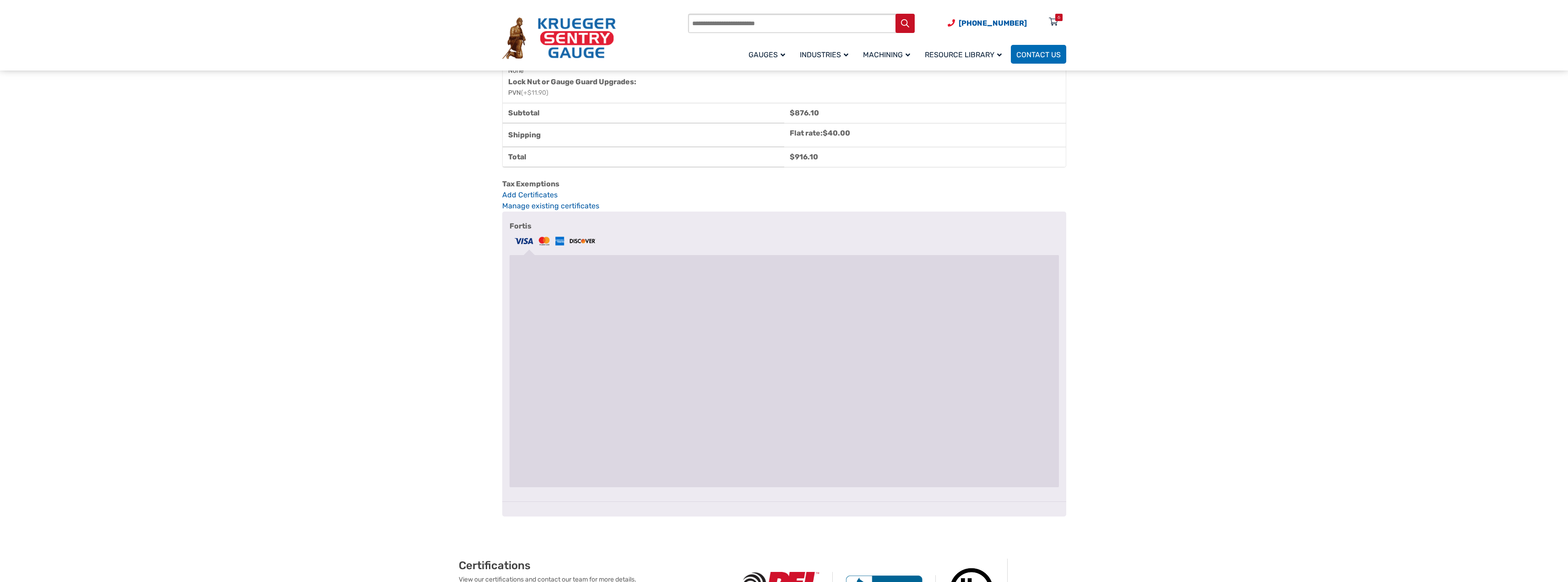
drag, startPoint x: 410, startPoint y: 420, endPoint x: 415, endPoint y: 420, distance: 5.0
click at [410, 420] on section "**********" at bounding box center [784, 76] width 1568 height 2077
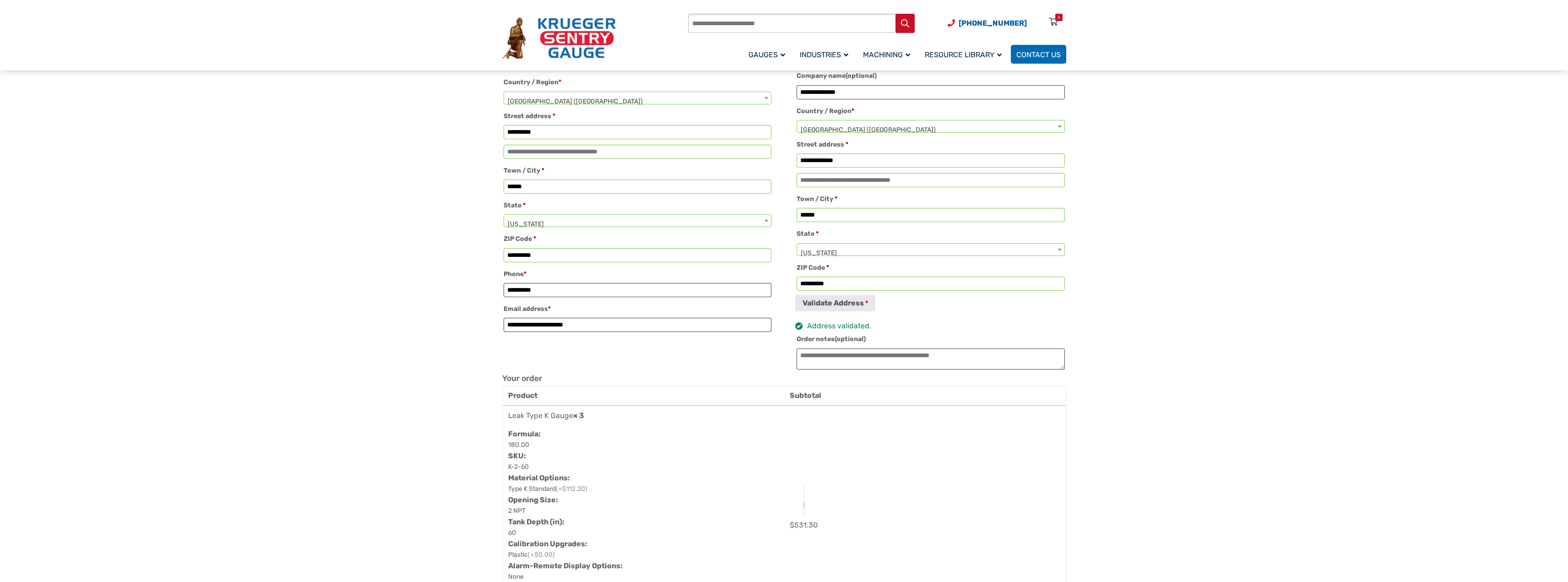
scroll to position [0, 0]
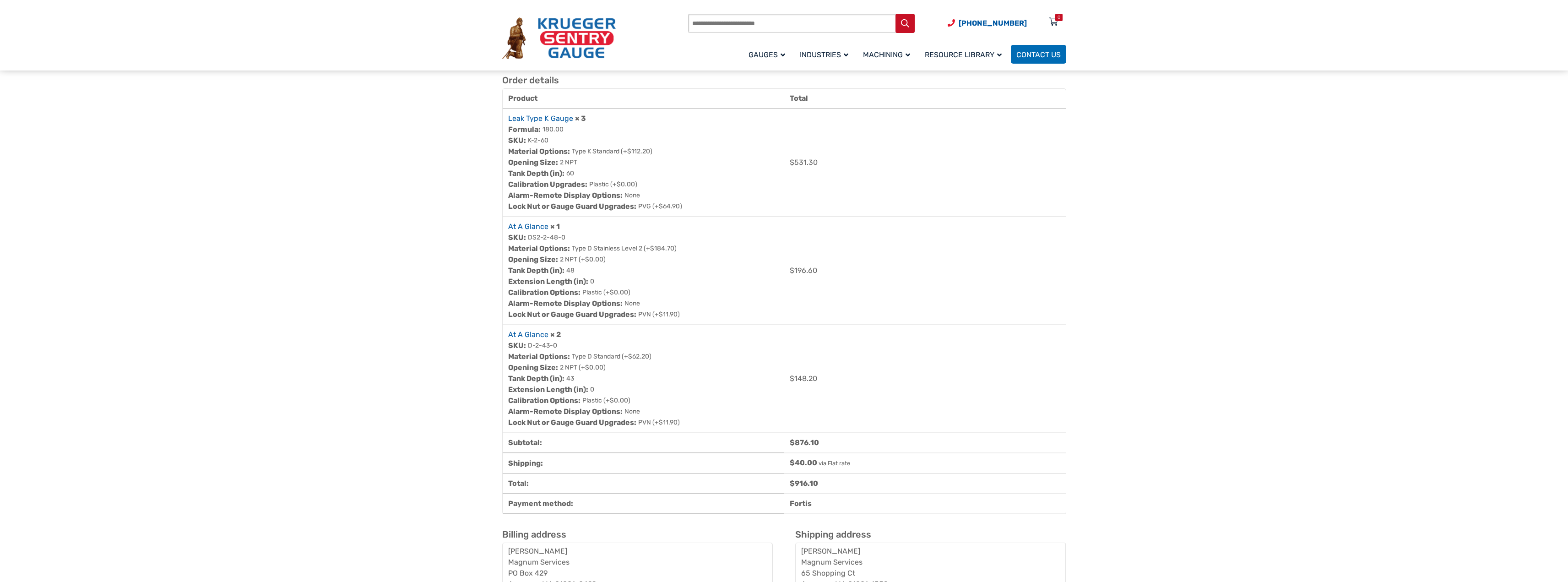
scroll to position [46, 0]
